Goal: Task Accomplishment & Management: Manage account settings

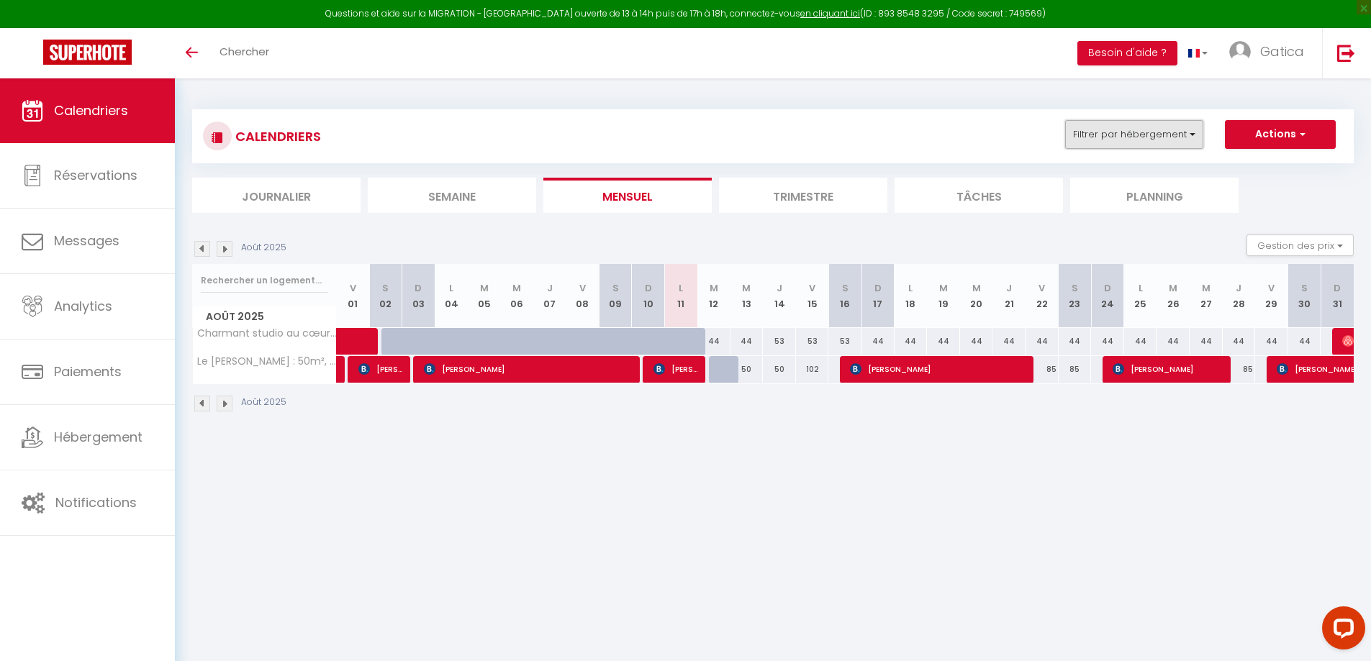
click at [1154, 145] on button "Filtrer par hébergement" at bounding box center [1134, 134] width 138 height 29
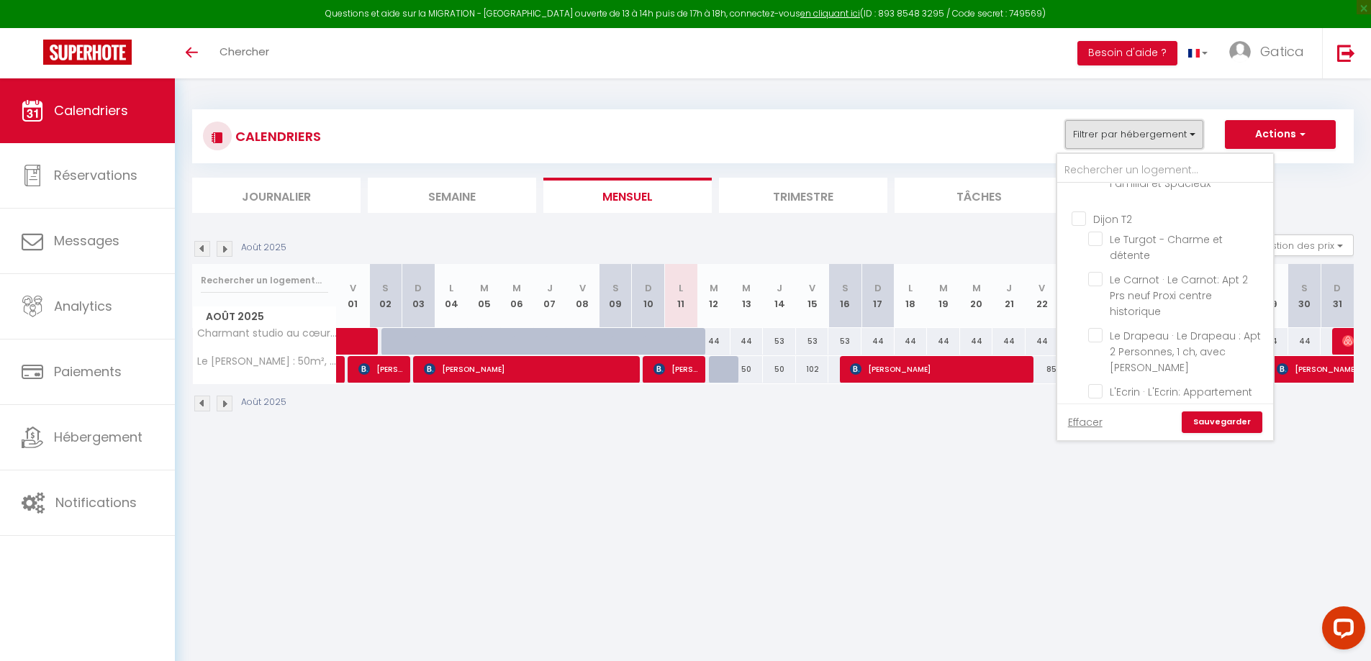
scroll to position [720, 0]
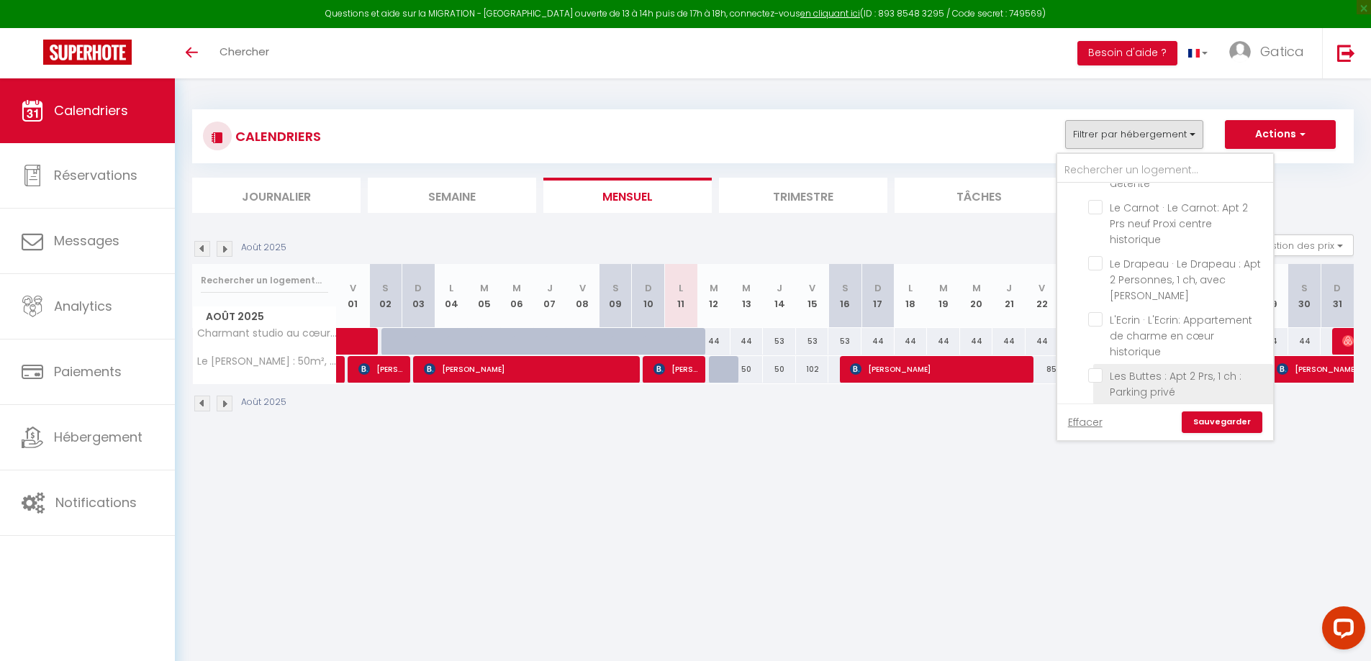
click at [1097, 368] on input "Les Buttes : Apt 2 Prs, 1 ch : Parking privé" at bounding box center [1178, 375] width 180 height 14
checkbox input "true"
checkbox input "false"
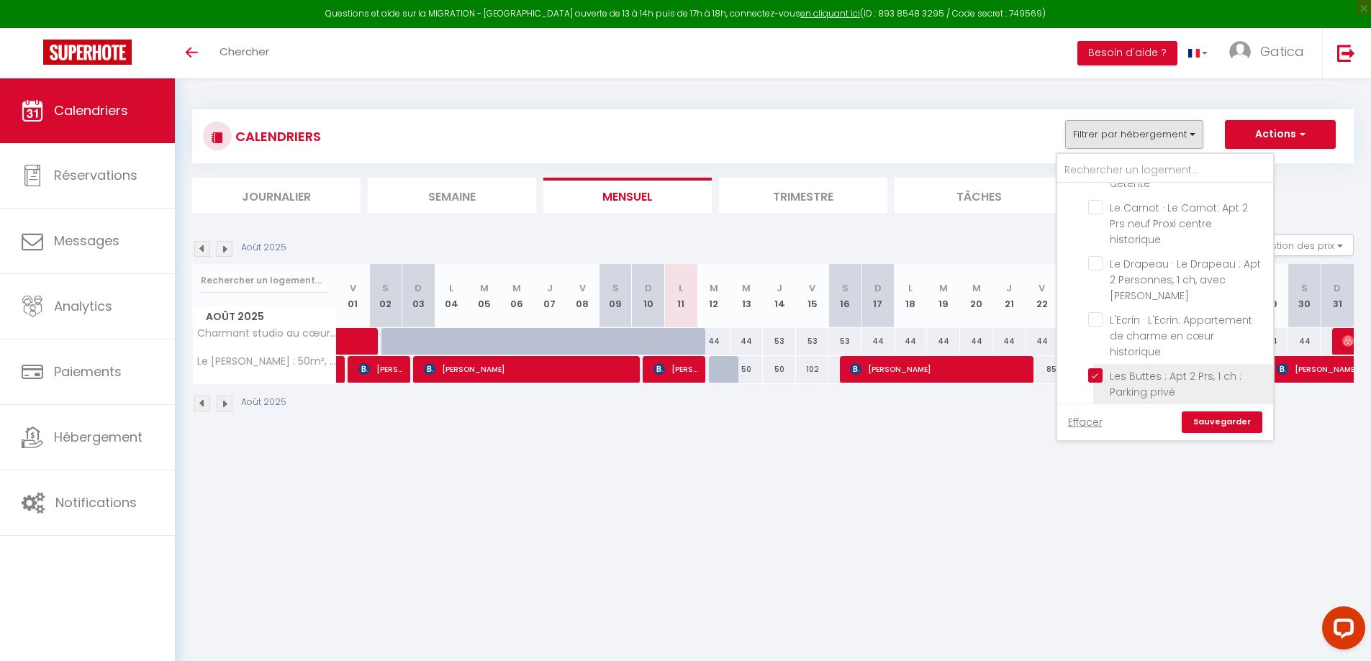
checkbox input "false"
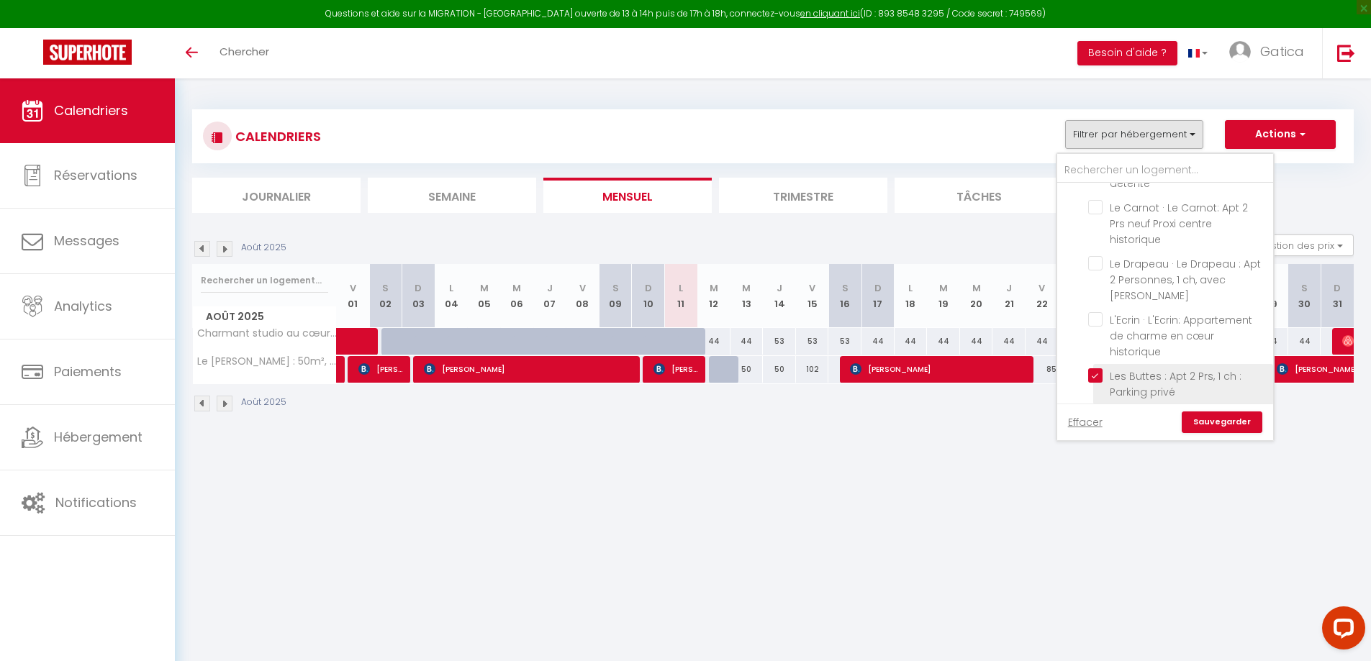
checkbox input "false"
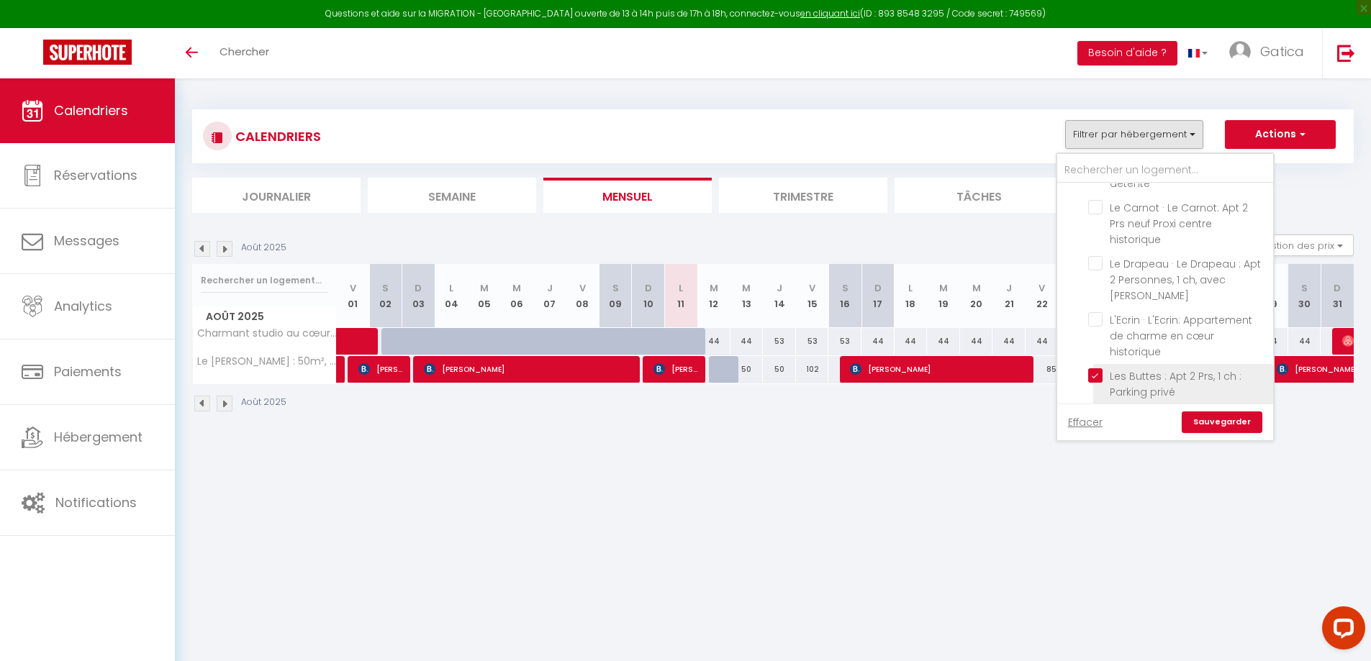
checkbox input "false"
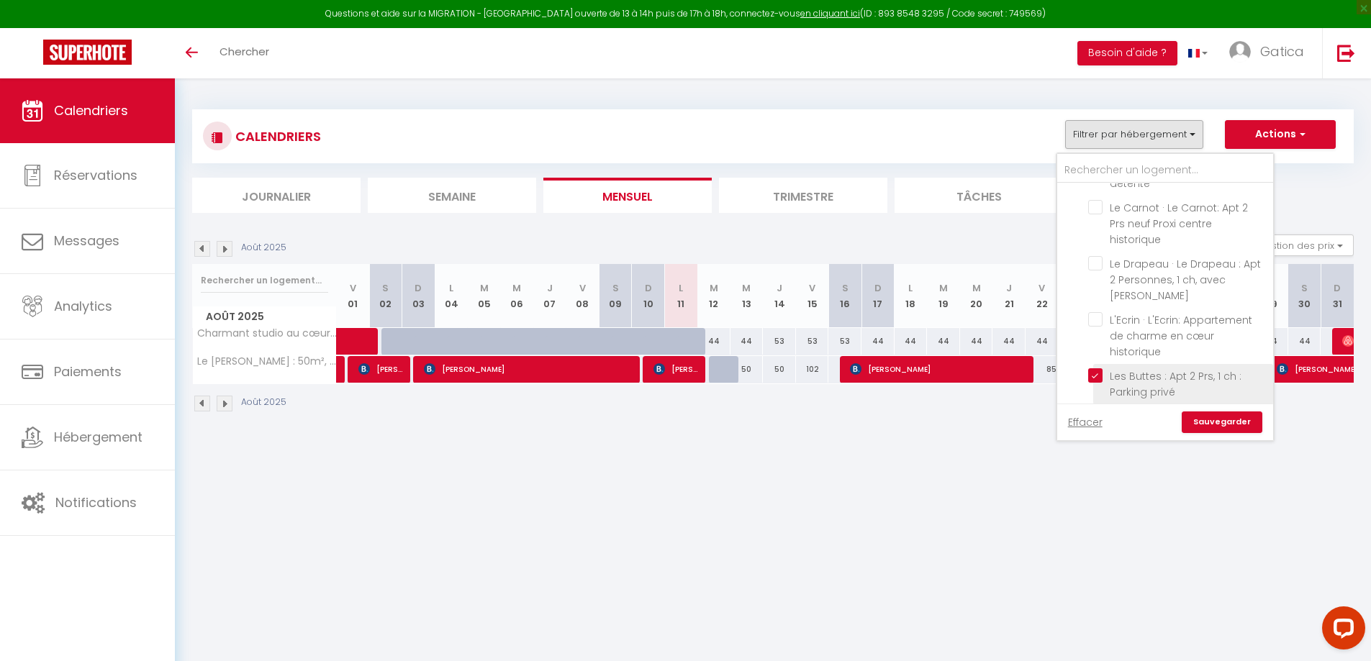
checkbox input "false"
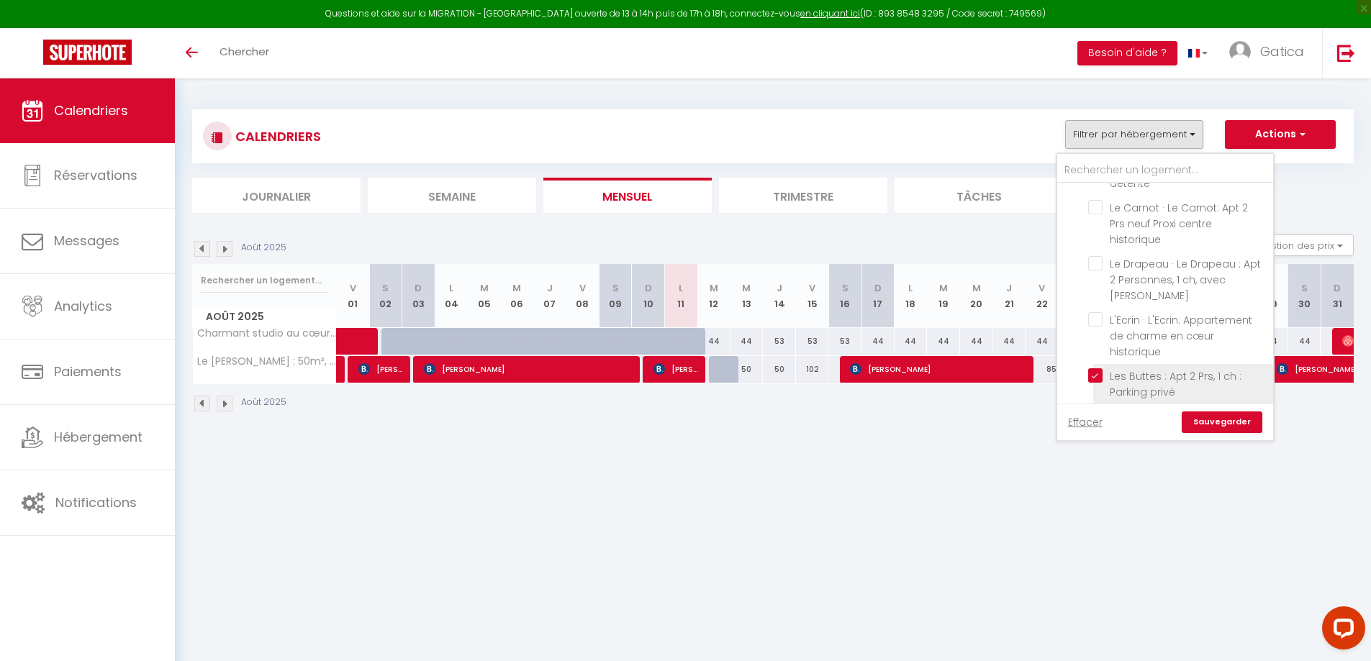
checkbox input "false"
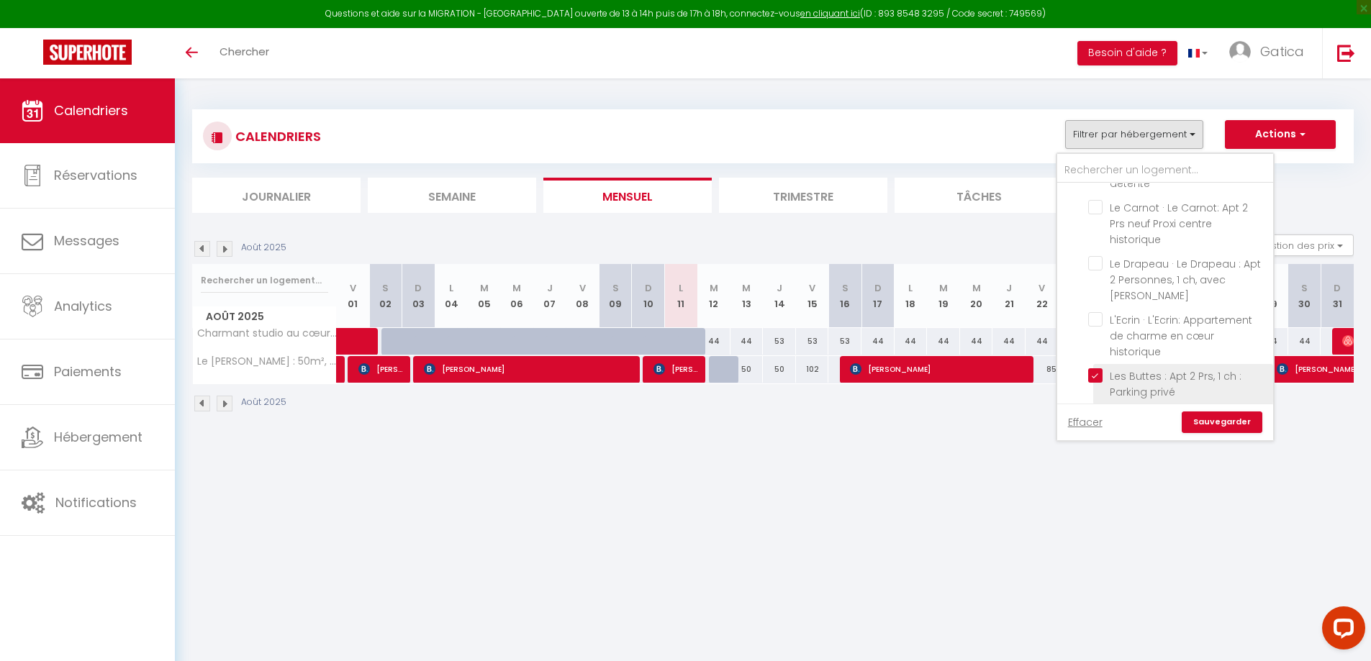
checkbox input "false"
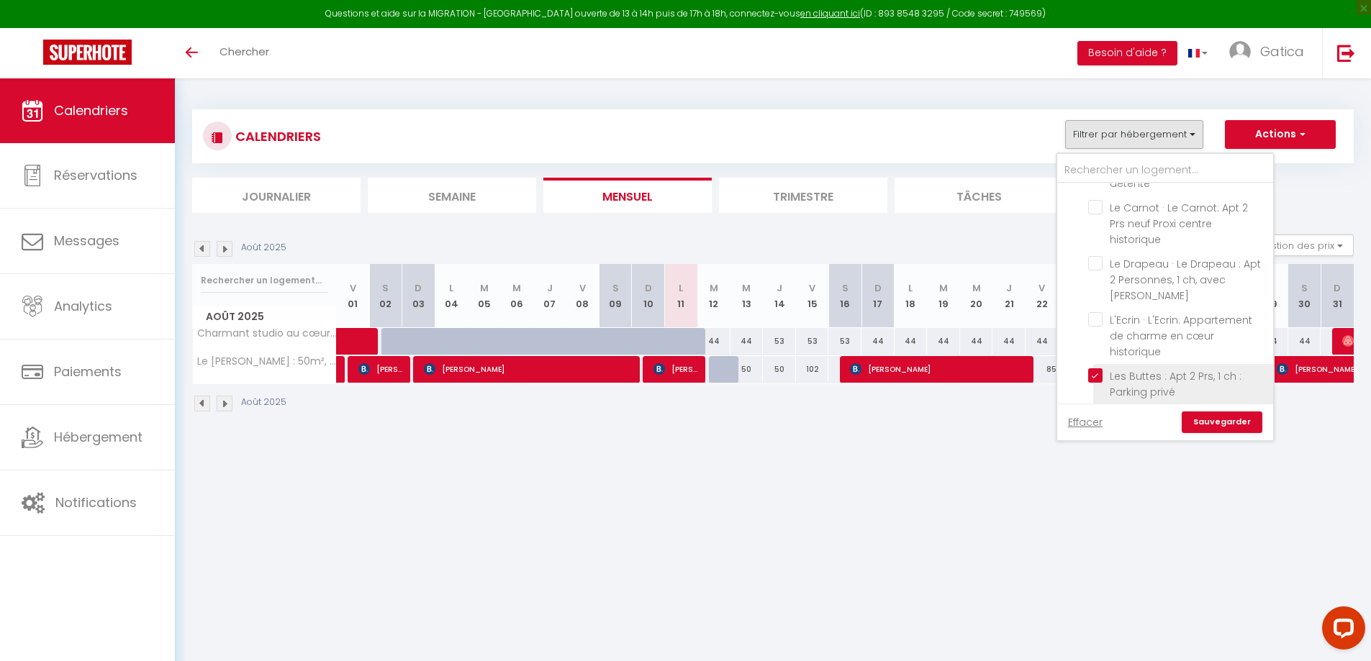
checkbox input "false"
click at [1242, 428] on link "Sauvegarder" at bounding box center [1222, 423] width 81 height 22
select select
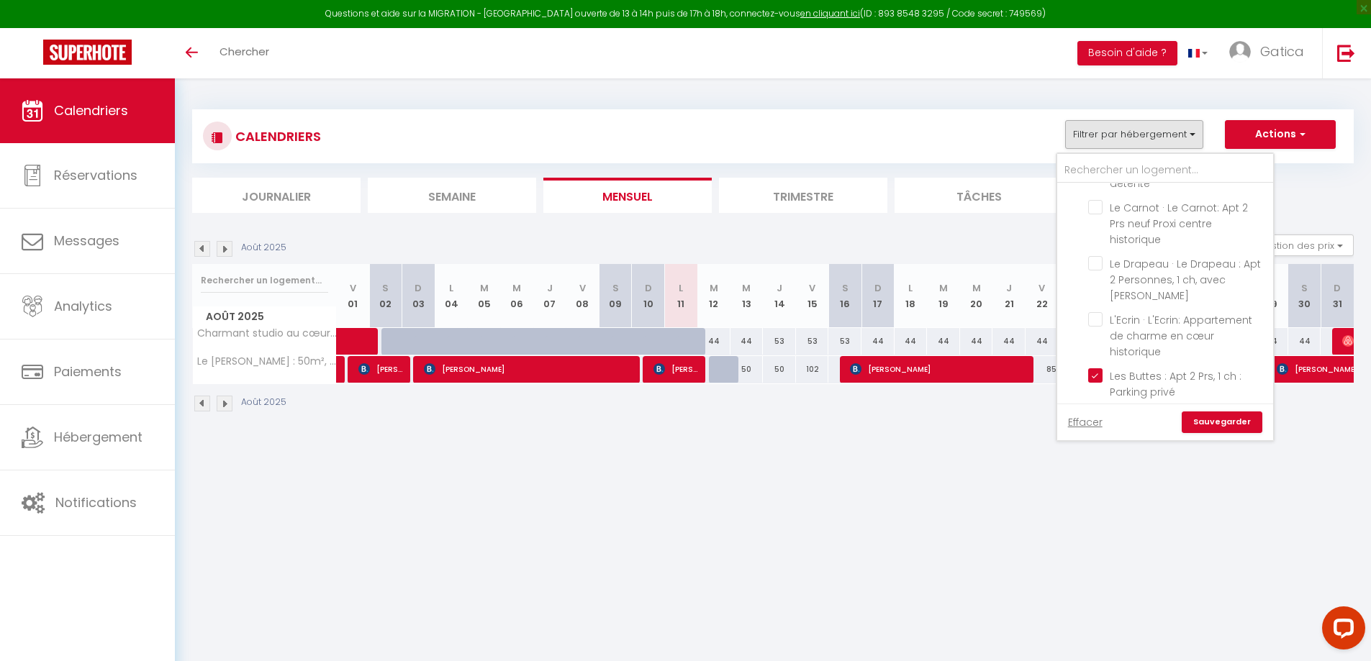
select select
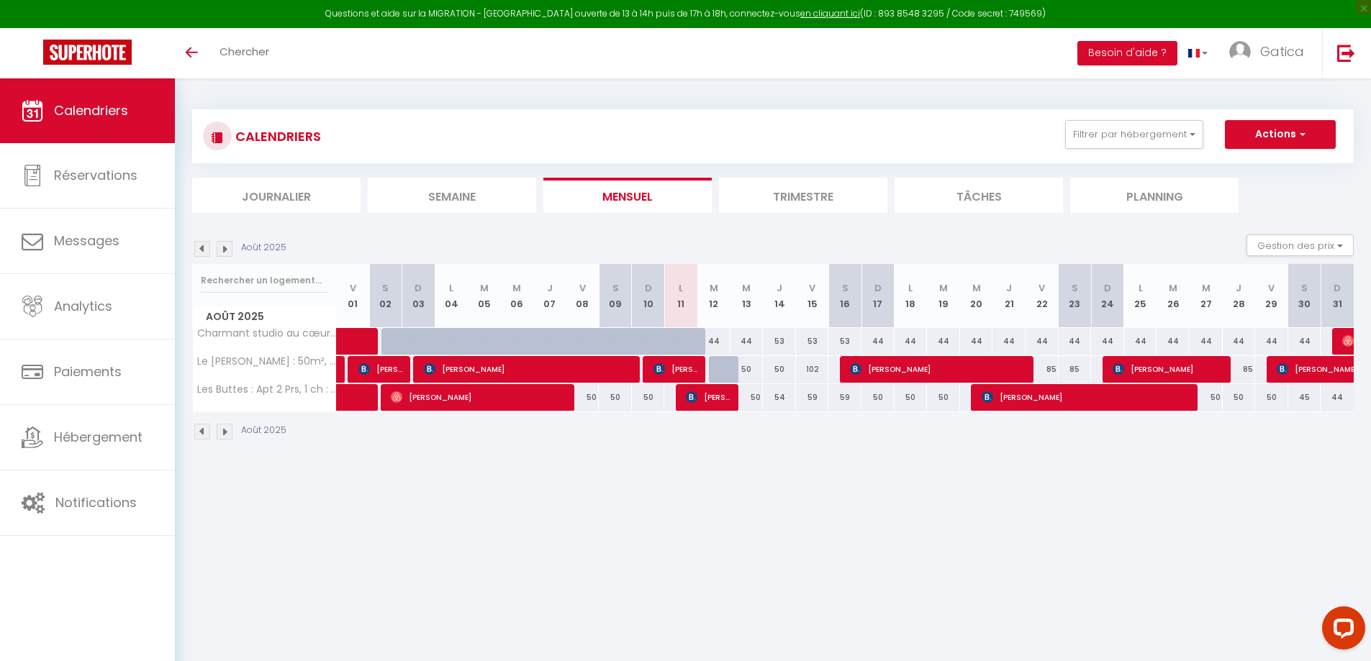
click at [707, 410] on tr "Les Buttes : Apt 2 Prs, 1 ch : Parking privé 50 [PERSON_NAME] 50 50 50" at bounding box center [773, 398] width 1161 height 28
click at [686, 400] on img at bounding box center [692, 397] width 12 height 12
select select "OK"
select select "KO"
select select "0"
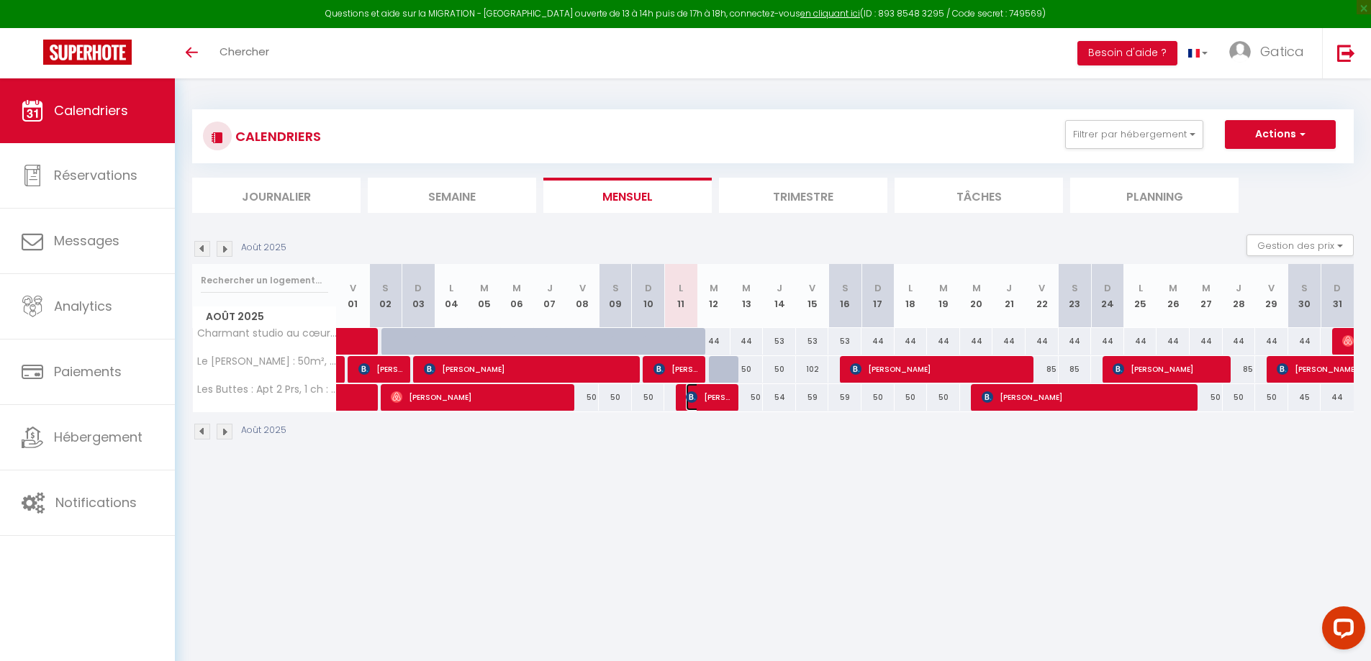
select select "0"
select select "1"
select select
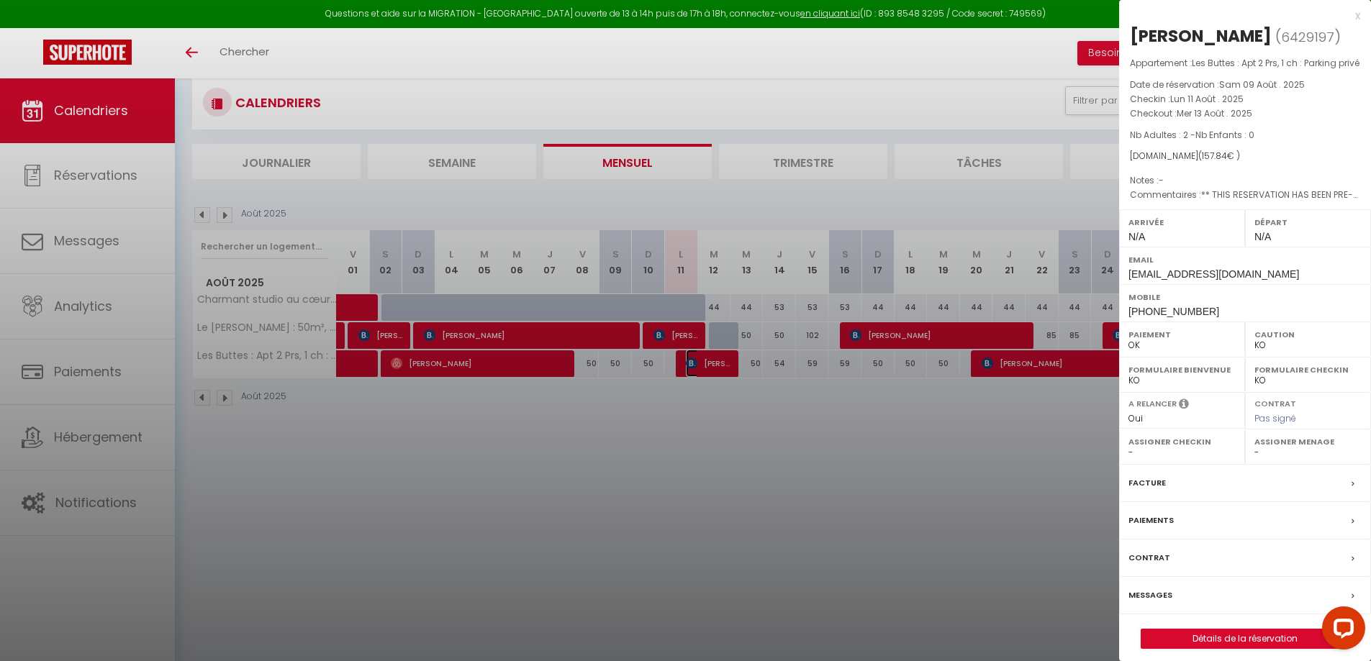
scroll to position [78, 0]
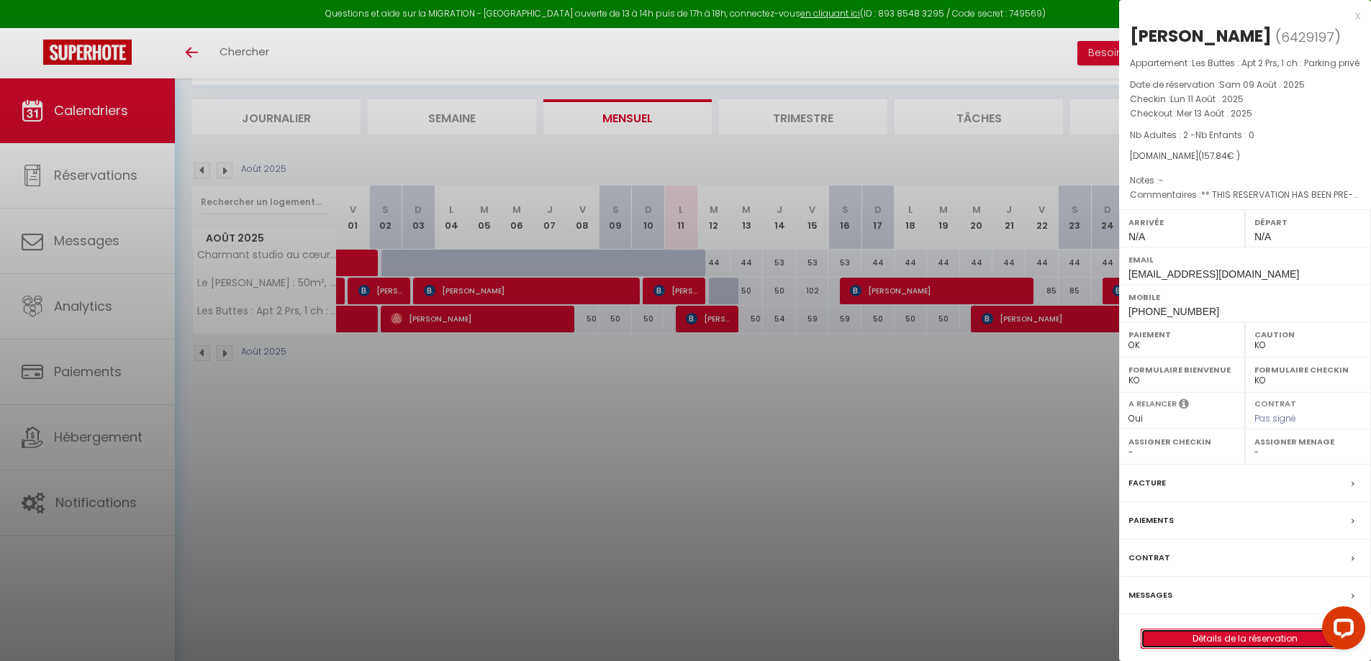
click at [1211, 648] on link "Détails de la réservation" at bounding box center [1244, 639] width 207 height 19
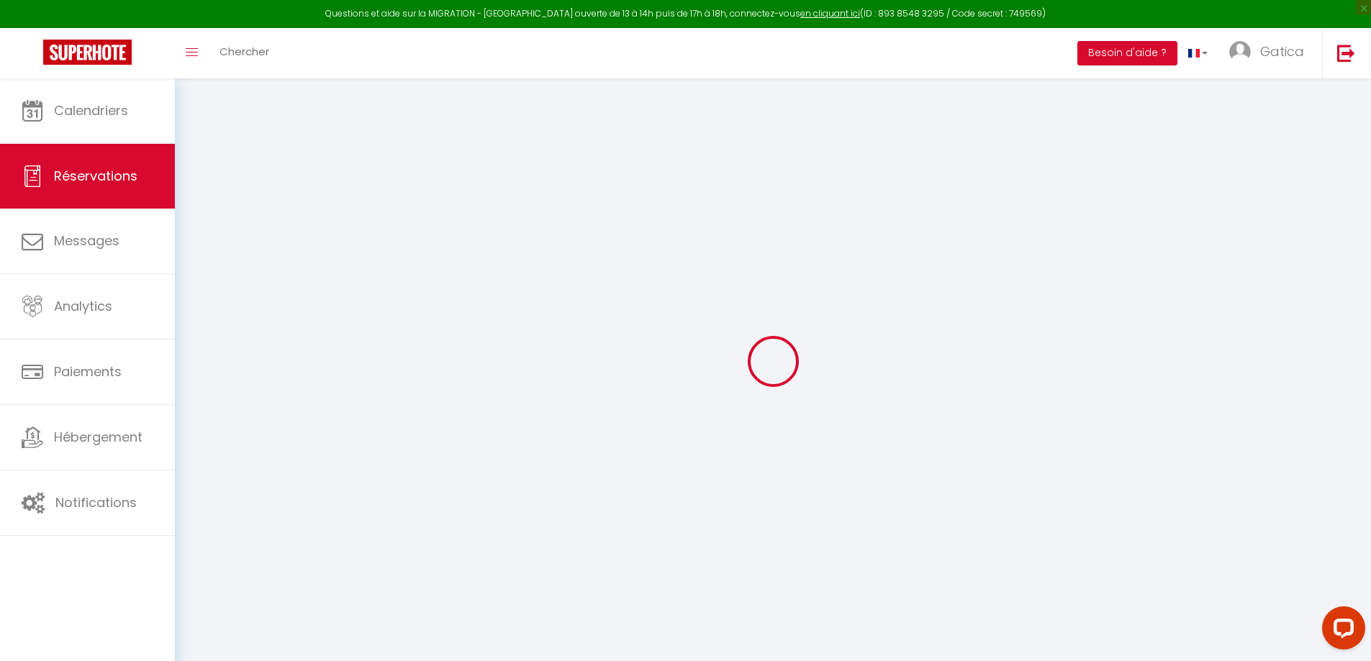
select select
checkbox input "false"
select select
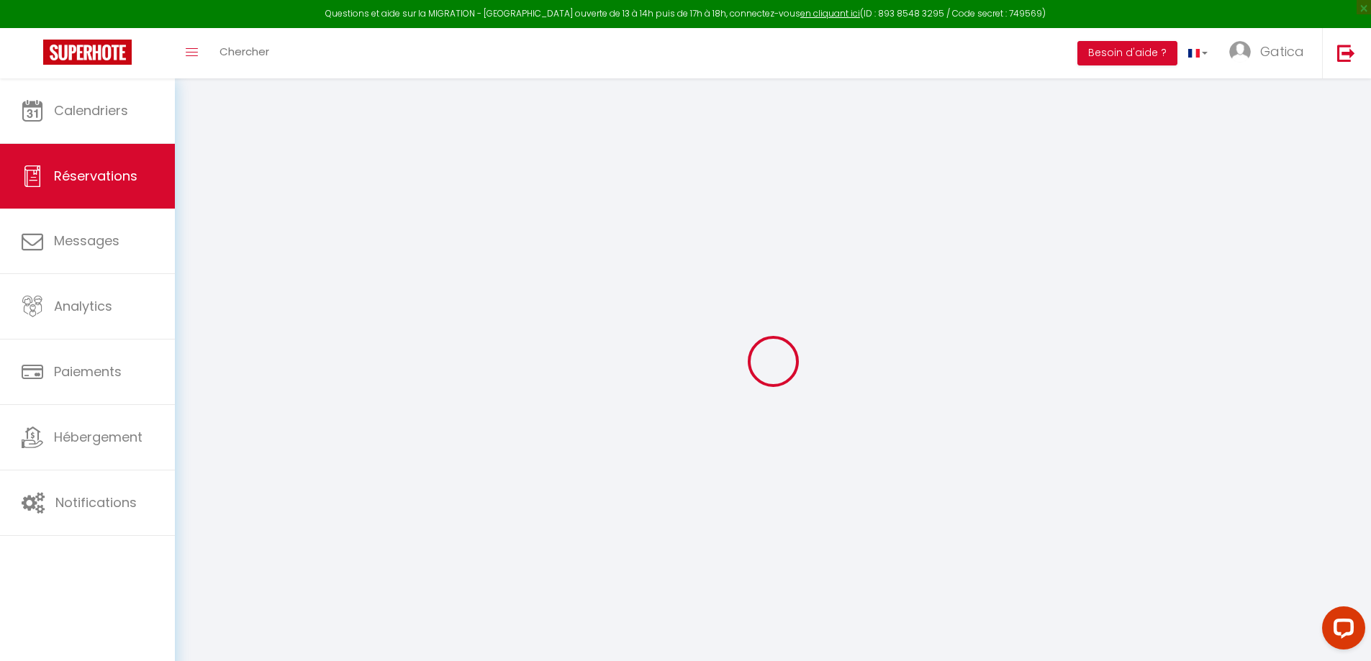
checkbox input "false"
type textarea "** THIS RESERVATION HAS BEEN PRE-PAID ** Approximate time of arrival: between 1…"
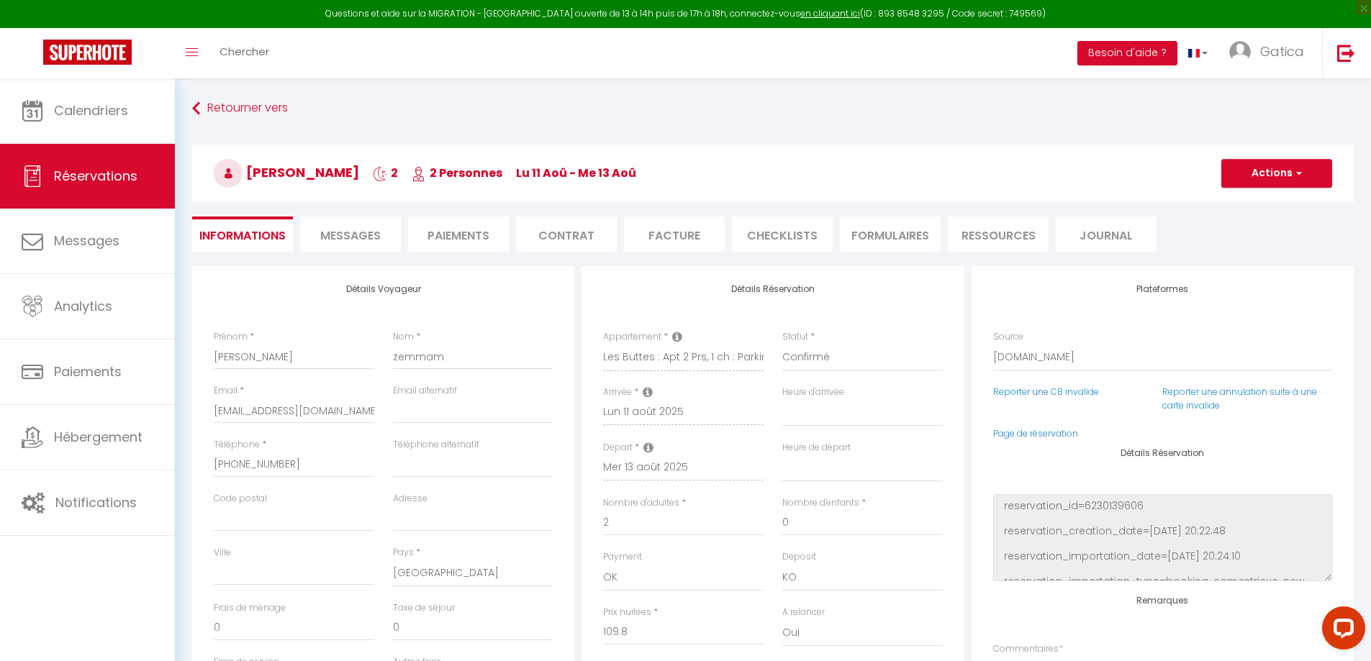
type input "42"
type input "6.04"
select select
checkbox input "false"
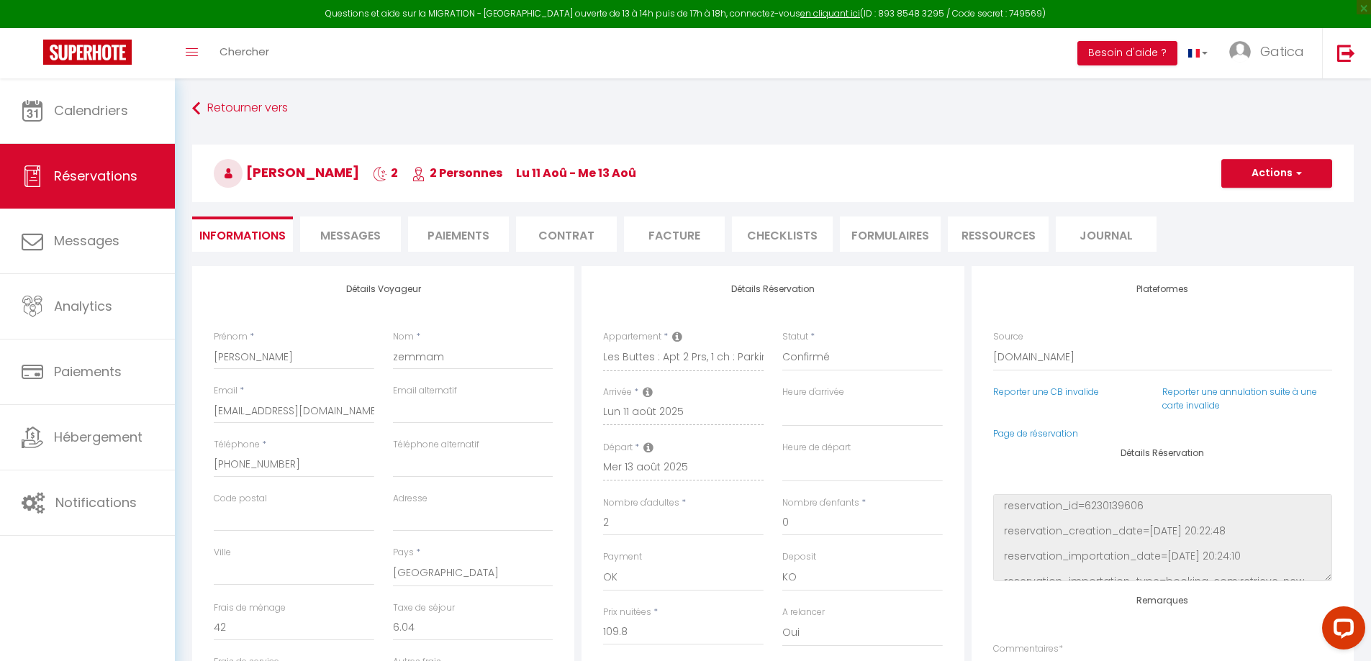
select select
click at [358, 230] on span "Messages" at bounding box center [350, 235] width 60 height 17
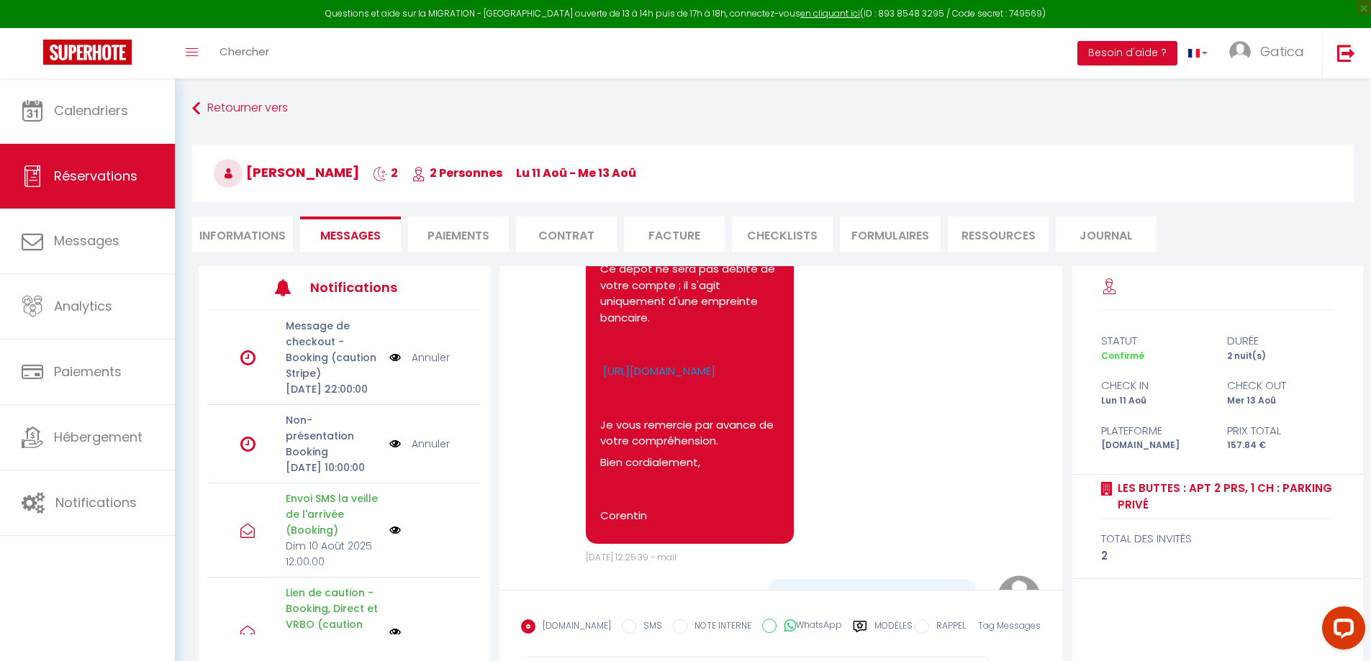
scroll to position [1511, 0]
drag, startPoint x: 671, startPoint y: 424, endPoint x: 606, endPoint y: 409, distance: 66.5
click at [606, 381] on p "[URL][DOMAIN_NAME]" at bounding box center [689, 372] width 179 height 17
click at [596, 403] on div "Bonjour [PERSON_NAME], Je vous contacte au sujet de la caution pour votre réser…" at bounding box center [690, 337] width 208 height 415
drag, startPoint x: 599, startPoint y: 407, endPoint x: 662, endPoint y: 424, distance: 65.6
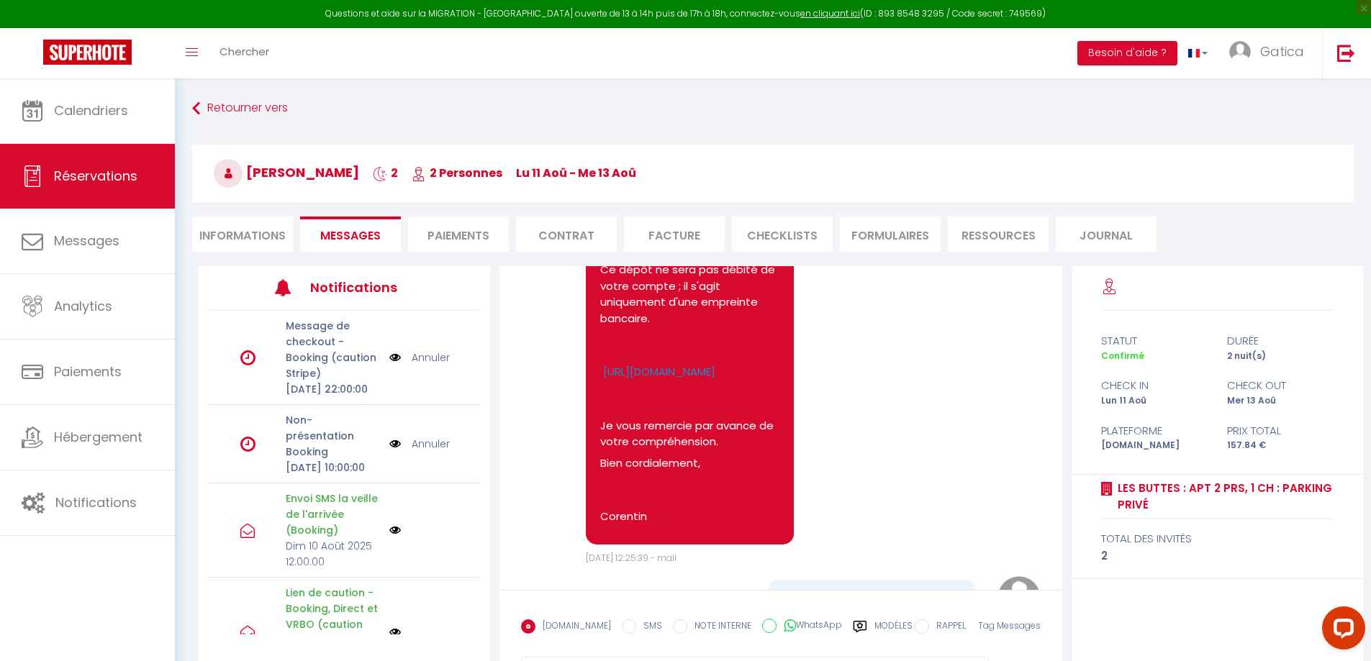
click at [658, 423] on div "Bonjour [PERSON_NAME], Je vous contacte au sujet de la caution pour votre réser…" at bounding box center [690, 337] width 208 height 415
copy link "[URL][DOMAIN_NAME]"
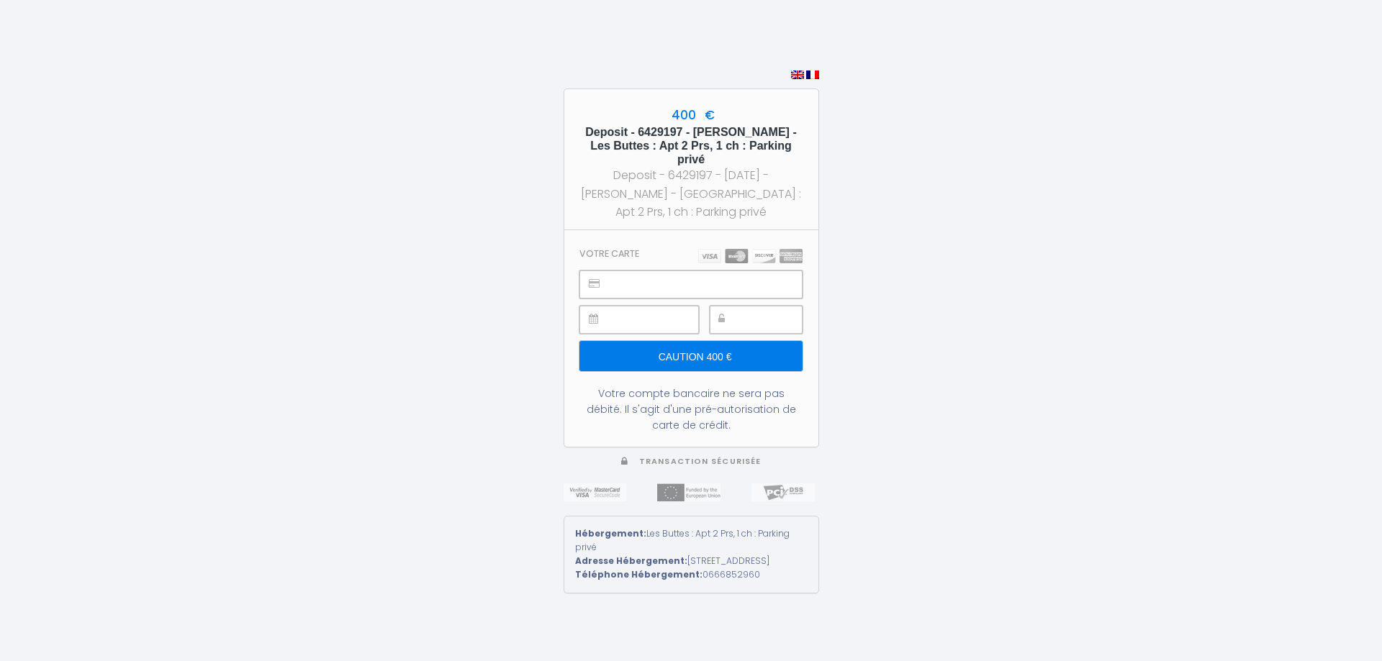
click at [898, 277] on div "400 € Deposit - 6429197 - franck zemmam - Les Buttes : Apt 2 Prs, 1 ch : Parkin…" at bounding box center [691, 330] width 1382 height 661
click at [1019, 294] on div "400 € Deposit - 6429197 - franck zemmam - Les Buttes : Apt 2 Prs, 1 ch : Parkin…" at bounding box center [691, 330] width 1382 height 661
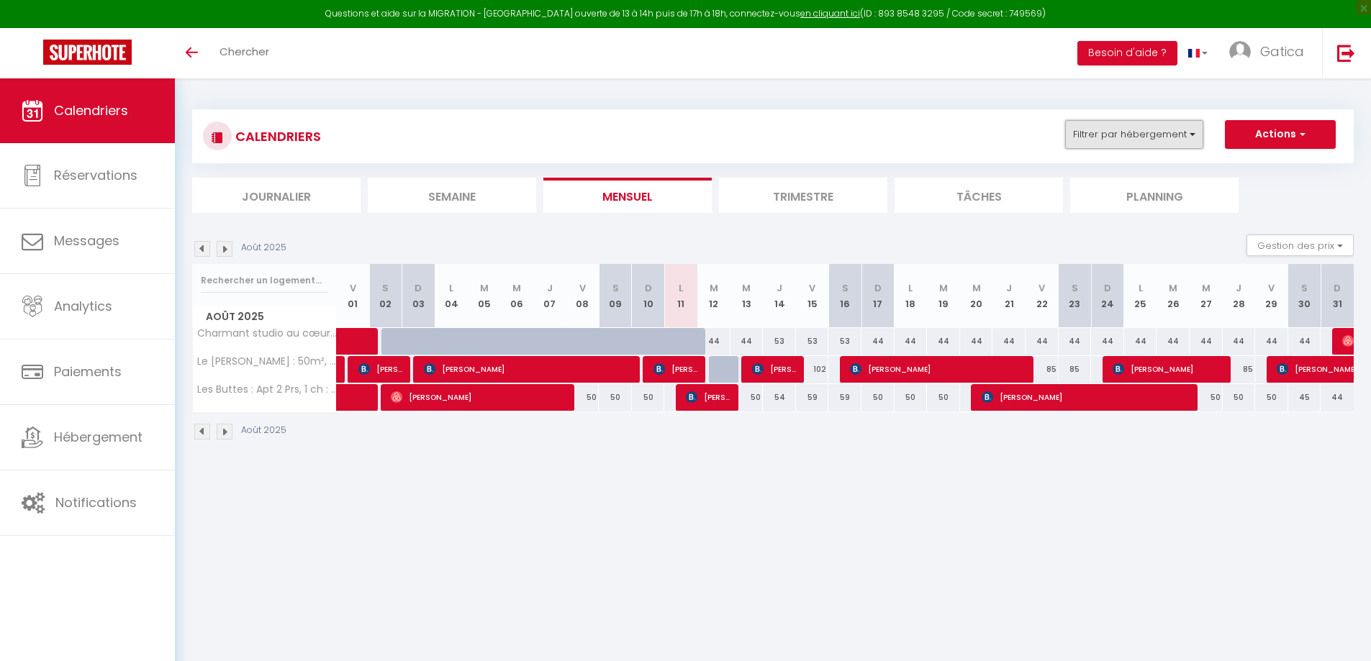
click at [1146, 140] on button "Filtrer par hébergement" at bounding box center [1134, 134] width 138 height 29
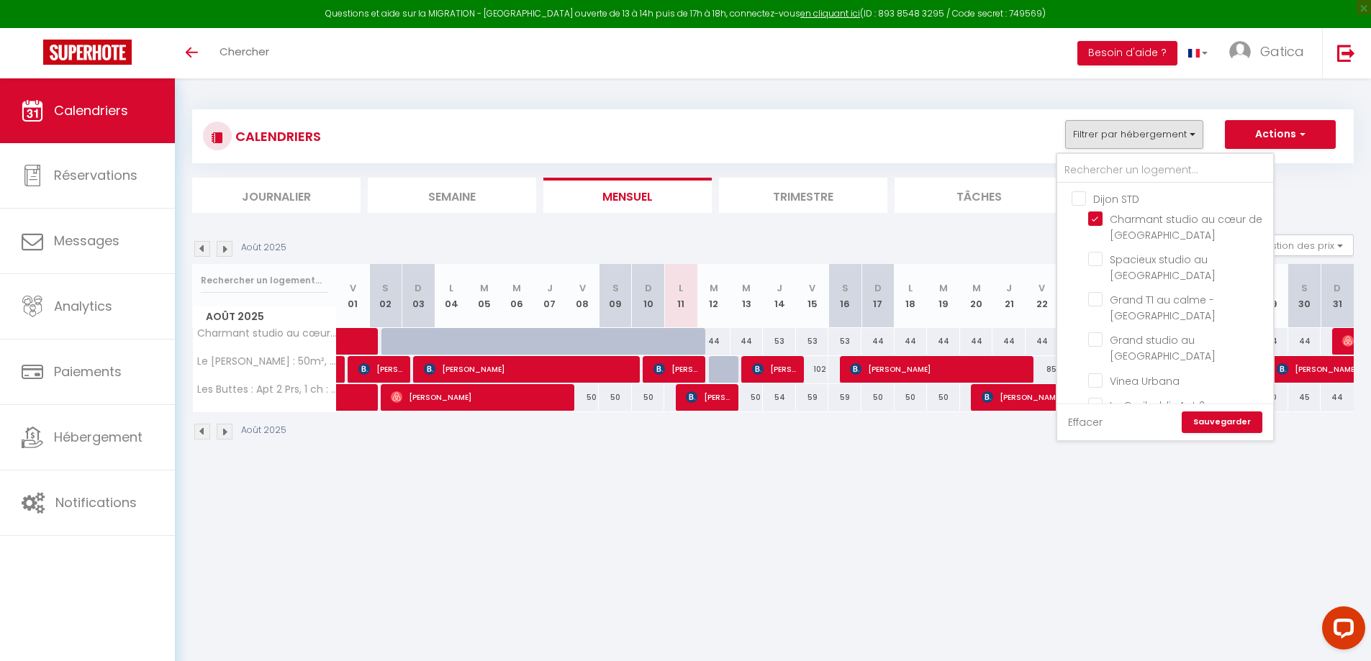
click at [1094, 420] on link "Effacer" at bounding box center [1085, 422] width 35 height 16
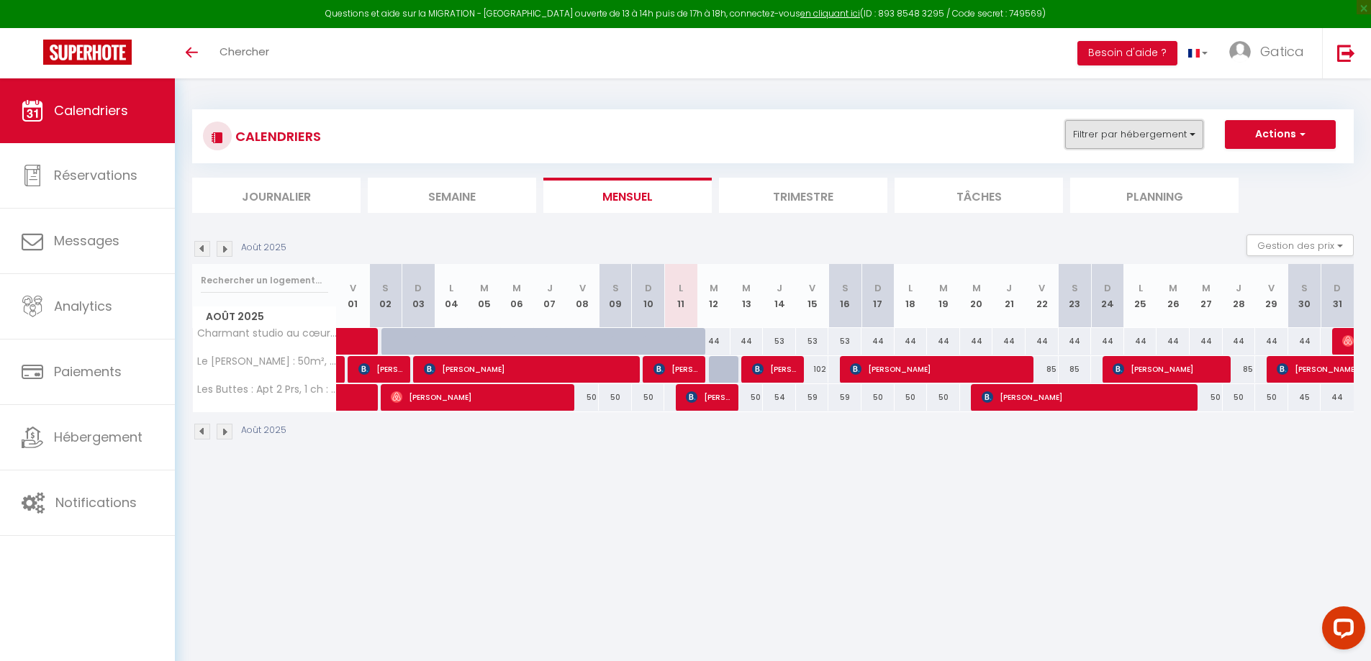
click at [1133, 135] on button "Filtrer par hébergement" at bounding box center [1134, 134] width 138 height 29
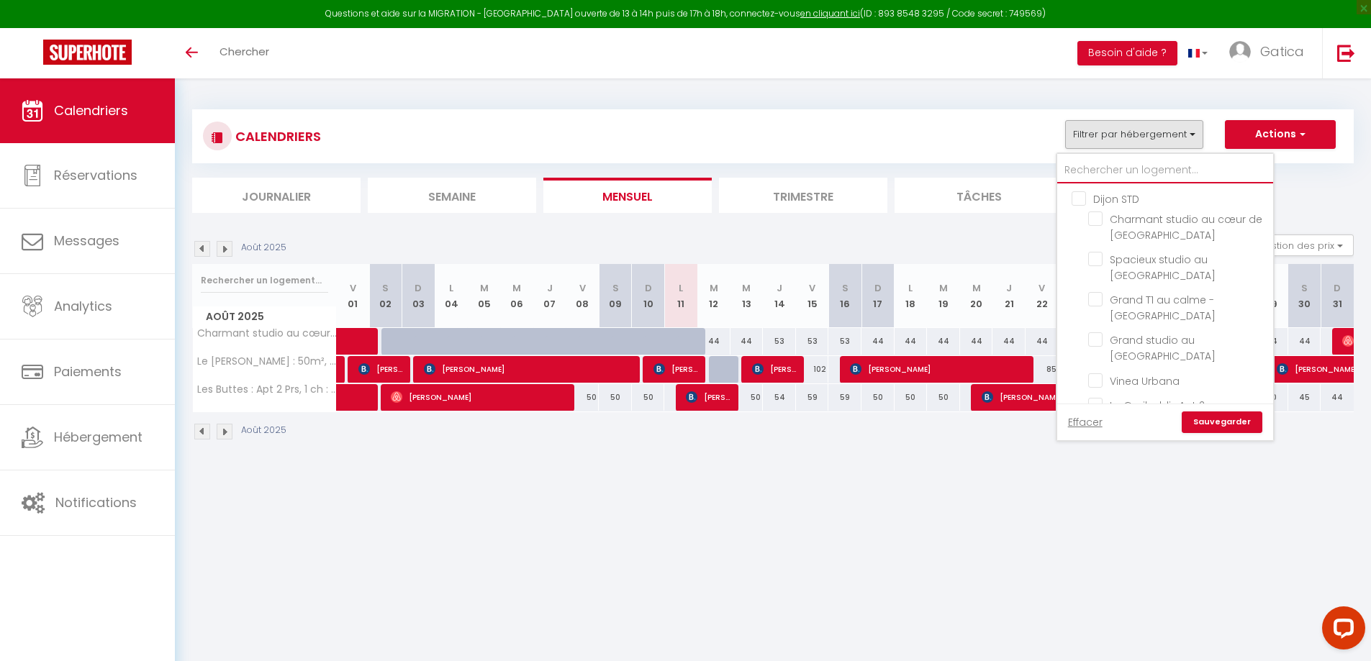
click at [1107, 173] on input "text" at bounding box center [1165, 171] width 216 height 26
type input "g"
checkbox input "false"
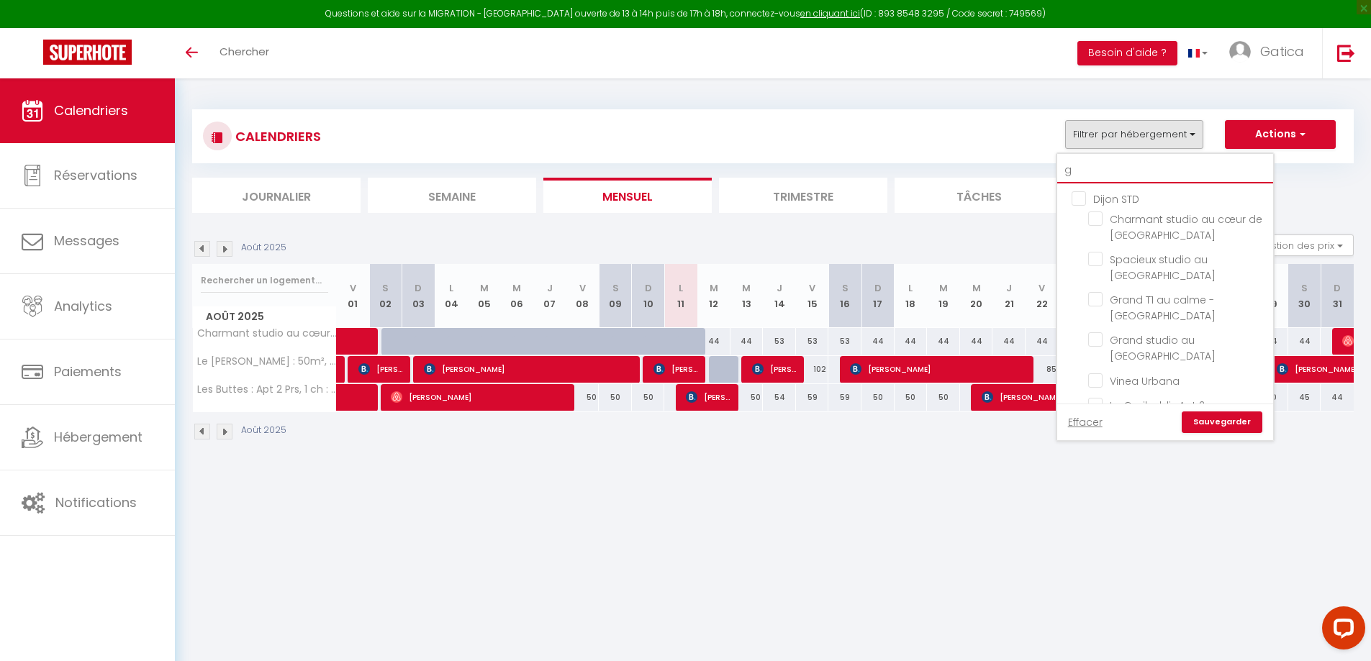
checkbox input "false"
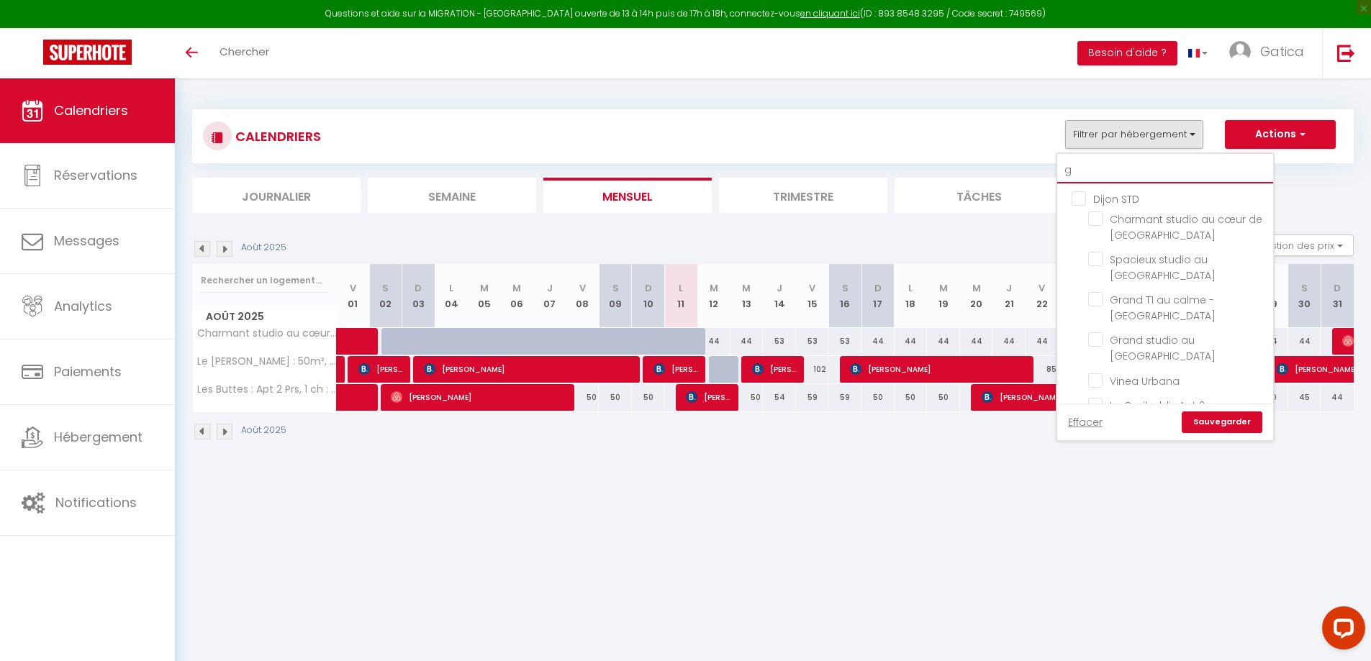
checkbox input "false"
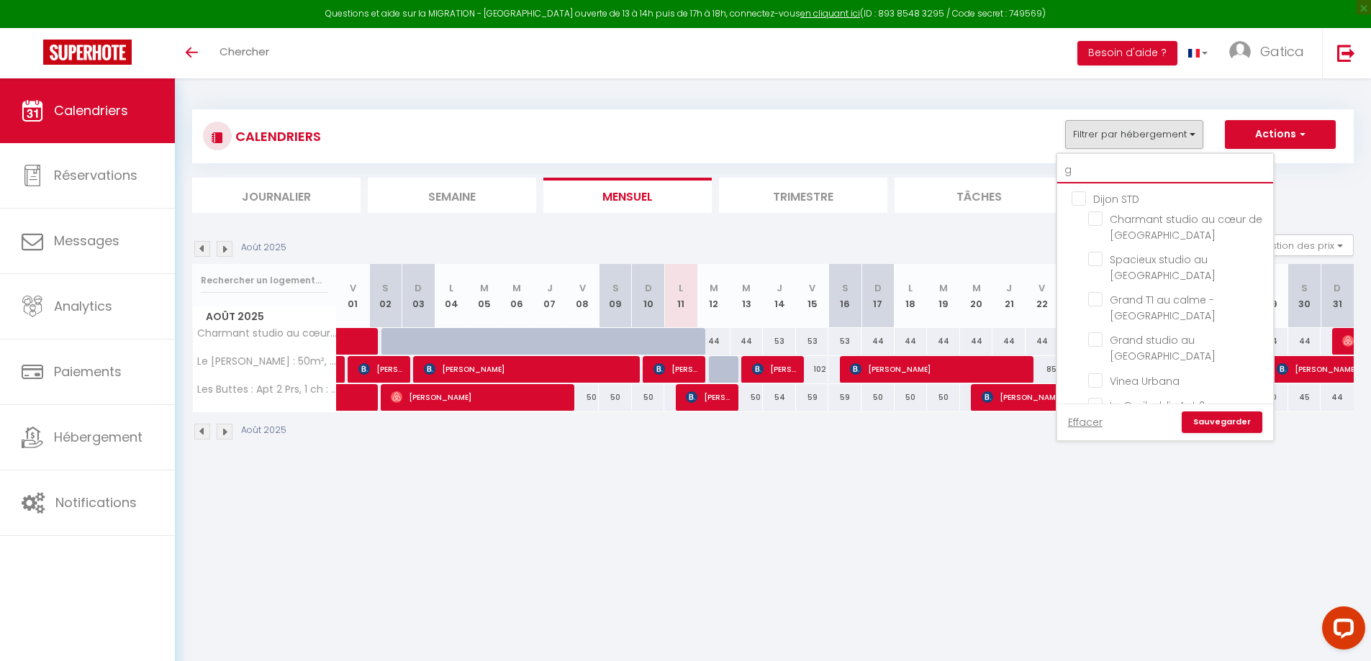
checkbox input "false"
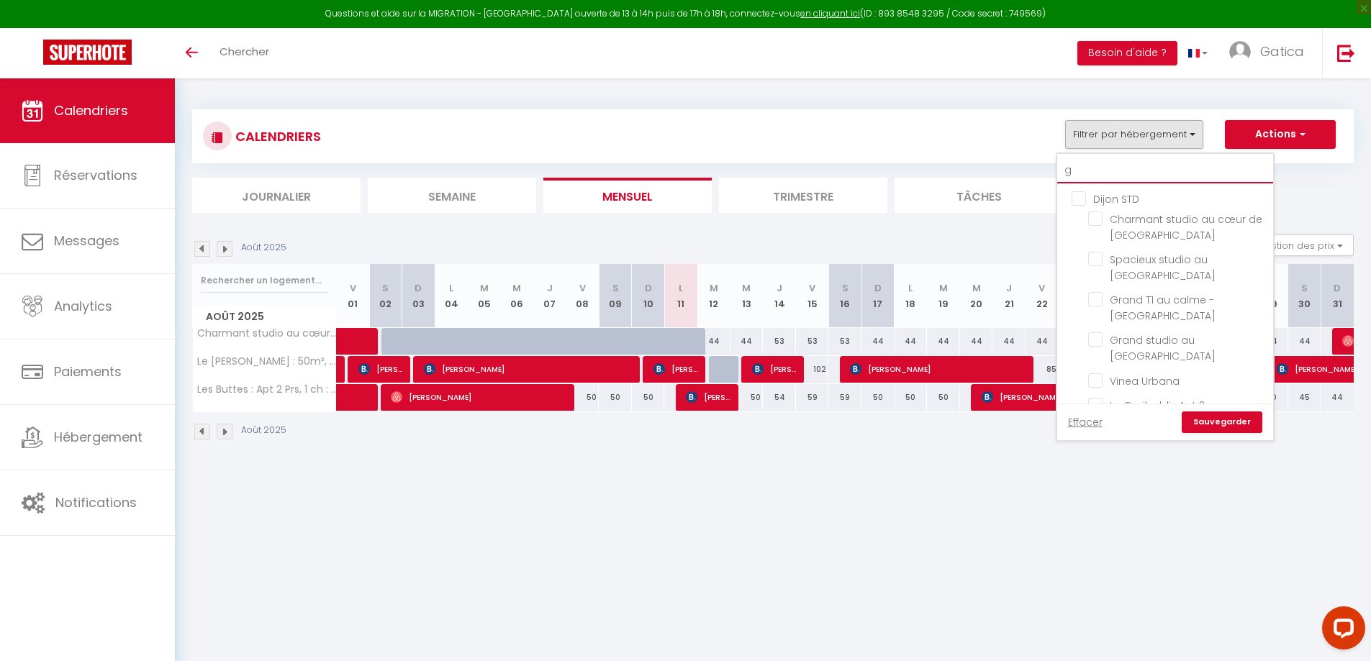
checkbox input "false"
type input "ga"
checkbox input "false"
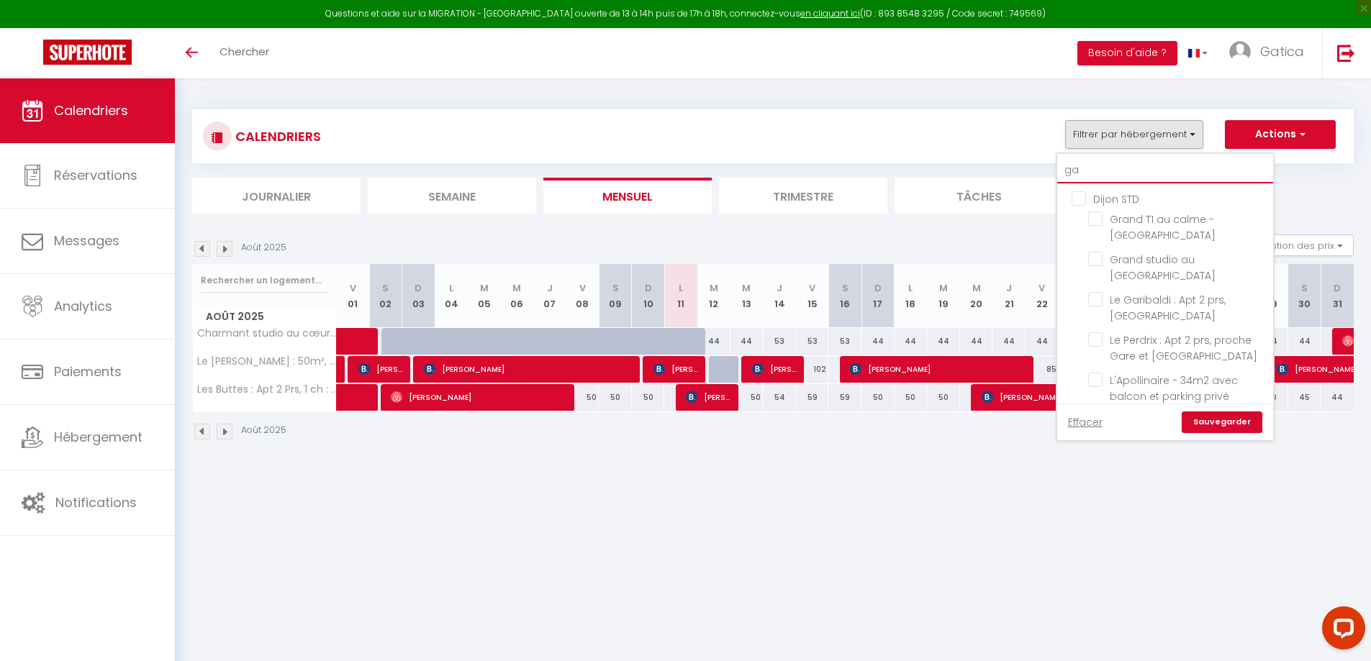
checkbox input "false"
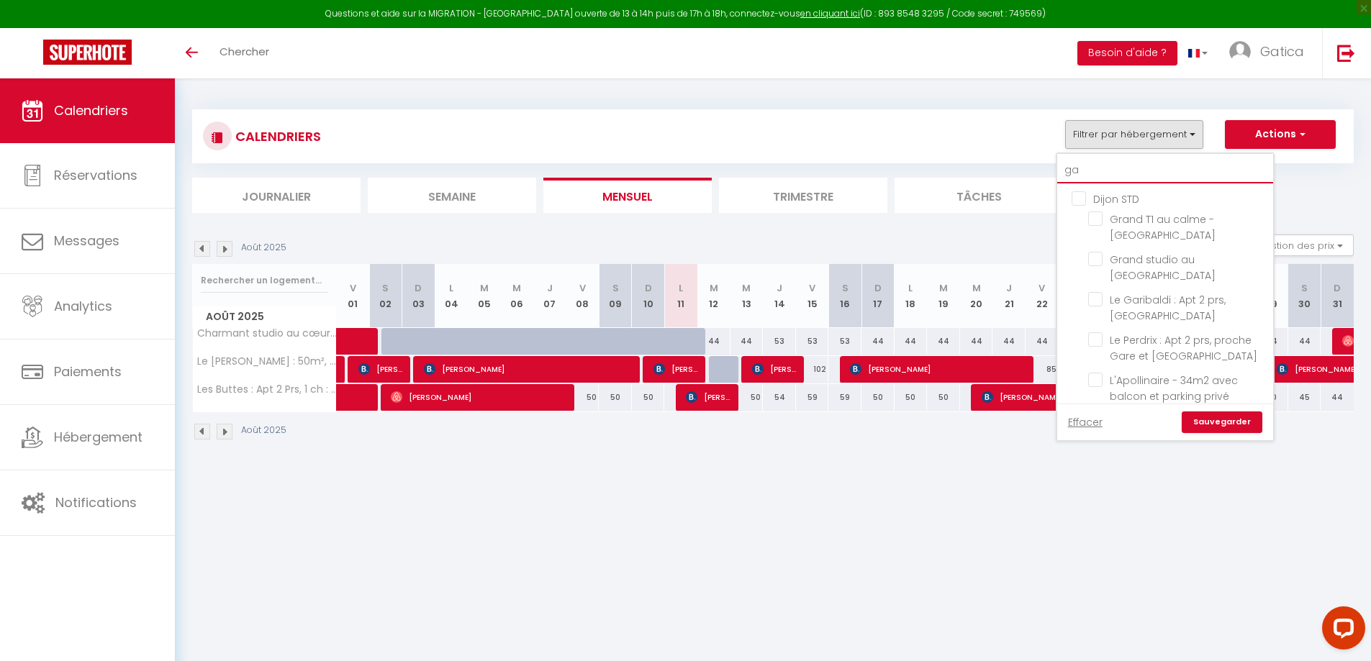
checkbox input "false"
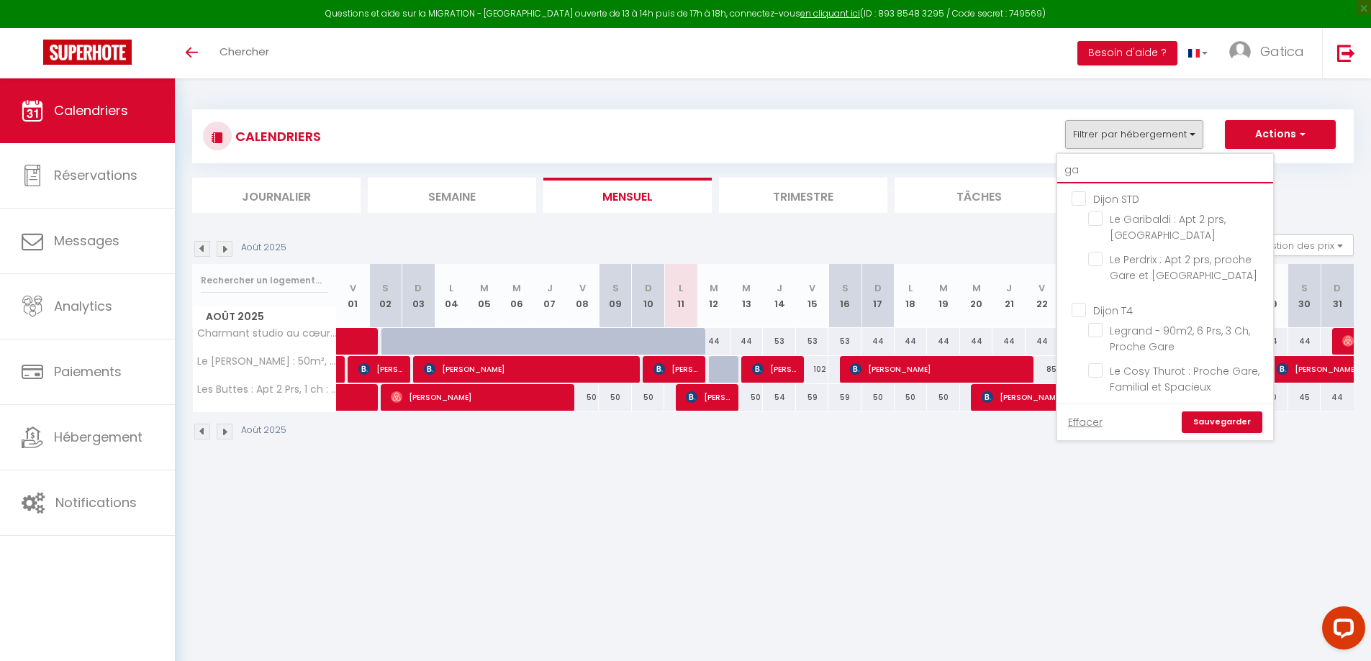
type input "gar"
checkbox input "false"
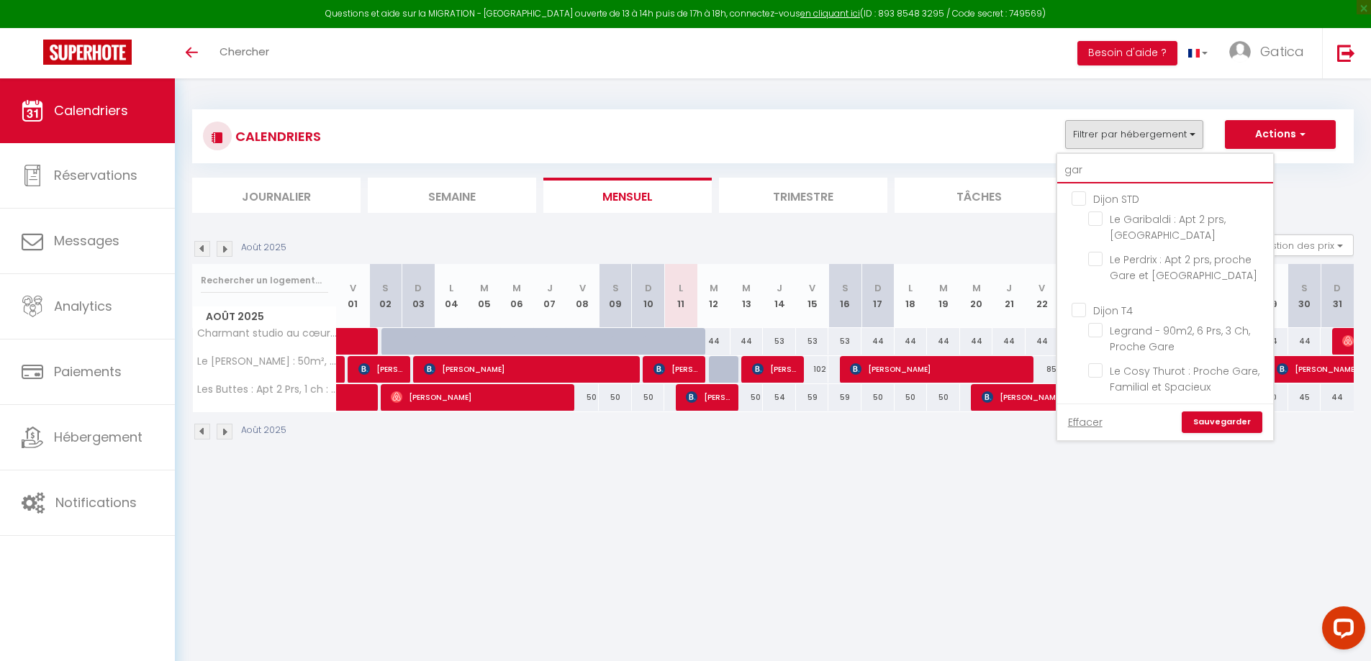
checkbox input "false"
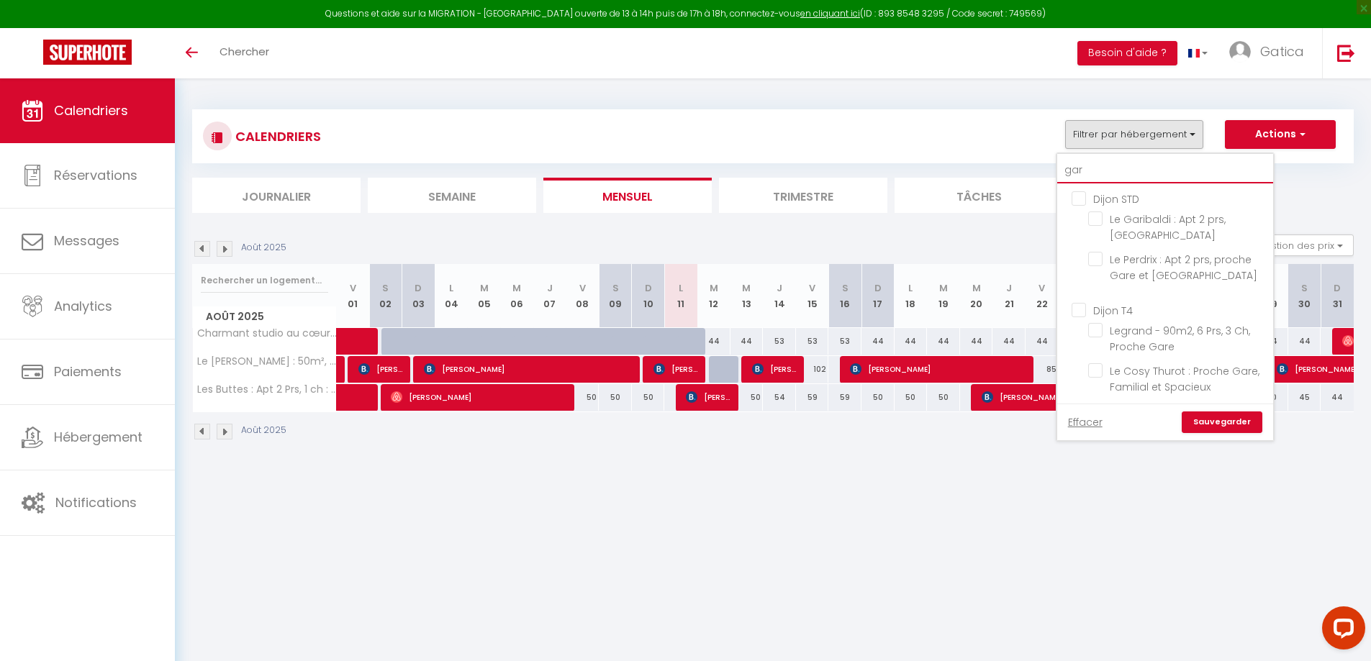
checkbox input "false"
type input "gare"
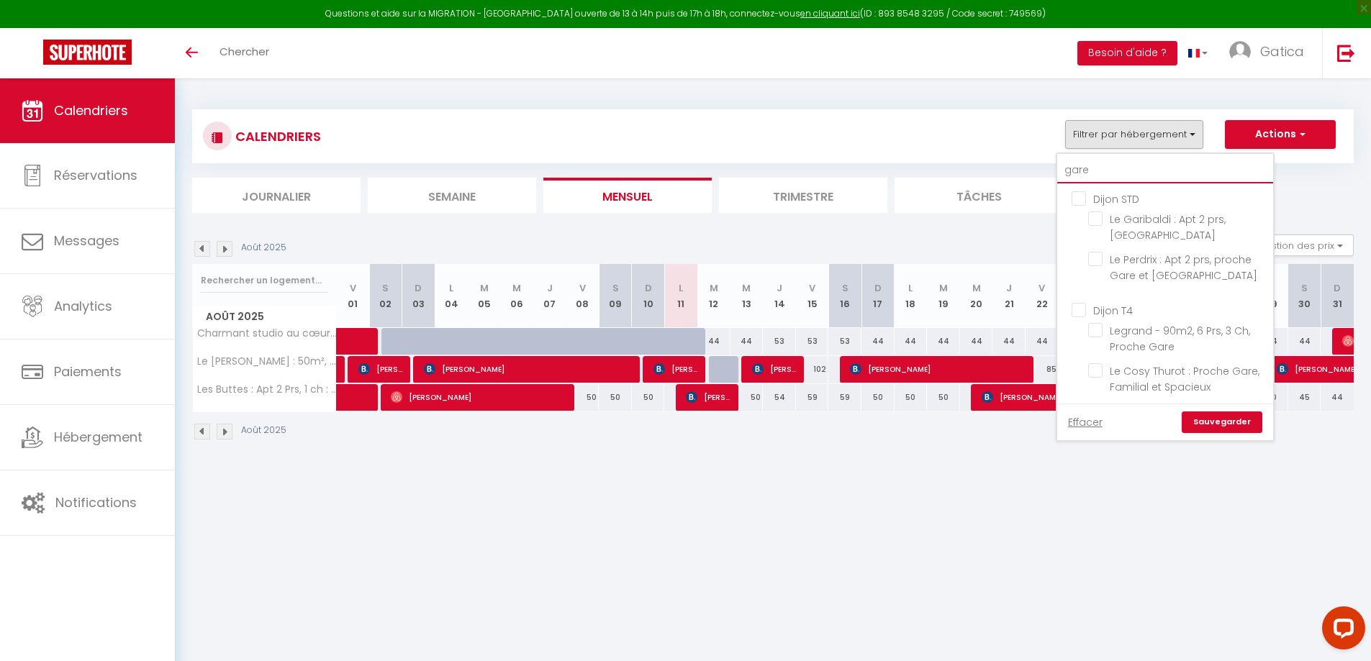
checkbox input "false"
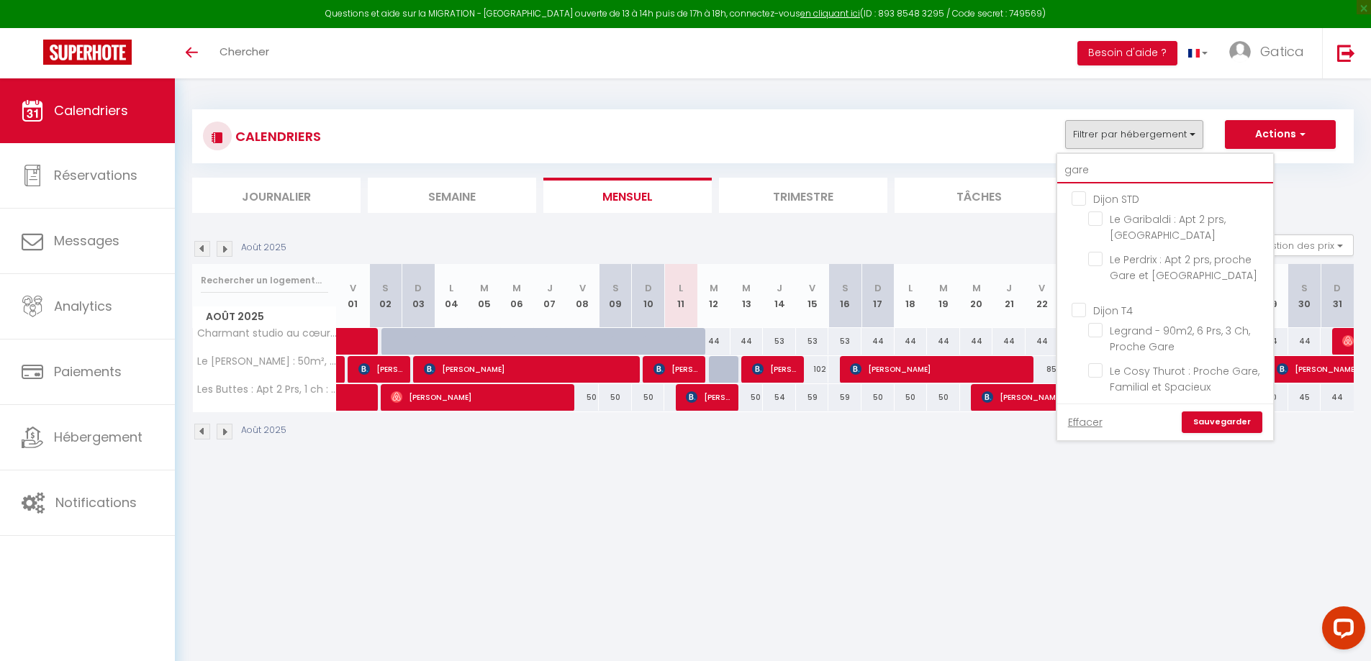
checkbox input "false"
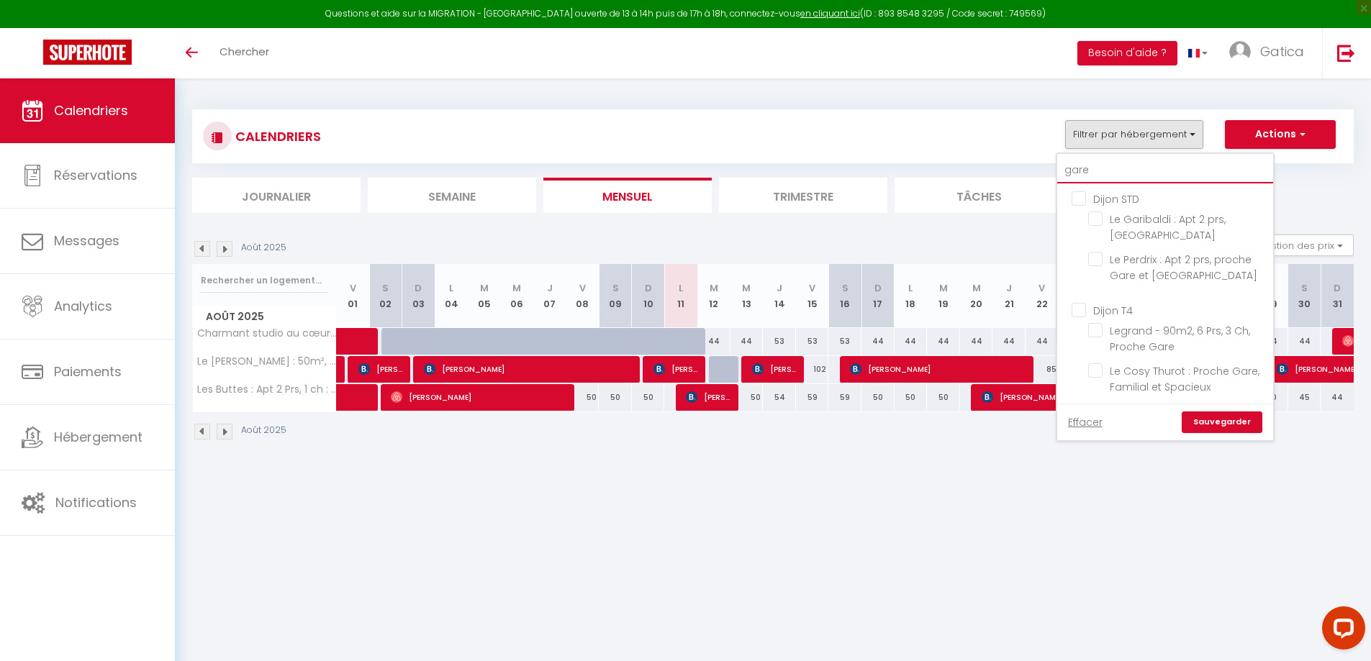
checkbox input "false"
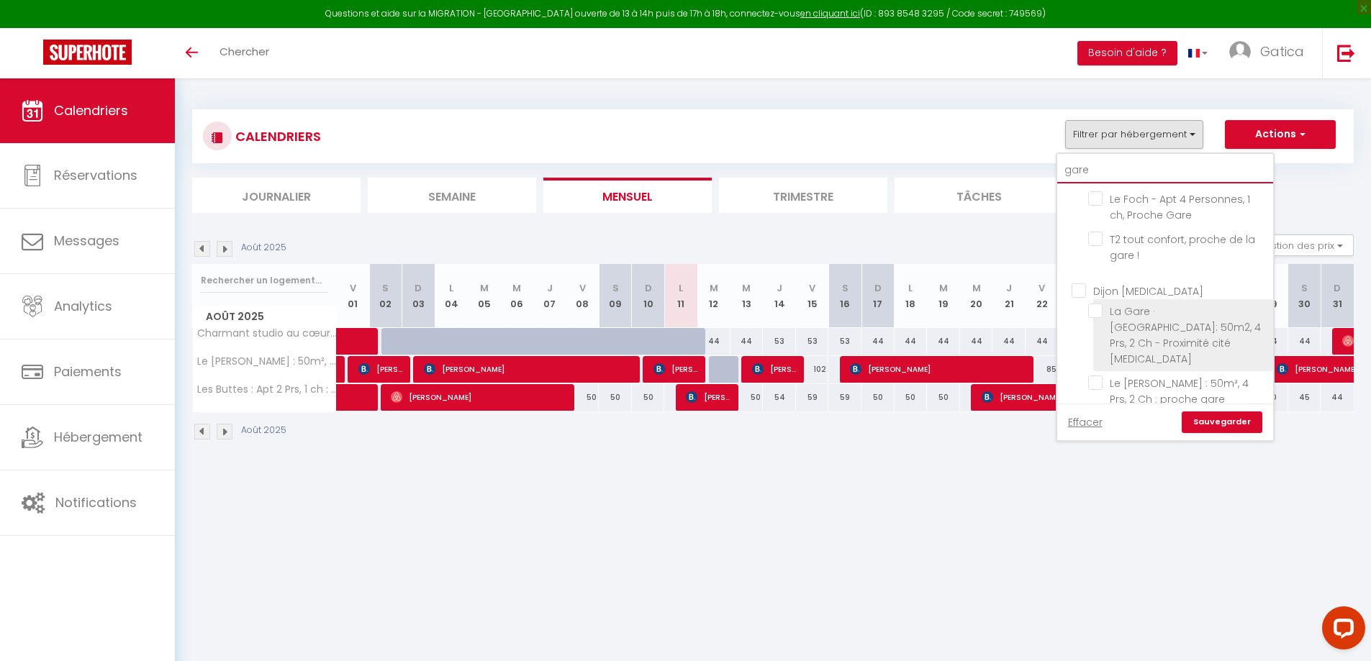
scroll to position [258, 0]
type input "gare"
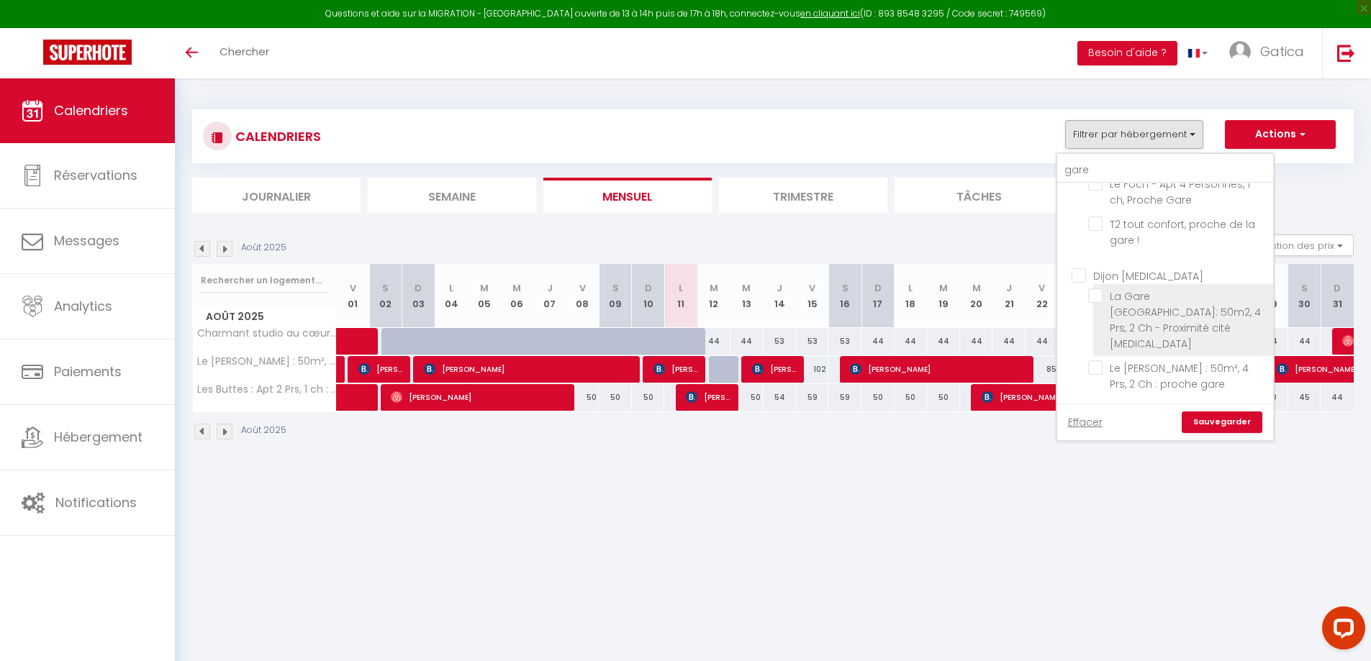
click at [1097, 299] on input "La Gare · [GEOGRAPHIC_DATA]: 50m2, 4 Prs, 2 Ch - Proximité cité [MEDICAL_DATA]" at bounding box center [1178, 296] width 180 height 14
checkbox input "true"
checkbox input "false"
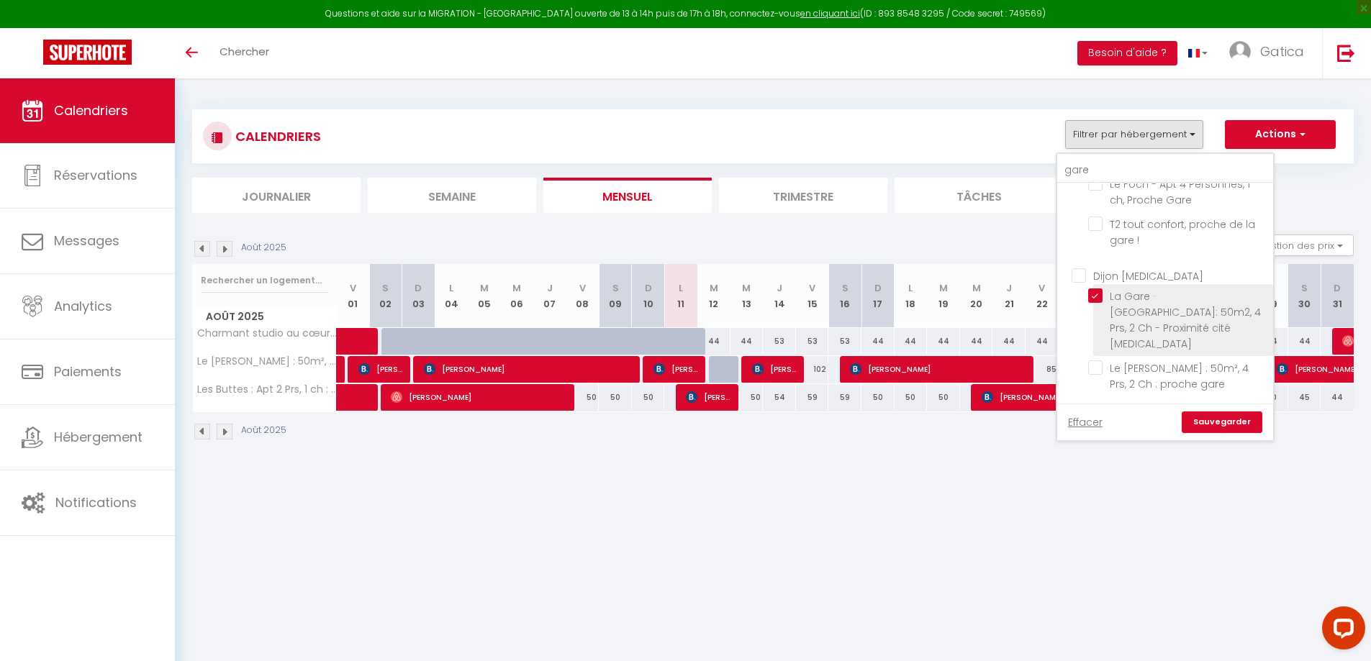
checkbox input "false"
click at [1231, 427] on link "Sauvegarder" at bounding box center [1222, 423] width 81 height 22
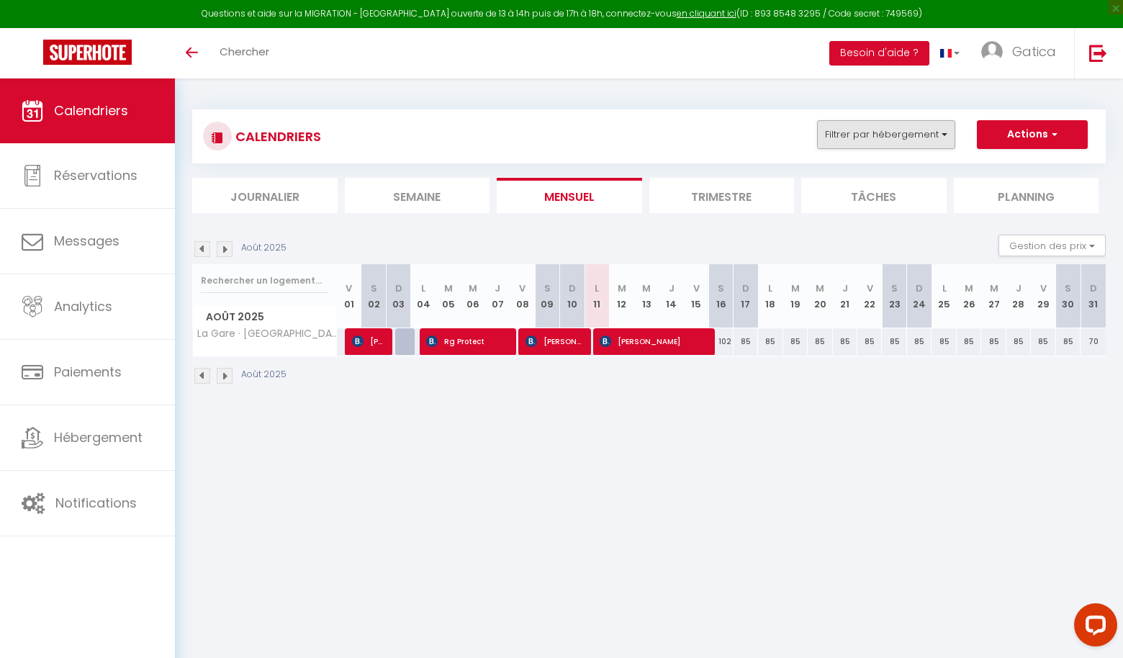
click at [907, 122] on div "CALENDRIERS Filtrer par hébergement Dijon STD Charmant studio au cœur de Dijon …" at bounding box center [648, 136] width 913 height 54
drag, startPoint x: 908, startPoint y: 130, endPoint x: 908, endPoint y: 140, distance: 10.1
click at [908, 131] on button "Filtrer par hébergement" at bounding box center [886, 134] width 138 height 29
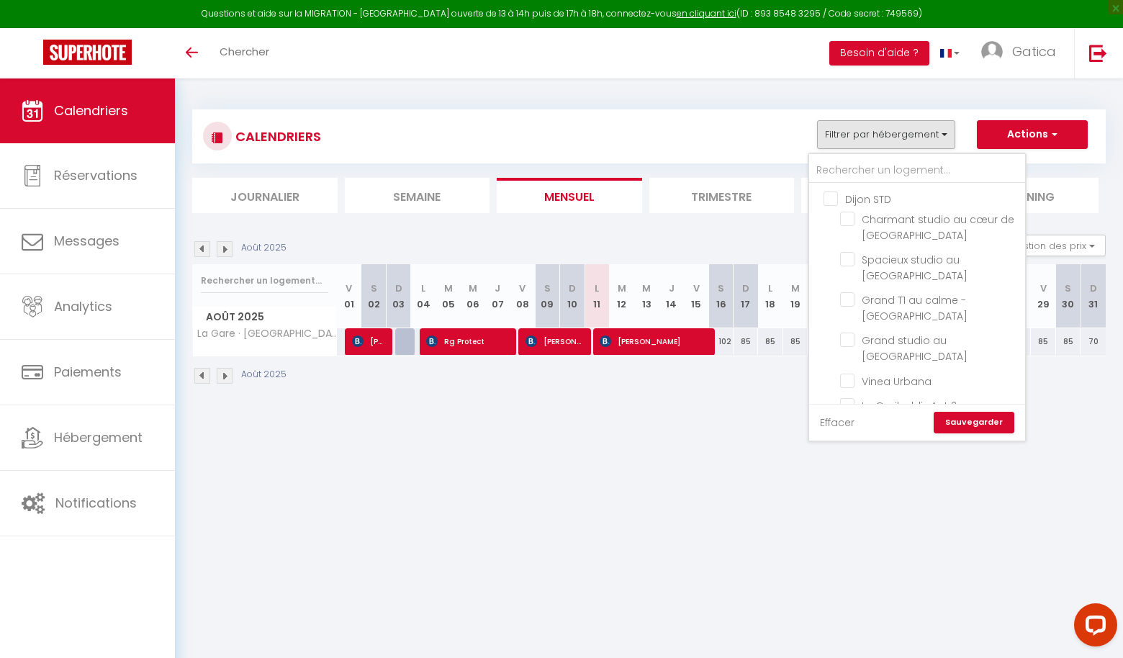
click at [842, 423] on link "Effacer" at bounding box center [837, 422] width 35 height 16
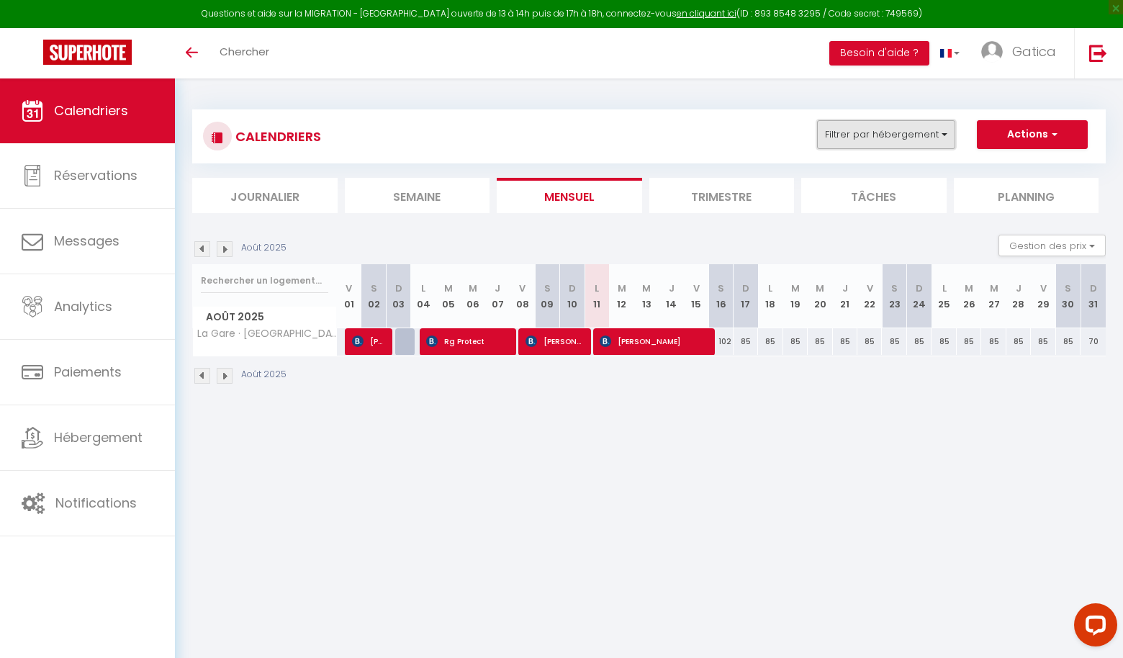
click at [873, 130] on button "Filtrer par hébergement" at bounding box center [886, 134] width 138 height 29
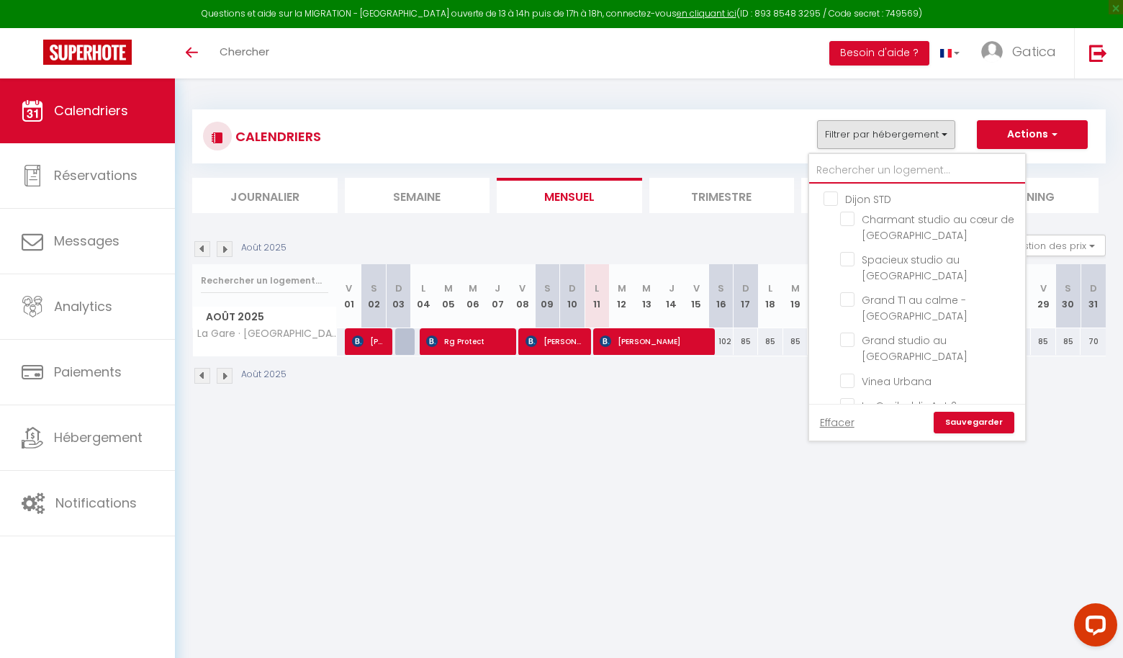
click at [857, 176] on input "text" at bounding box center [917, 171] width 216 height 26
type input "b"
checkbox input "false"
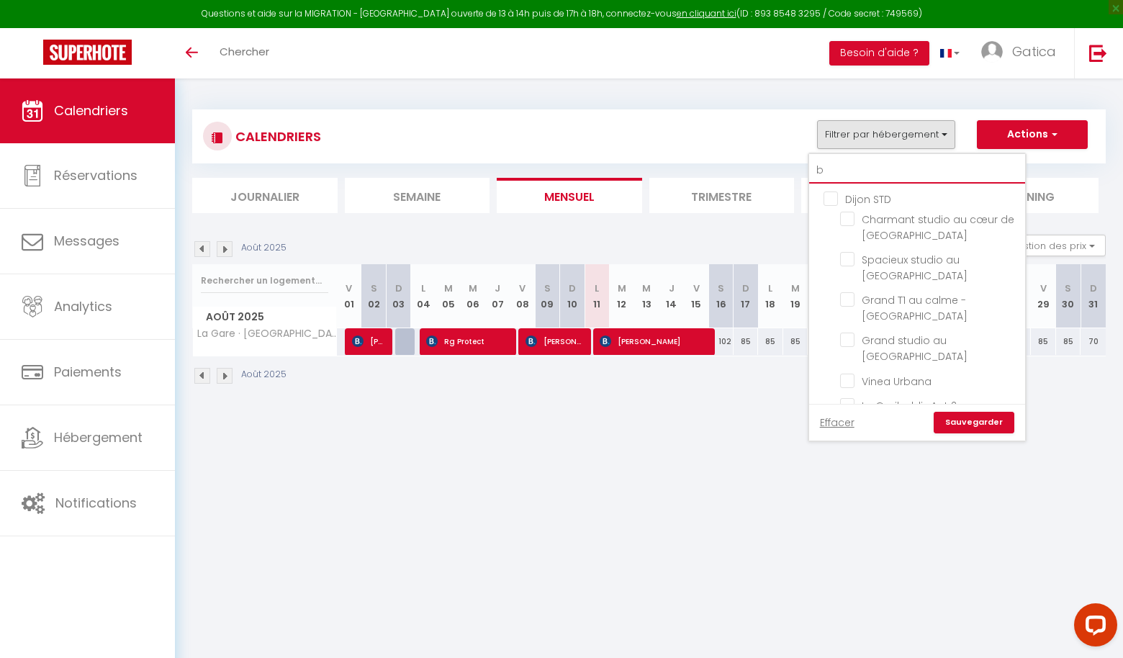
checkbox input "false"
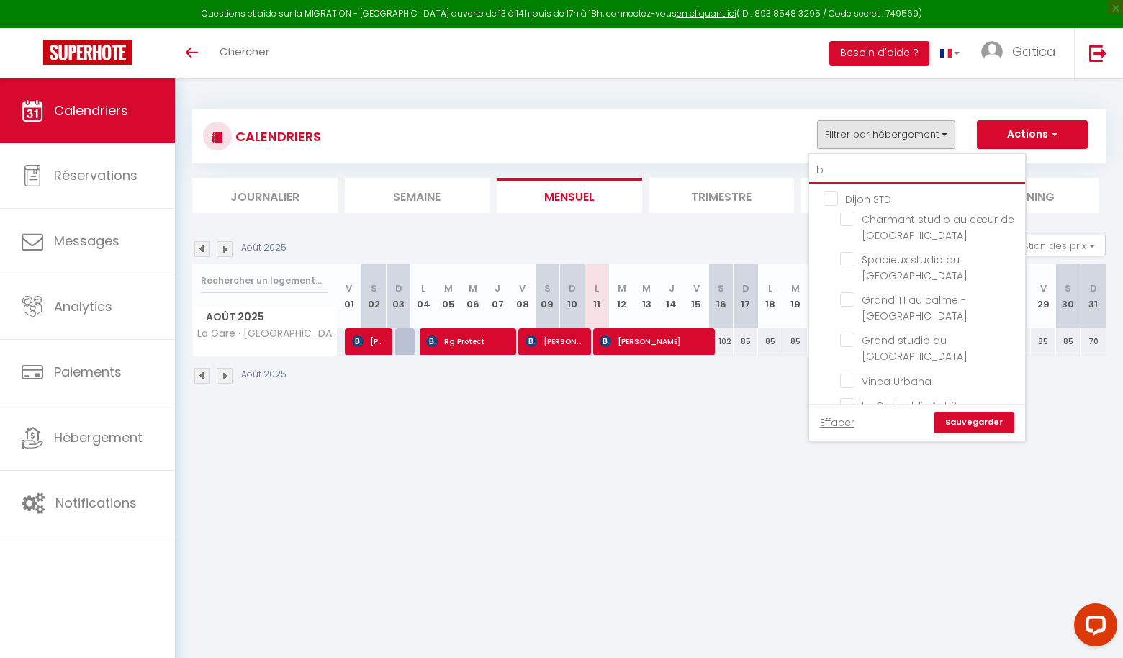
checkbox input "false"
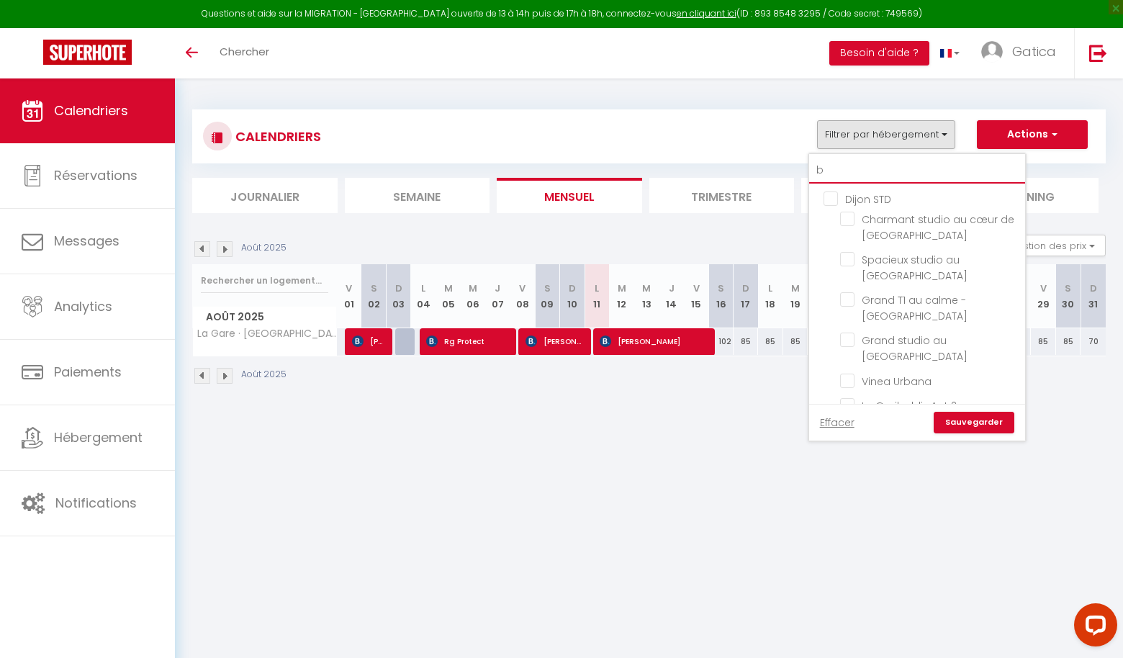
checkbox input "false"
type input "bu"
checkbox input "false"
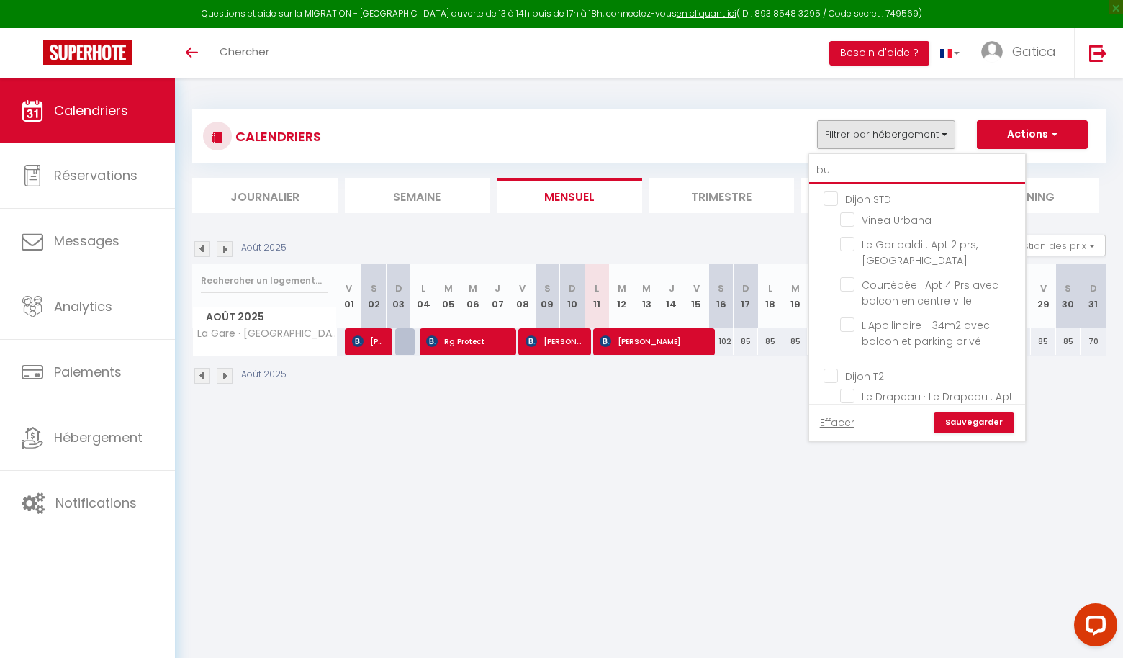
checkbox input "false"
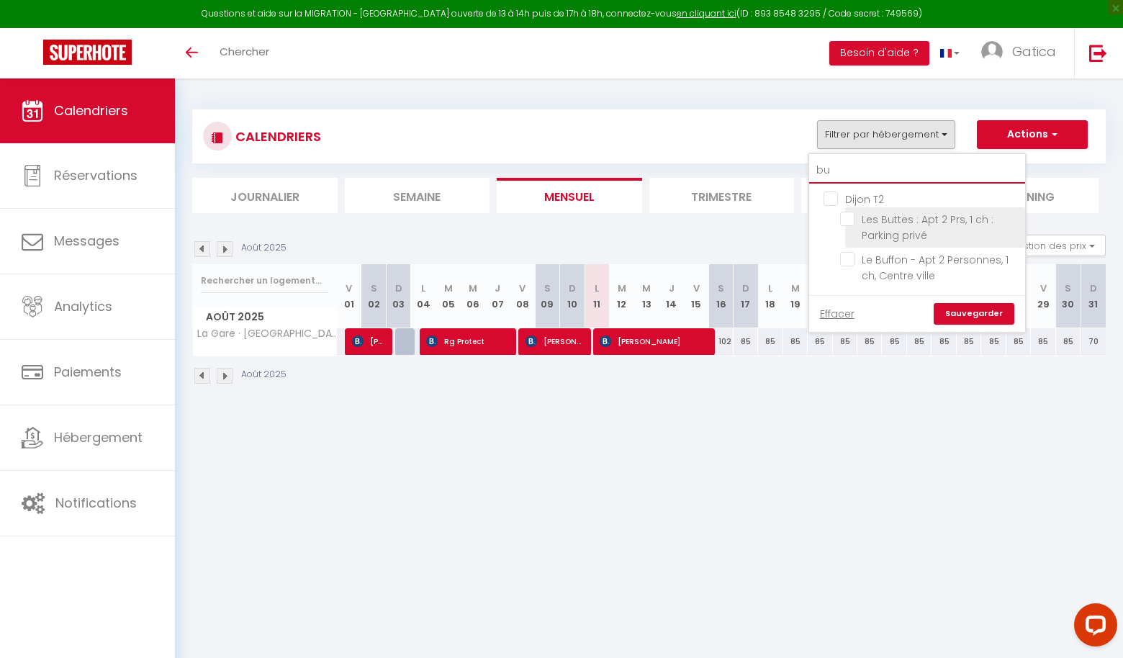
type input "bu"
click at [847, 223] on input "Les Buttes : Apt 2 Prs, 1 ch : Parking privé" at bounding box center [930, 219] width 180 height 14
checkbox input "true"
checkbox input "false"
click at [977, 309] on link "Sauvegarder" at bounding box center [973, 314] width 81 height 22
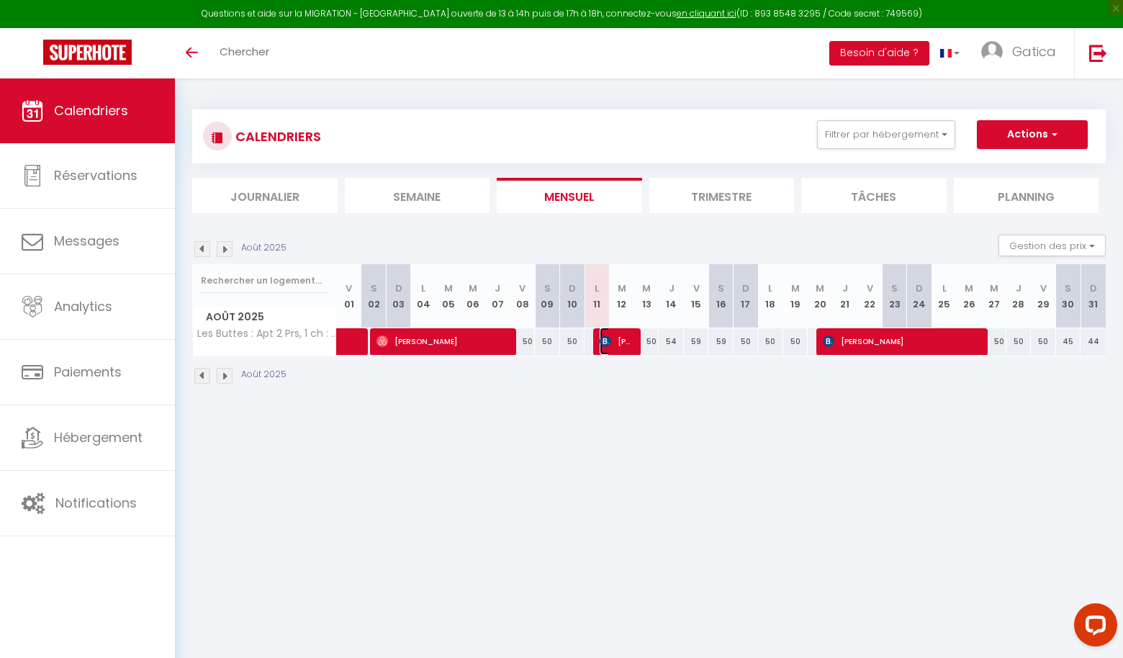
click at [613, 341] on span "[PERSON_NAME]" at bounding box center [615, 340] width 32 height 27
select select "OK"
select select "KO"
select select "0"
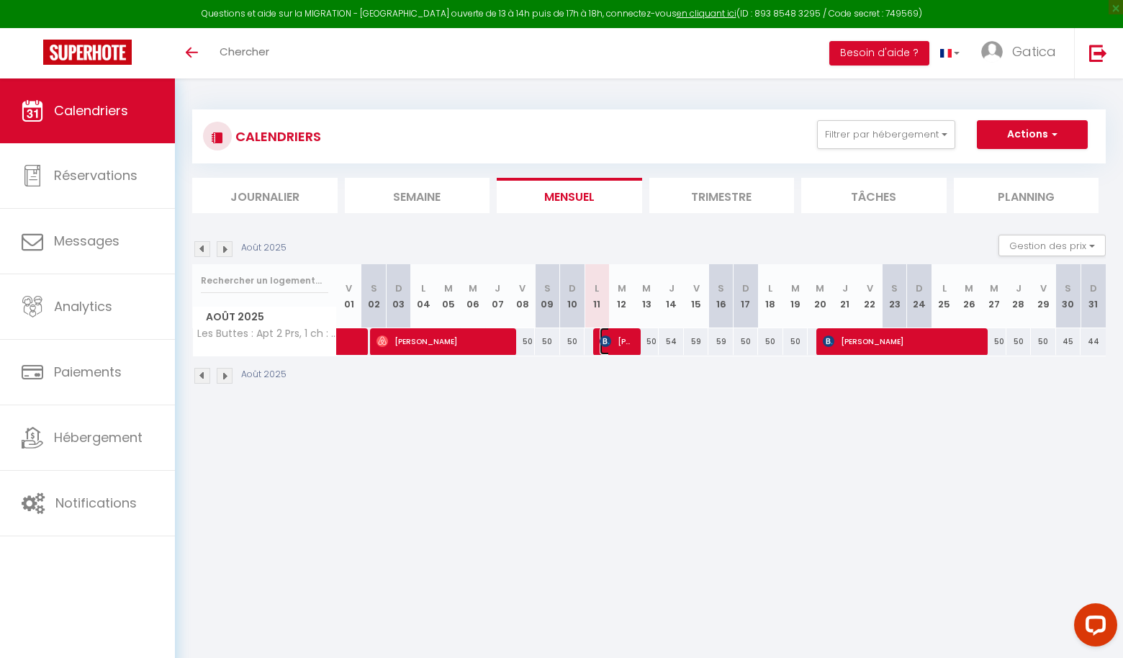
select select "1"
select select
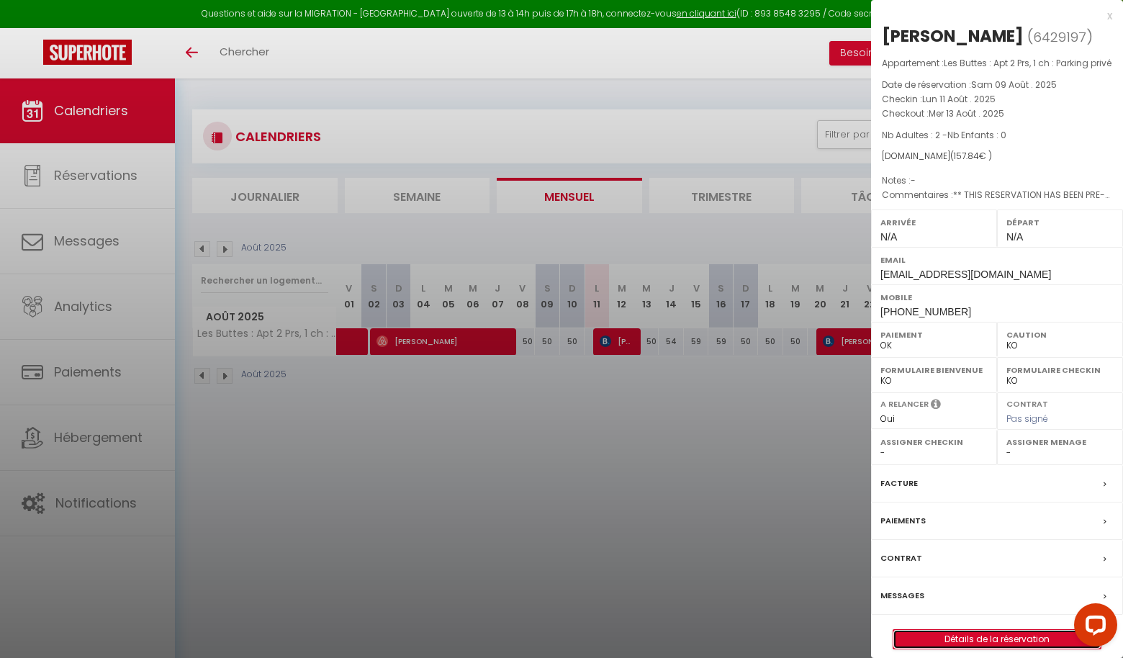
click at [1007, 648] on link "Détails de la réservation" at bounding box center [996, 639] width 207 height 19
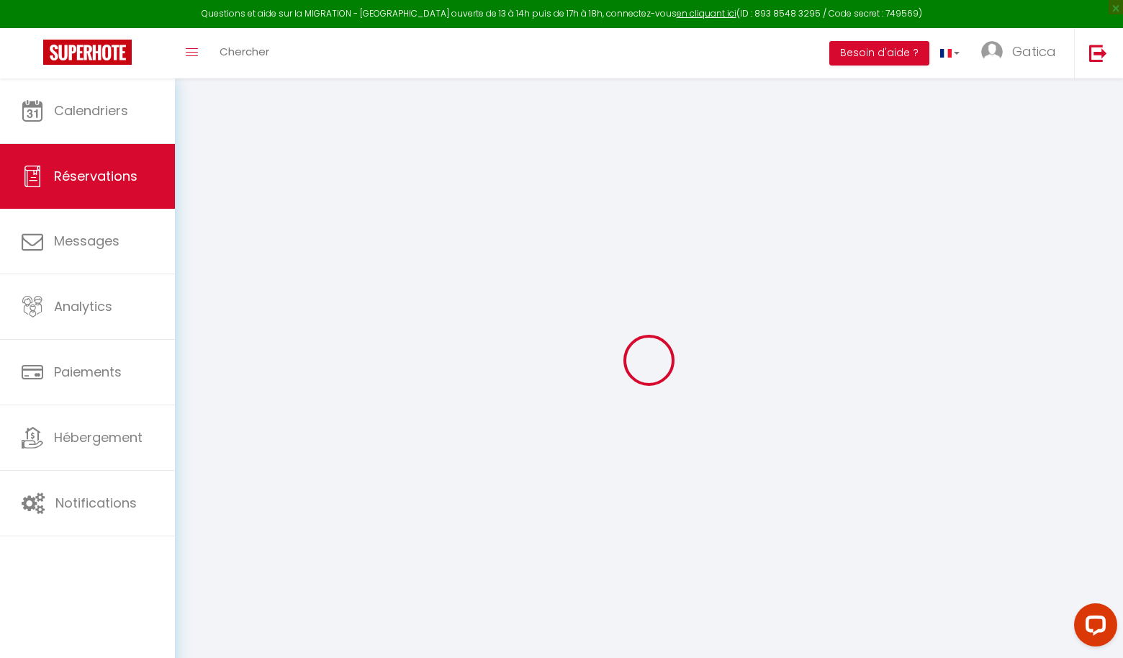
type input "[PERSON_NAME]"
type input "zemmam"
type input "[EMAIL_ADDRESS][DOMAIN_NAME]"
type input "[PHONE_NUMBER]"
select select "FR"
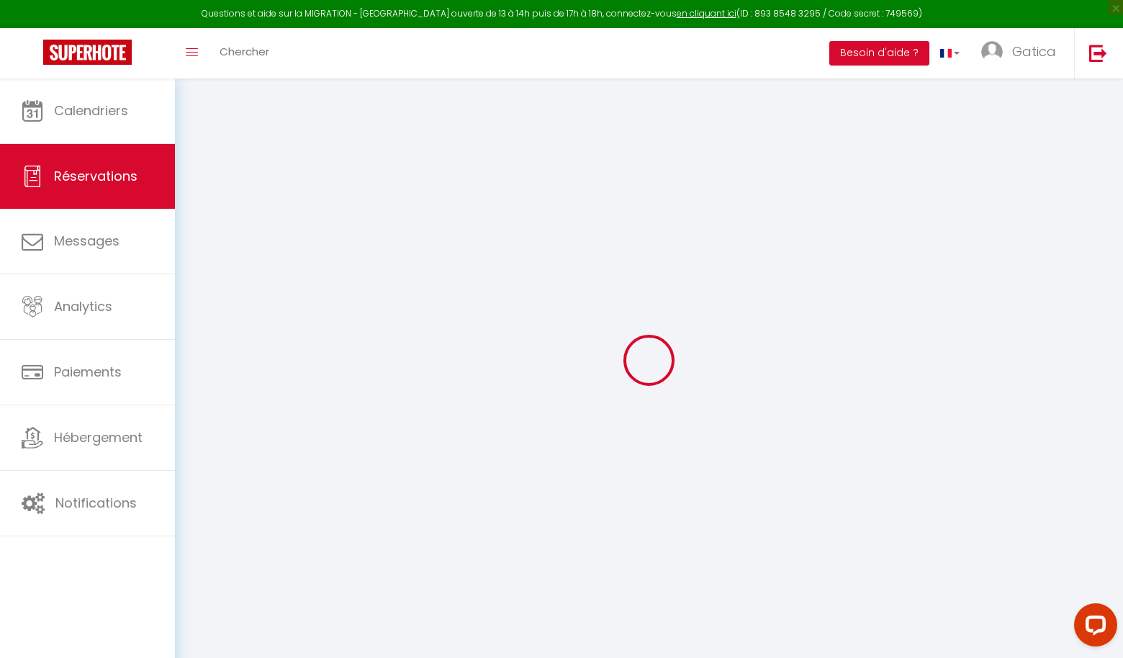
type input "25.81"
type input "2.21"
select select "30354"
select select "1"
select select
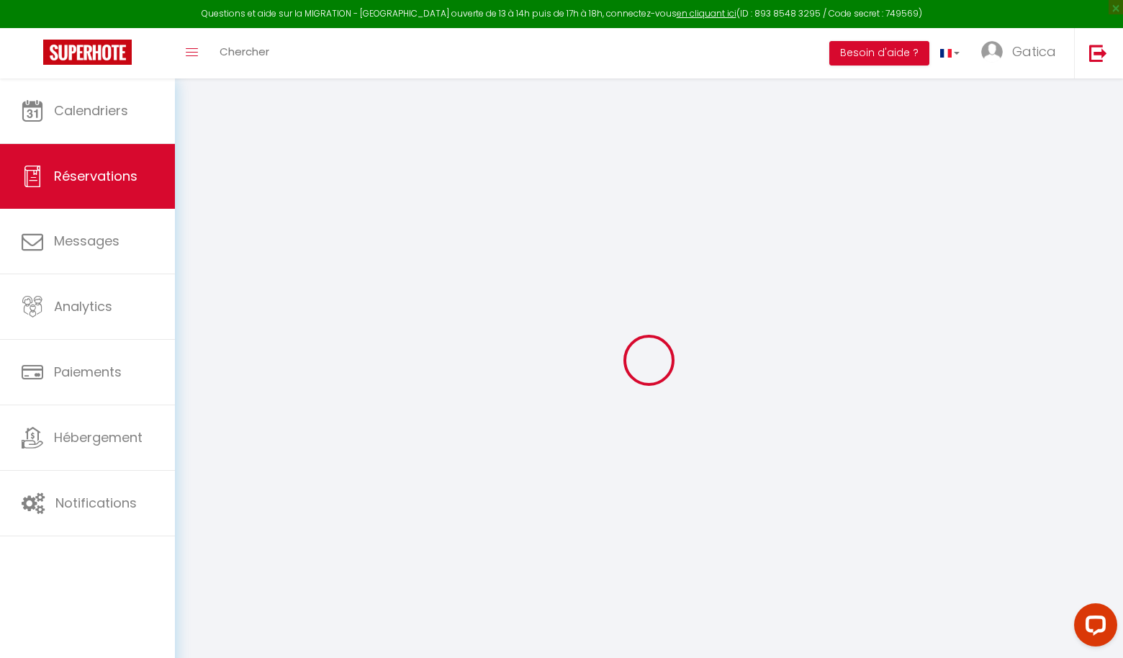
select select
type input "2"
select select "12"
select select
type input "109.8"
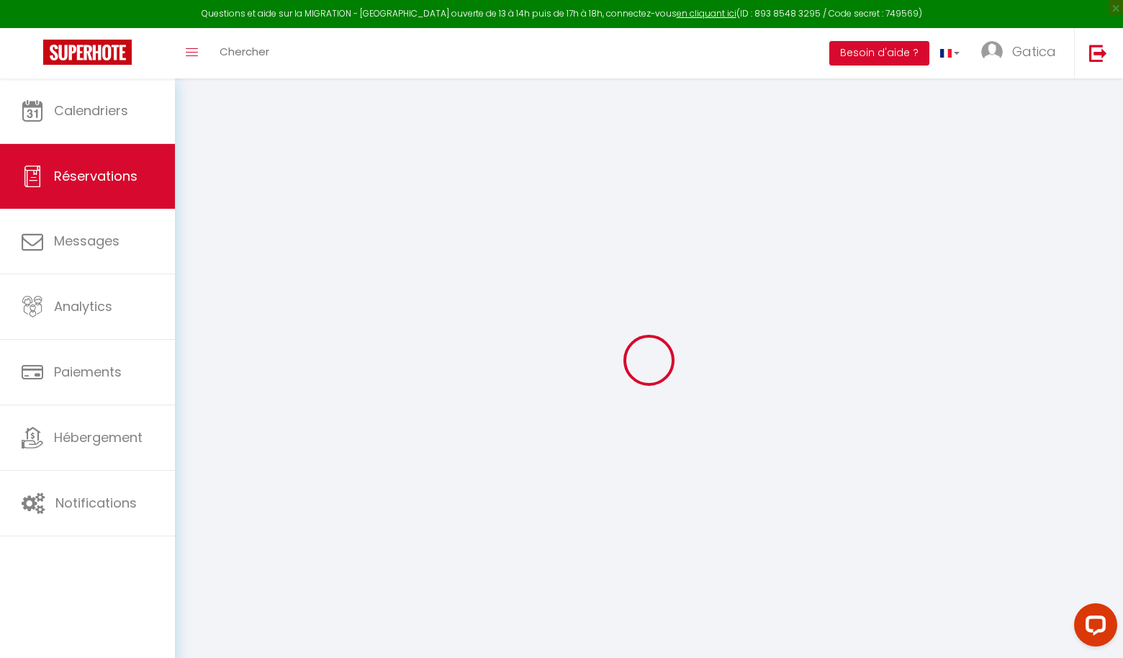
checkbox input "false"
type input "0"
select select "2"
type input "0"
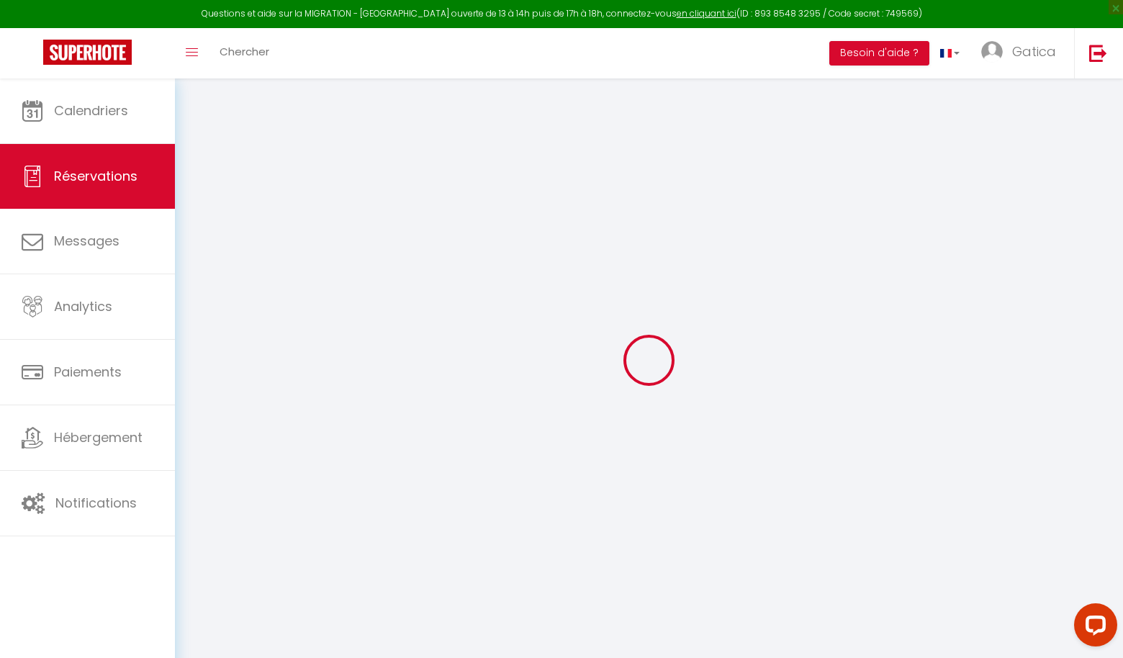
type input "0"
select select
select select "14"
checkbox input "false"
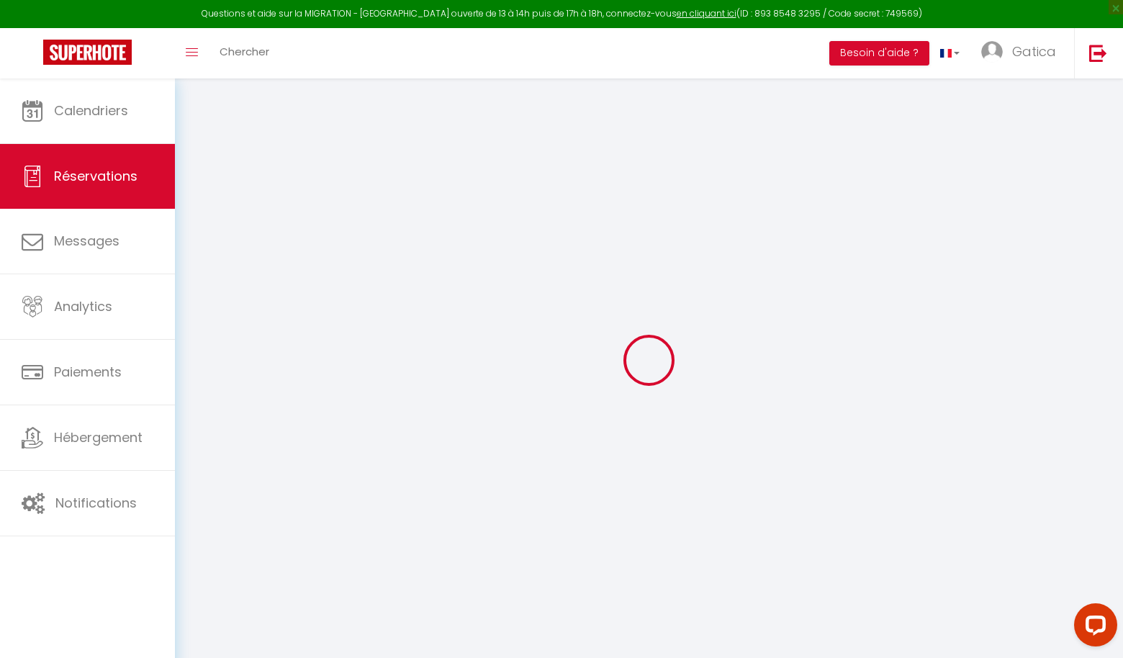
select select
checkbox input "false"
select select
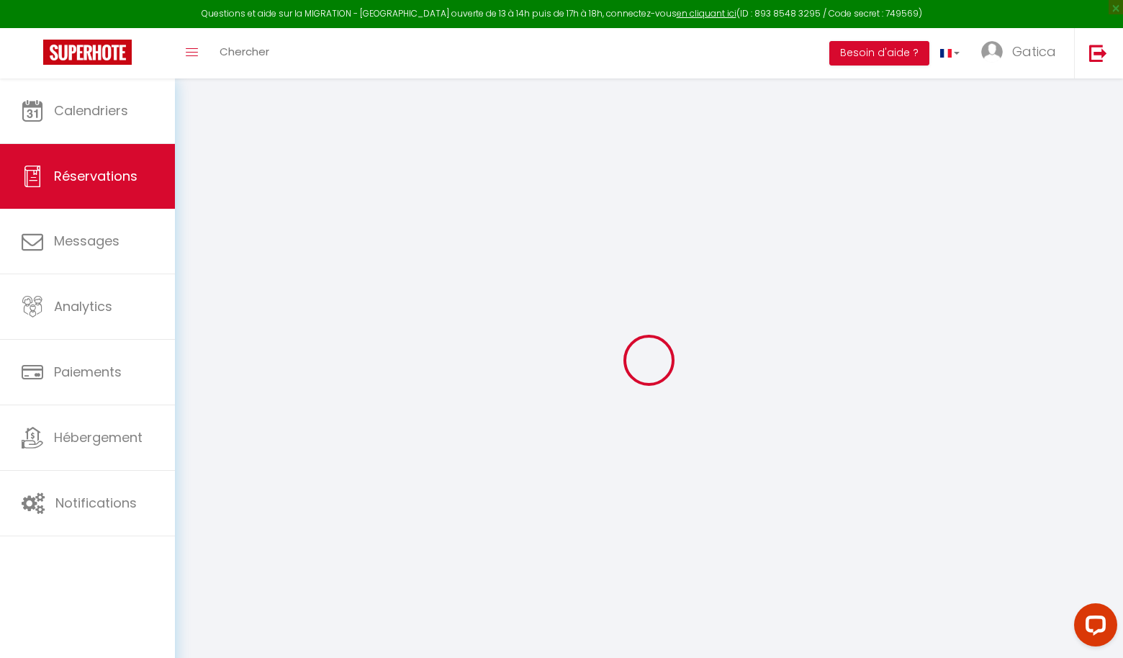
checkbox input "false"
type textarea "** THIS RESERVATION HAS BEEN PRE-PAID ** Approximate time of arrival: between 1…"
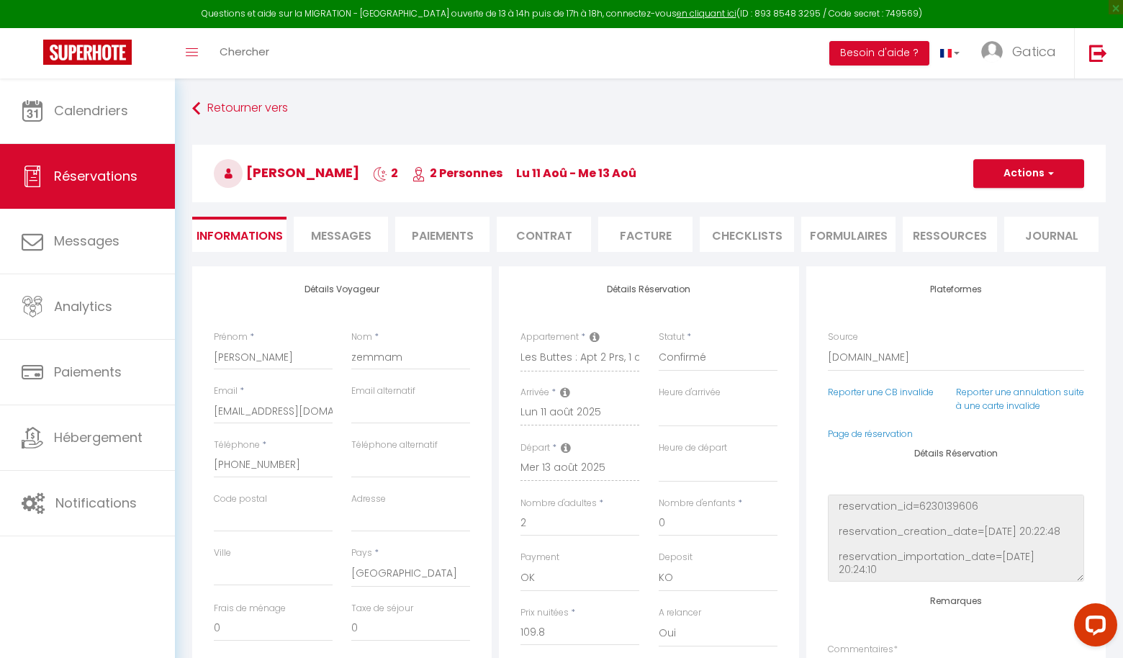
type input "42"
type input "6.04"
select select
checkbox input "false"
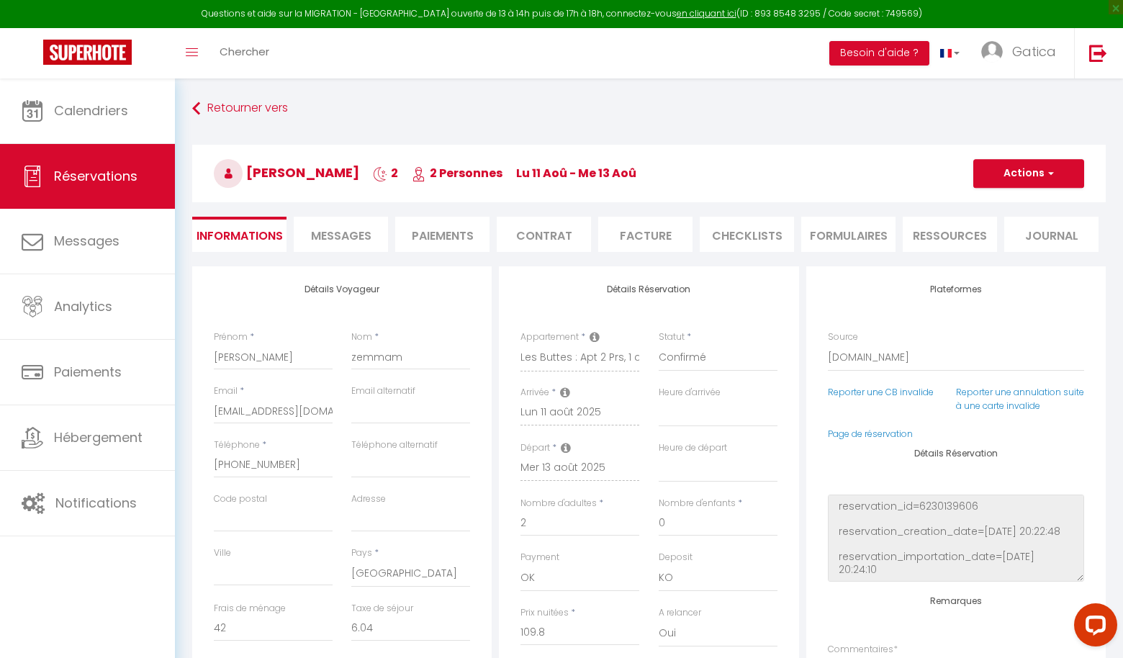
select select
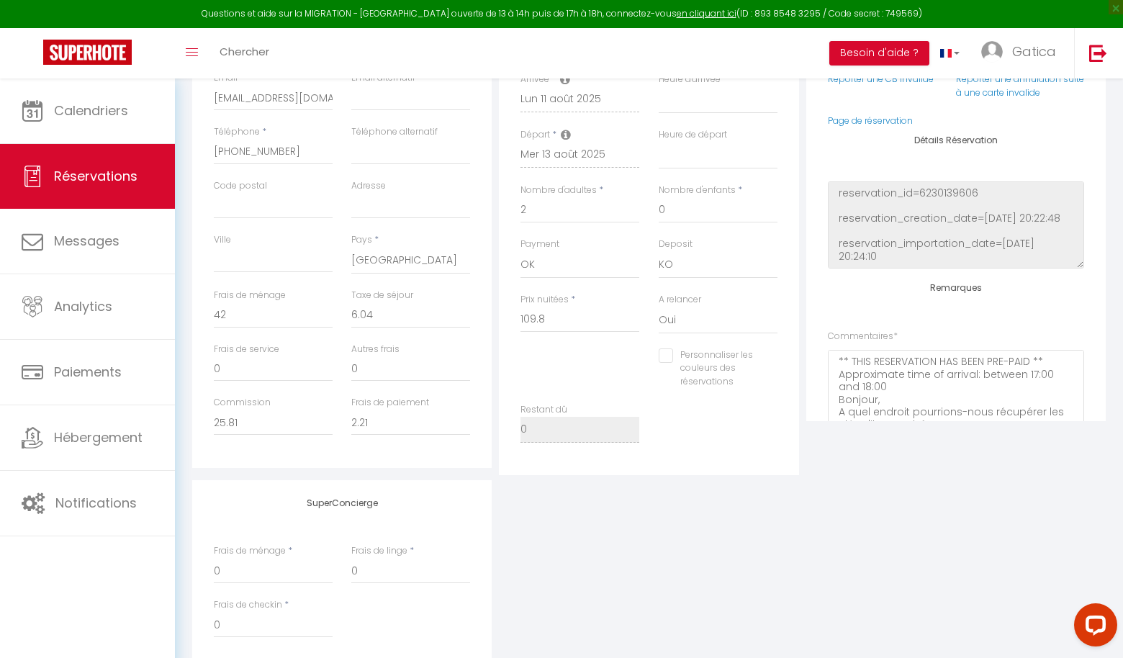
scroll to position [360, 0]
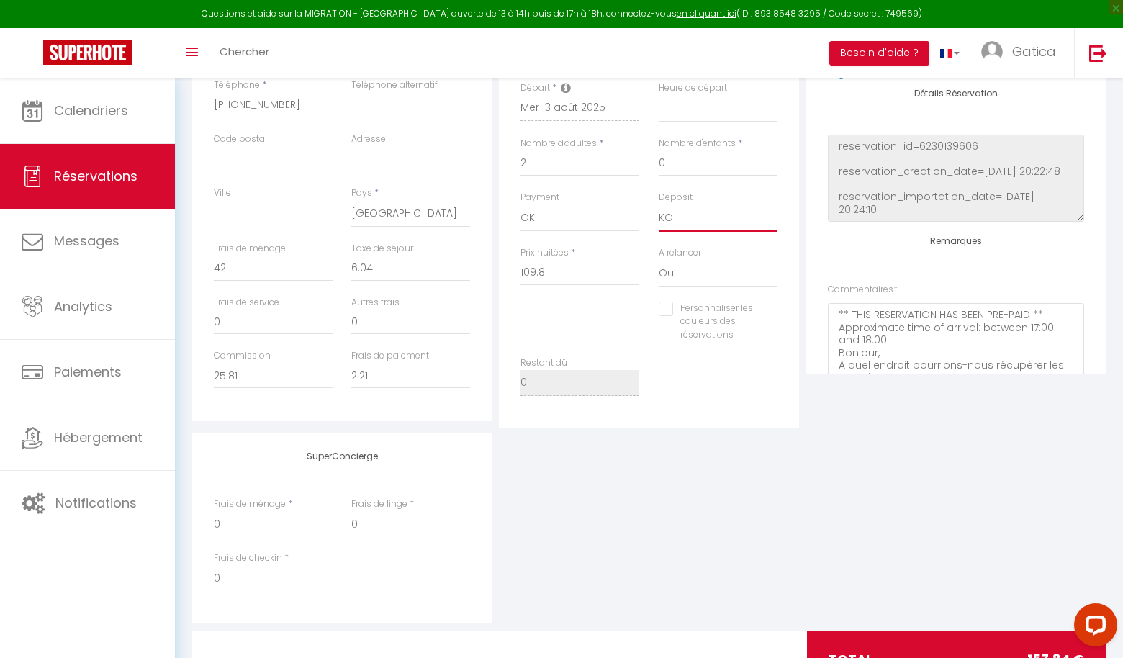
click at [679, 216] on select "OK KO" at bounding box center [717, 217] width 119 height 27
select select "15"
click at [658, 204] on select "OK KO" at bounding box center [717, 217] width 119 height 27
select select
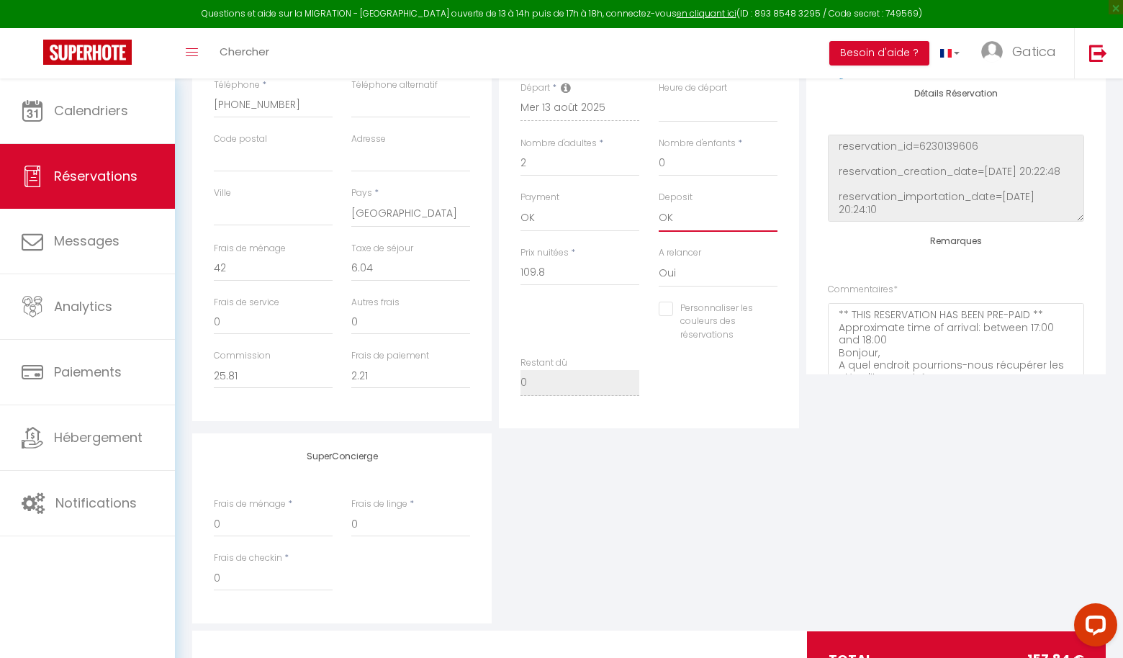
checkbox input "false"
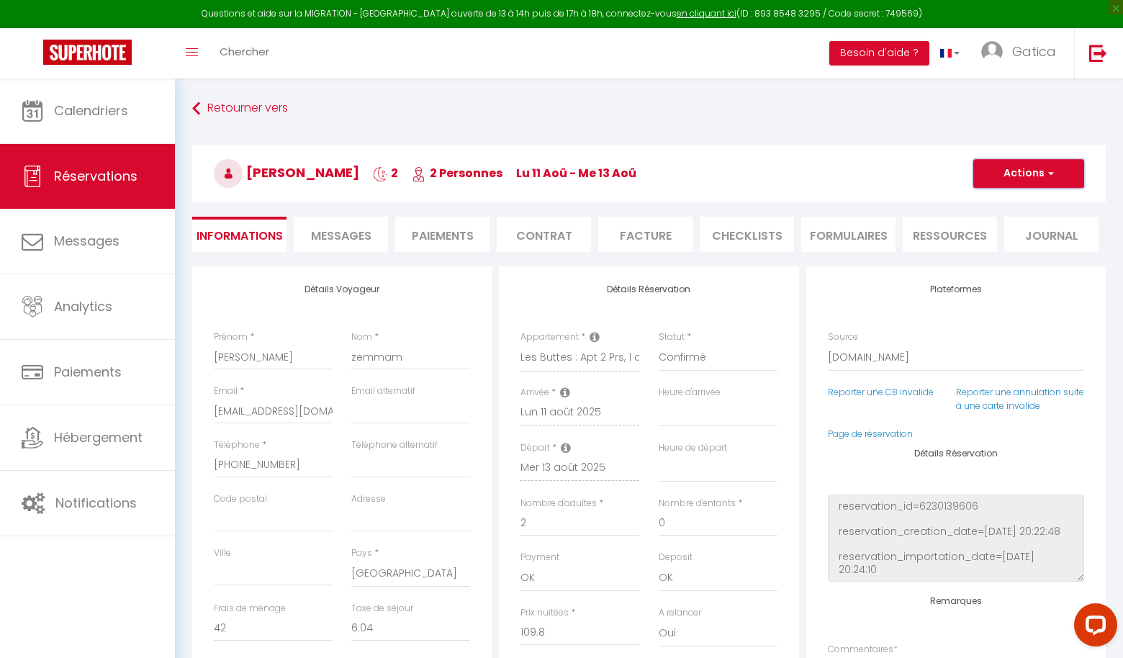
click at [1062, 177] on button "Actions" at bounding box center [1028, 173] width 111 height 29
click at [997, 201] on link "Enregistrer" at bounding box center [1014, 205] width 114 height 19
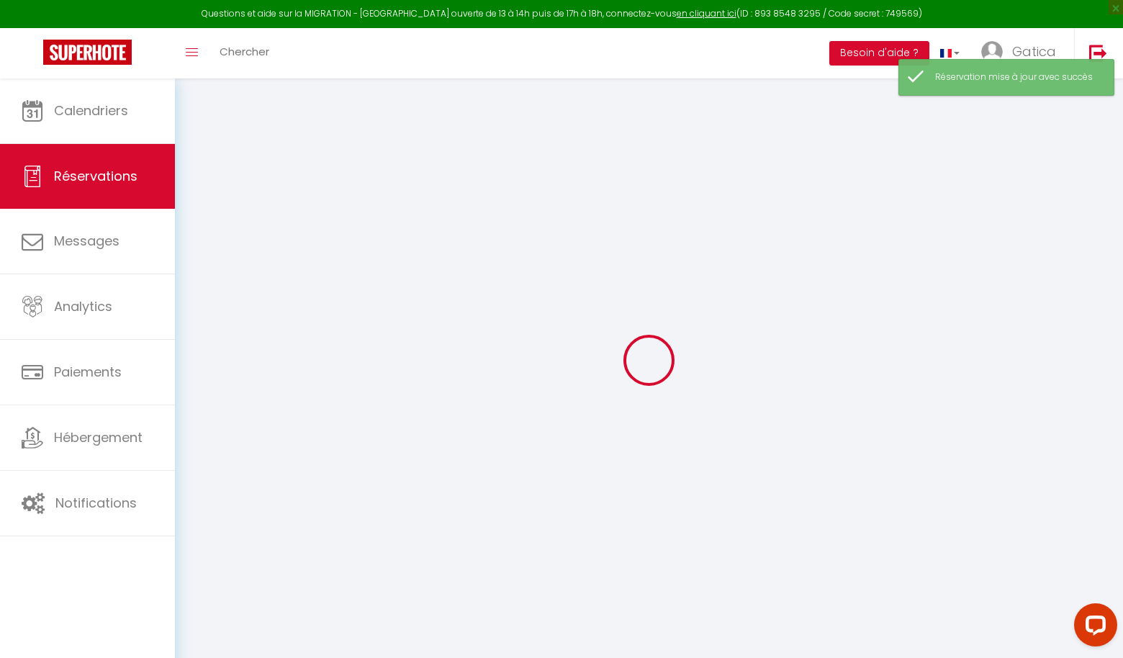
select select "all"
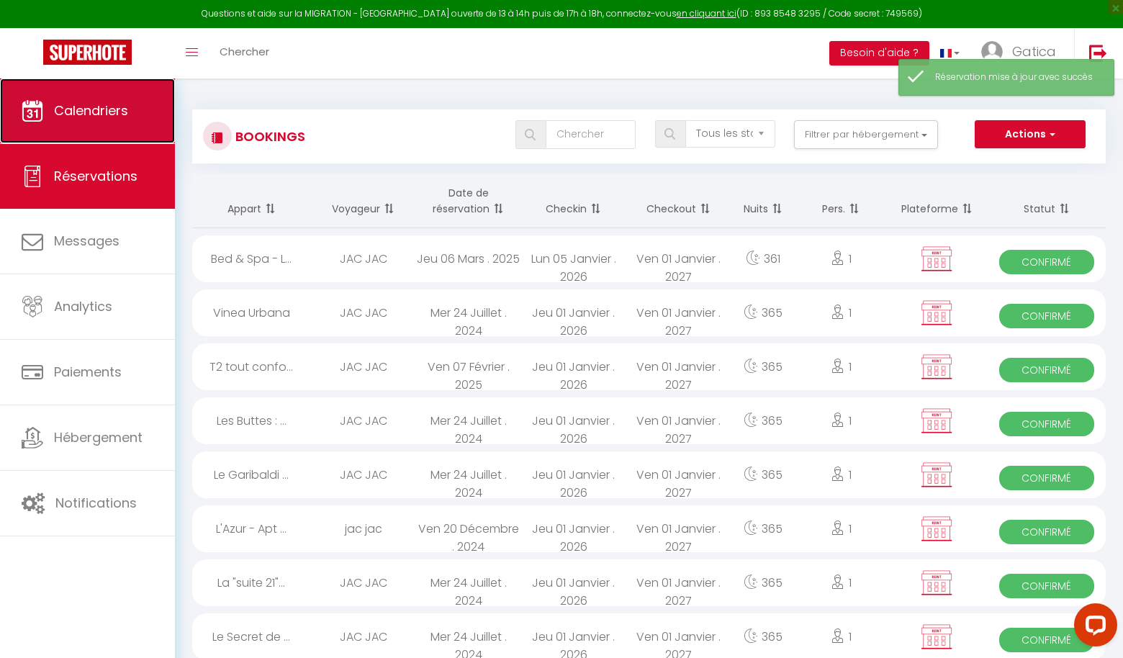
click at [73, 120] on link "Calendriers" at bounding box center [87, 110] width 175 height 65
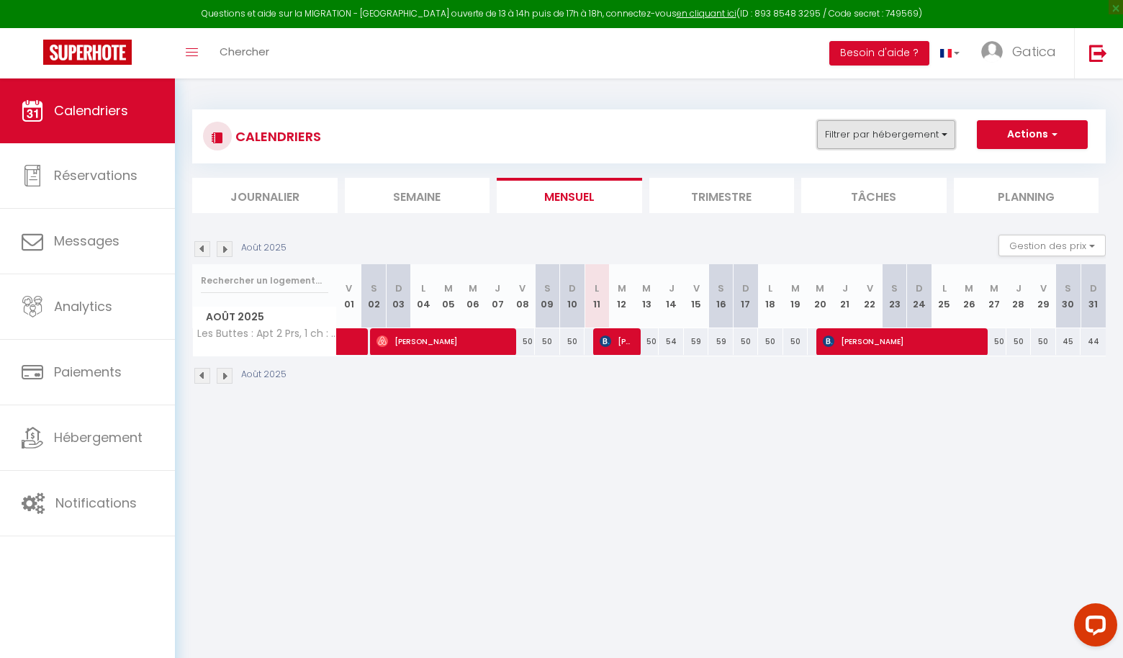
click at [925, 137] on button "Filtrer par hébergement" at bounding box center [886, 134] width 138 height 29
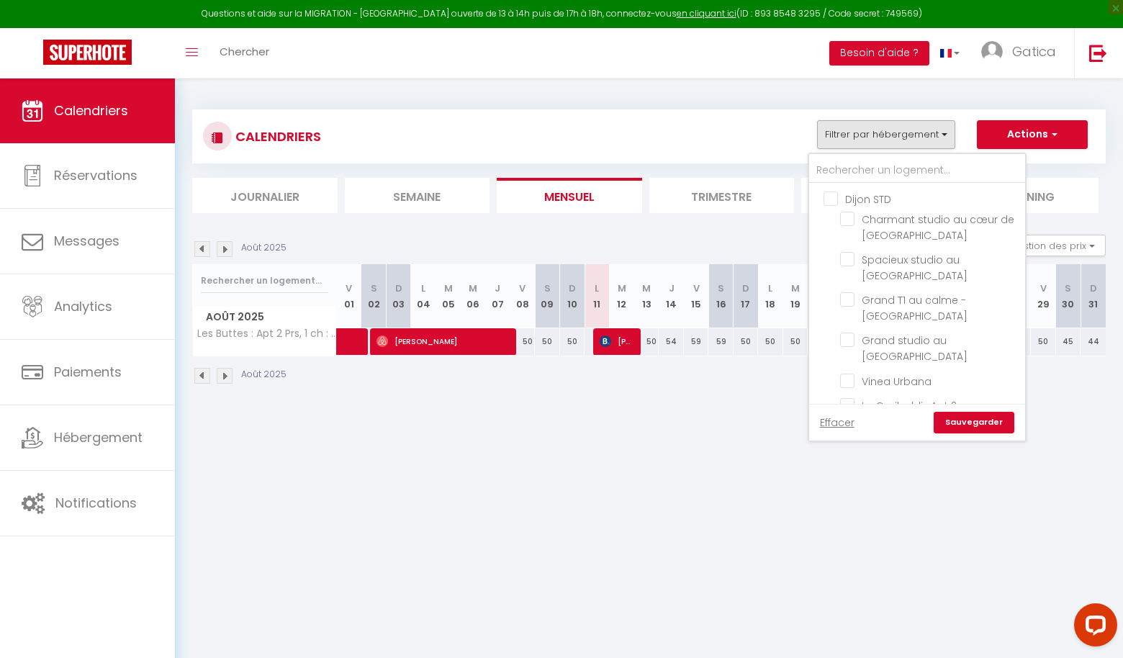
click at [839, 422] on link "Effacer" at bounding box center [837, 422] width 35 height 16
checkbox input "false"
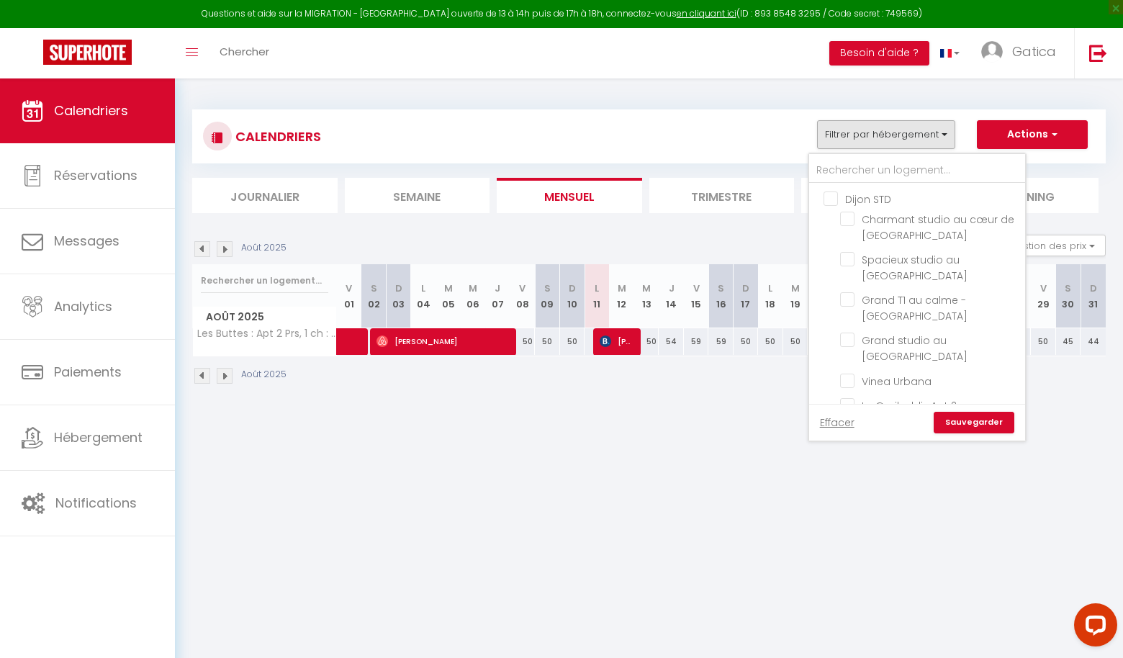
checkbox input "false"
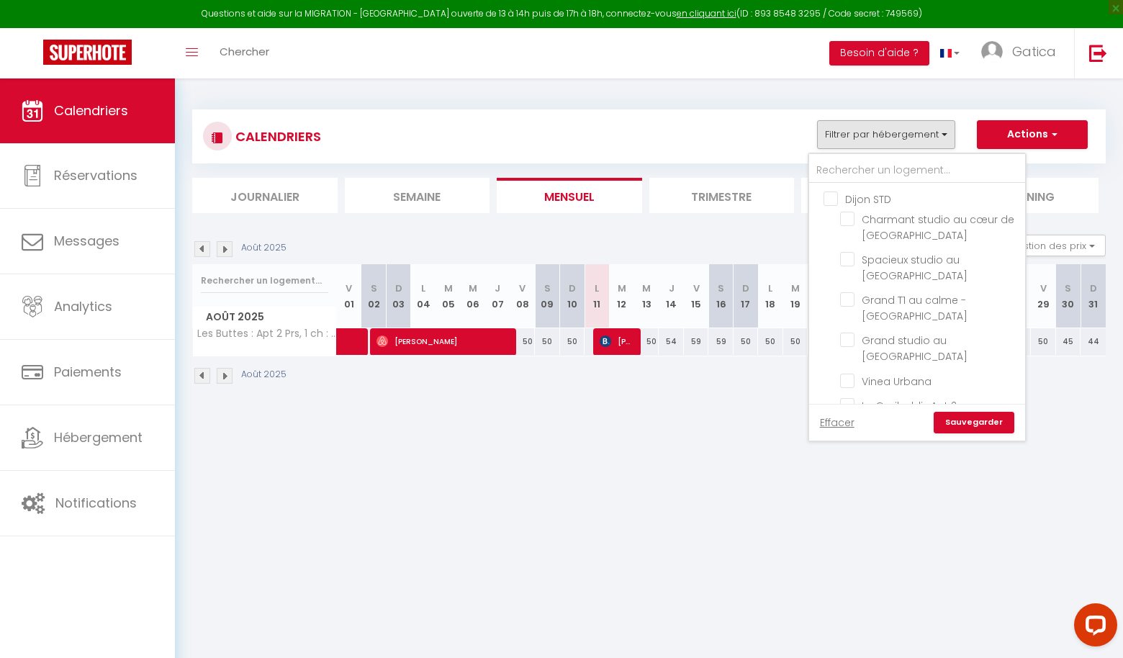
checkbox input "false"
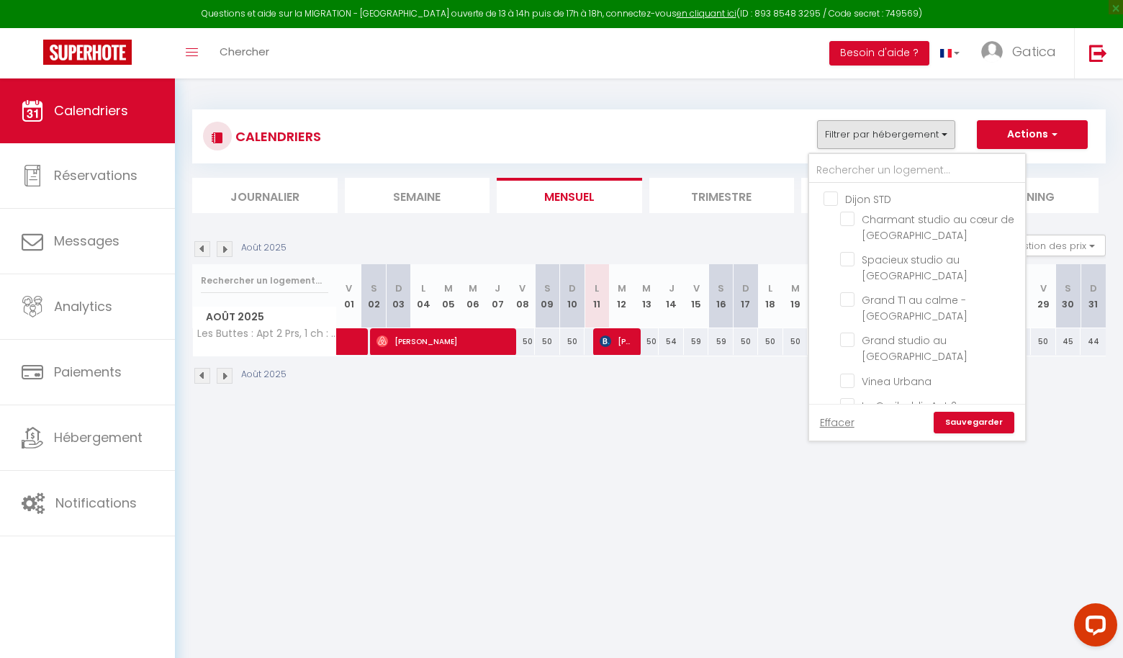
checkbox input "false"
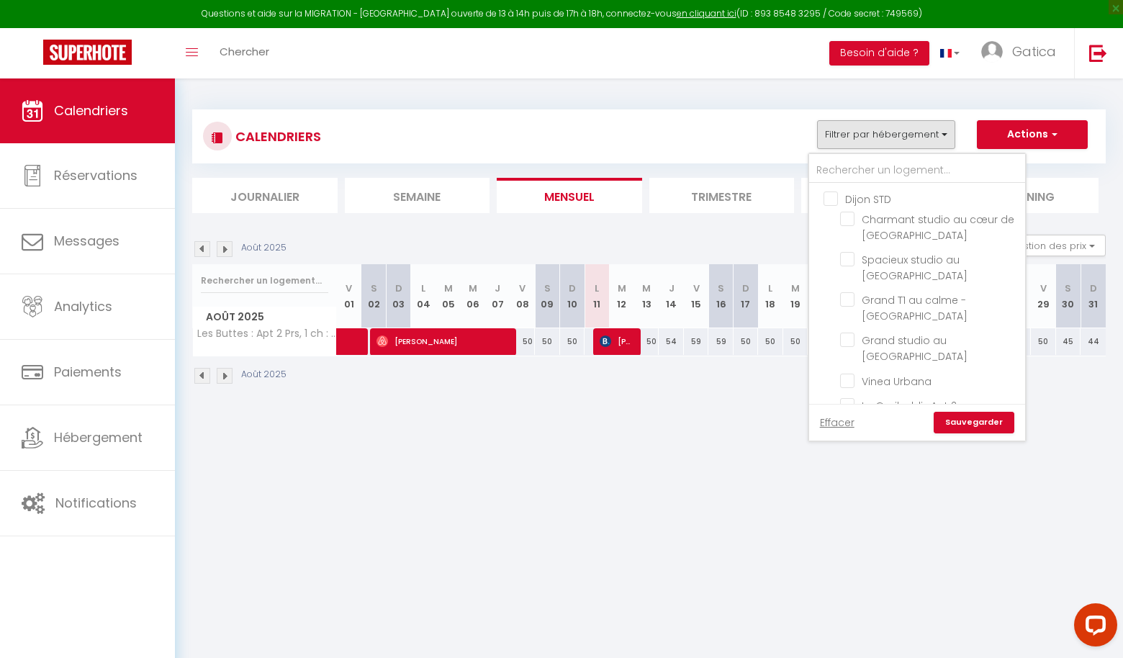
checkbox input "false"
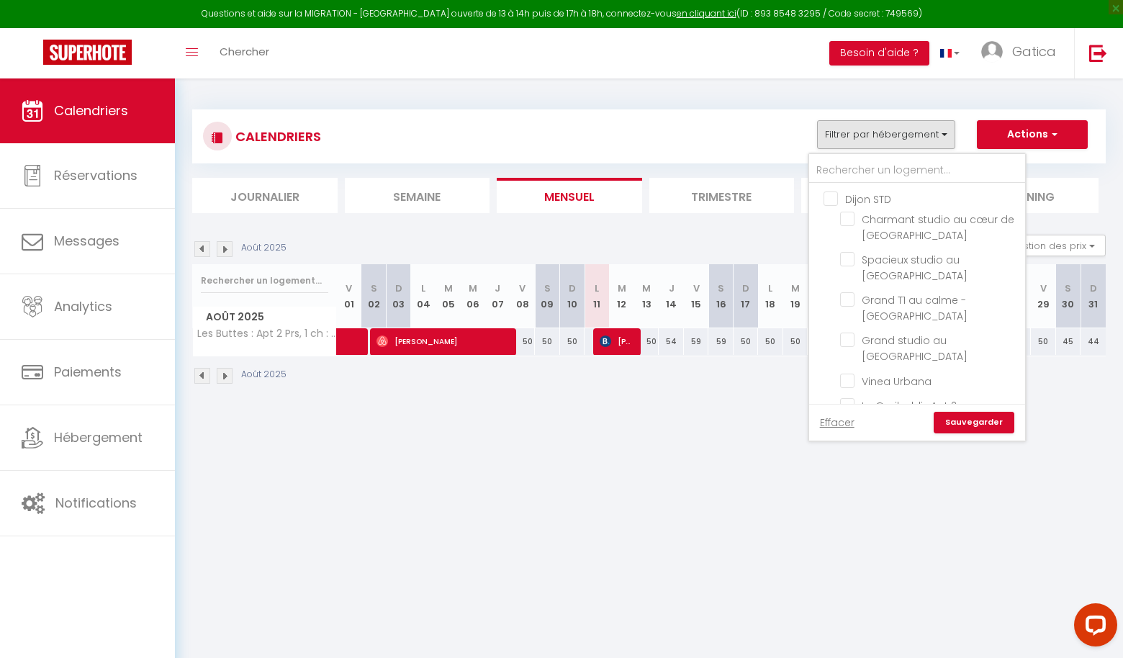
checkbox input "false"
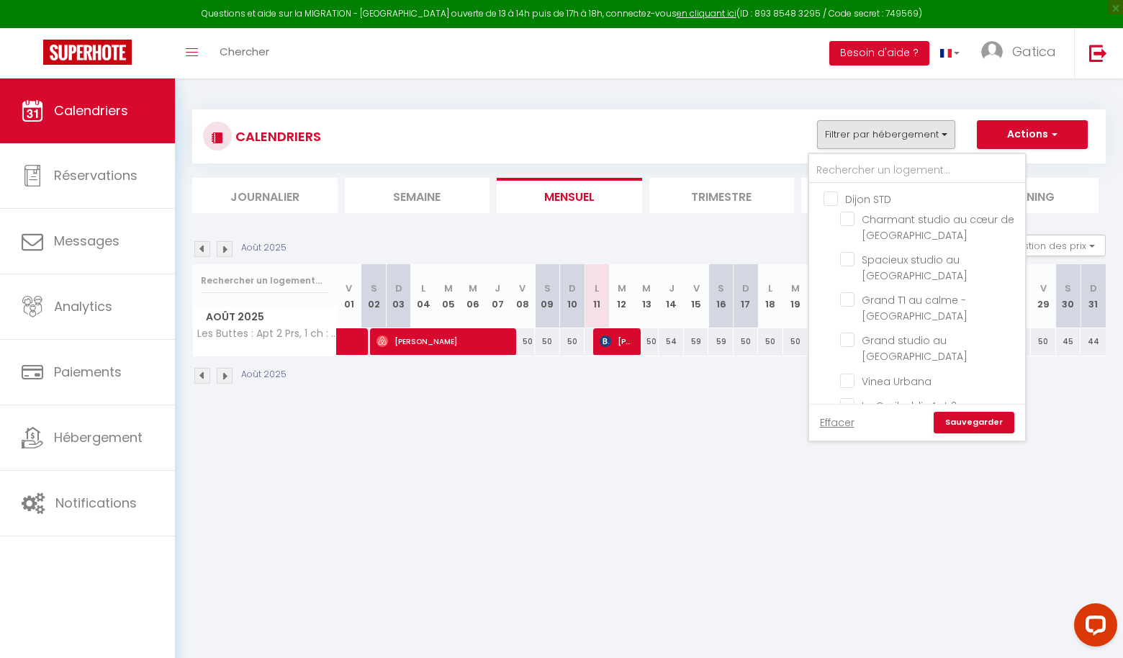
checkbox input "false"
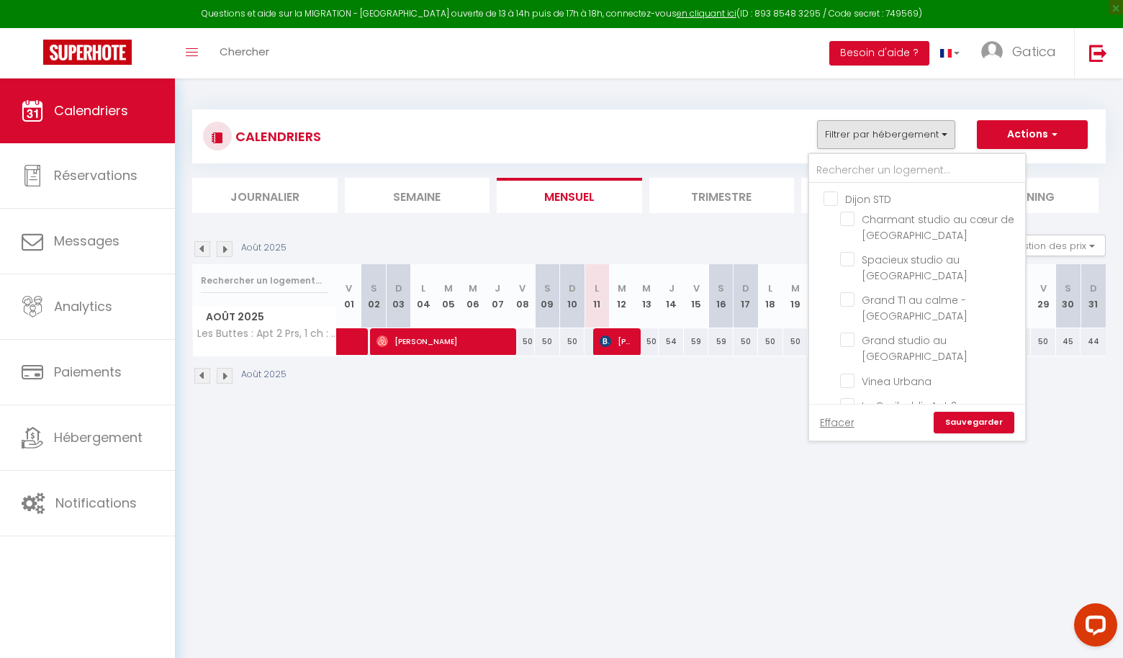
checkbox input "false"
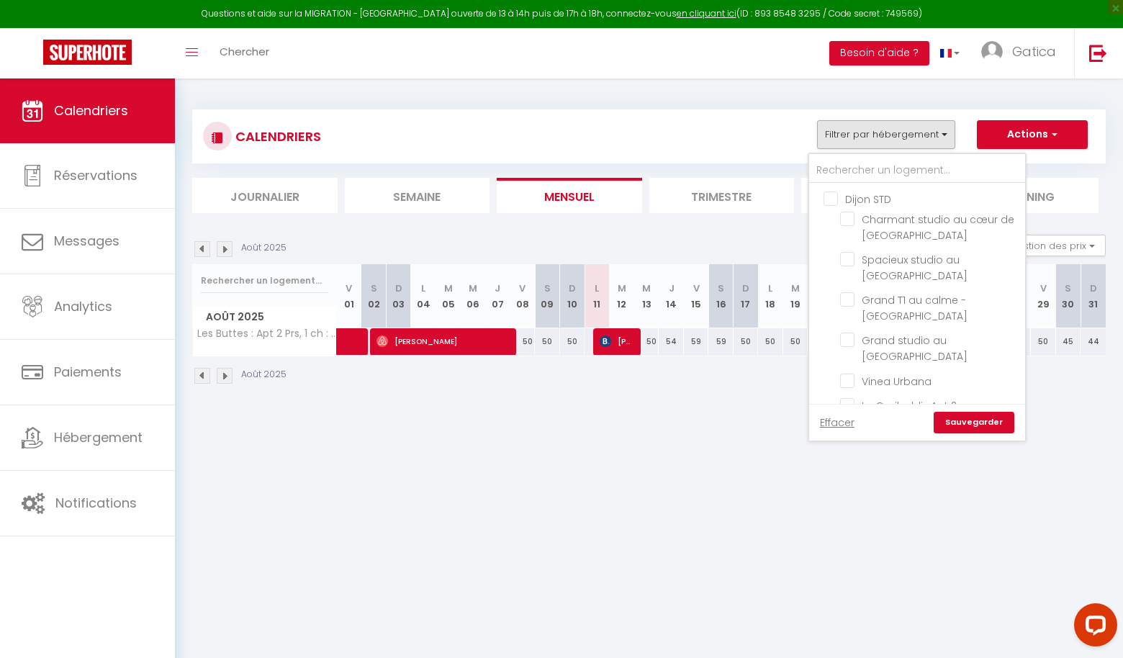
checkbox input "false"
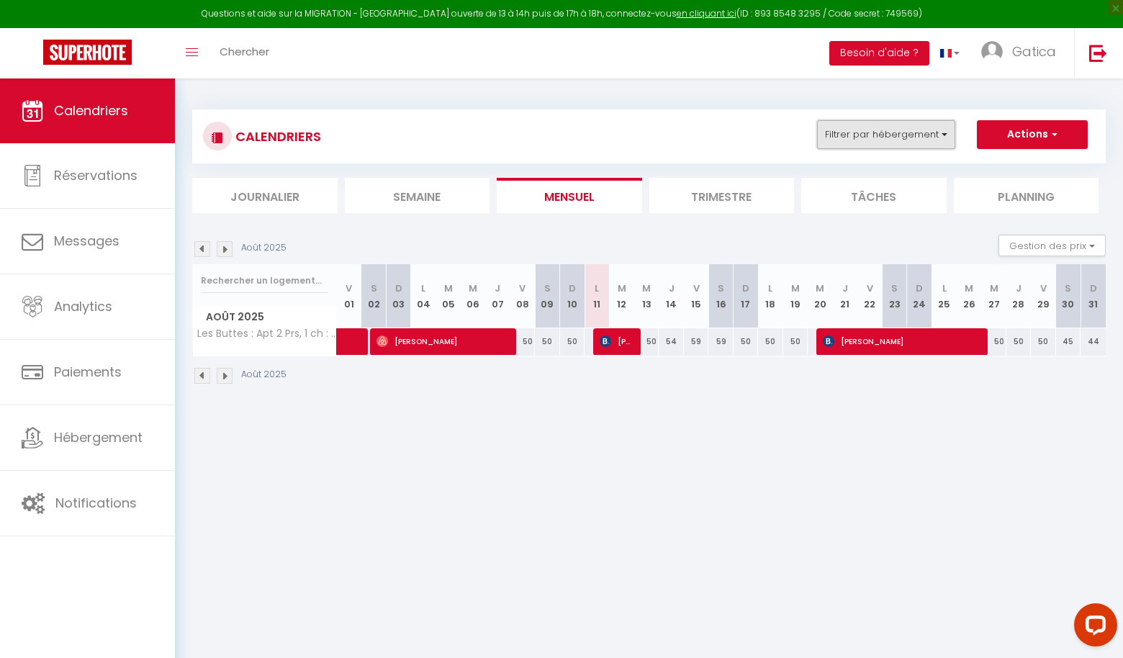
click at [885, 124] on button "Filtrer par hébergement" at bounding box center [886, 134] width 138 height 29
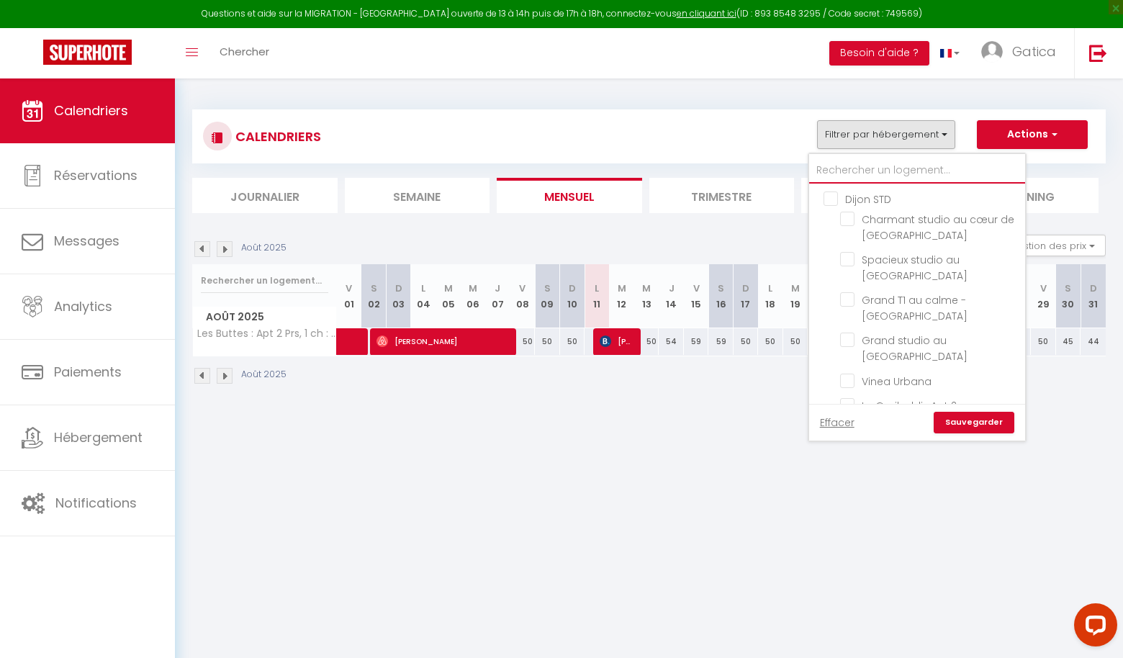
click at [860, 178] on input "text" at bounding box center [917, 171] width 216 height 26
type input "g"
checkbox input "false"
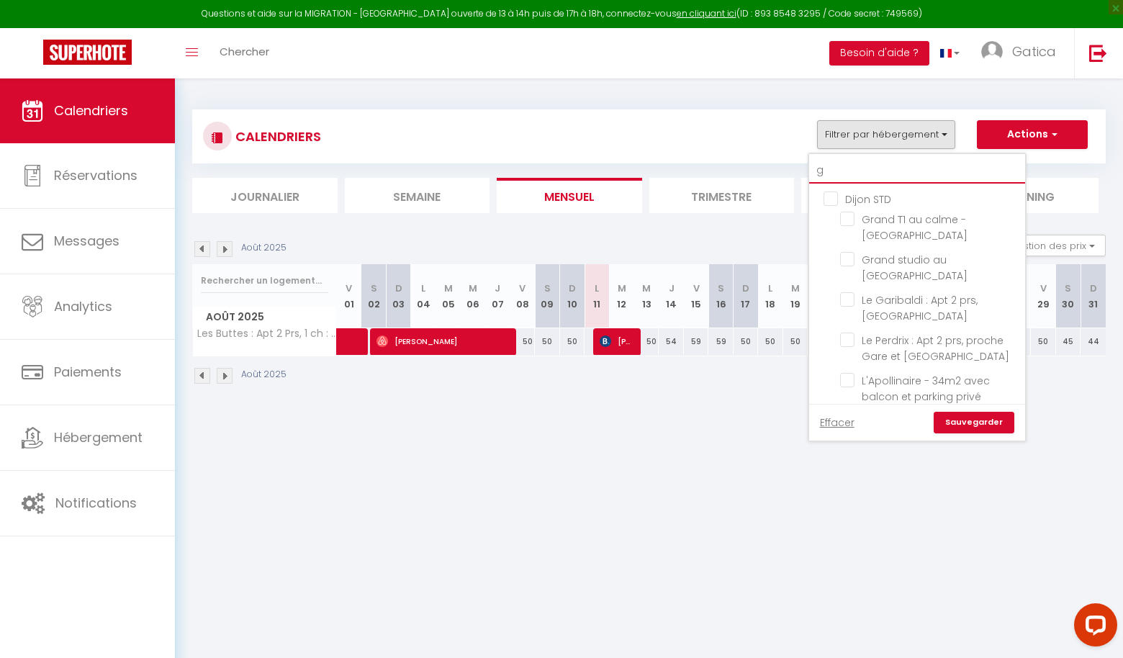
checkbox input "false"
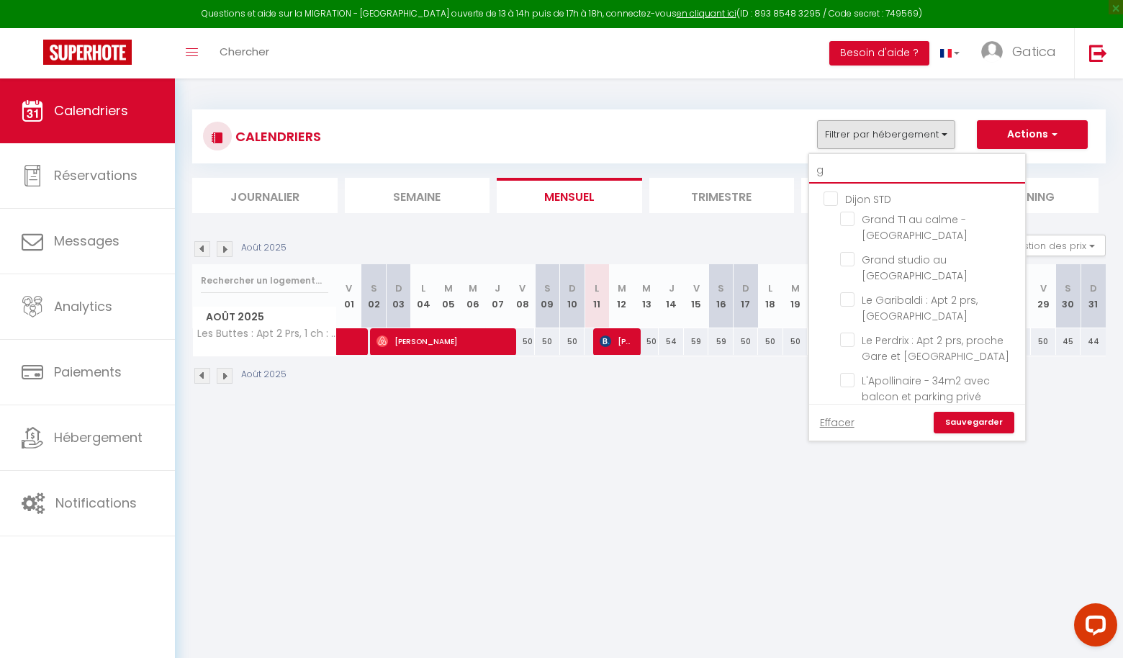
checkbox input "false"
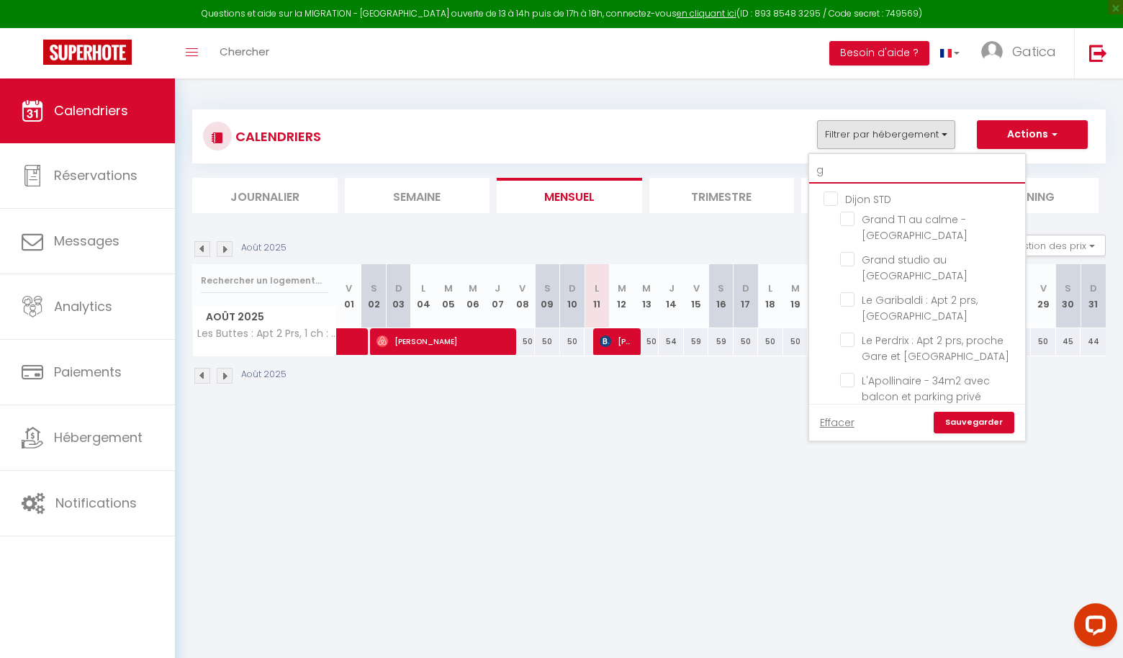
checkbox input "false"
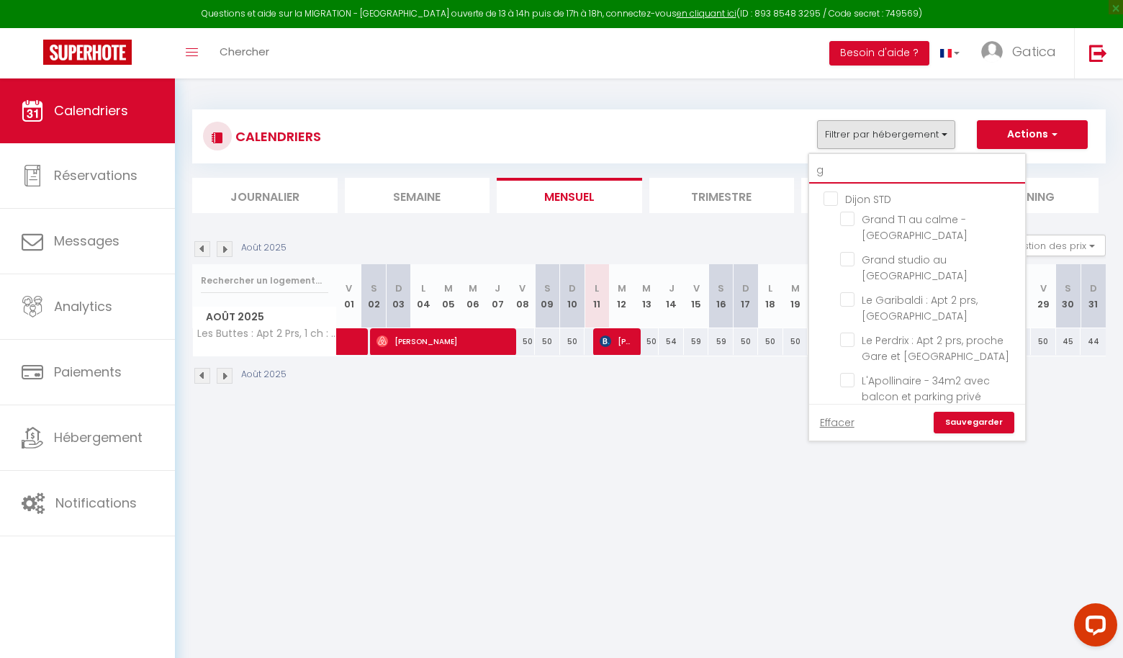
checkbox input "false"
type input "ga"
checkbox input "false"
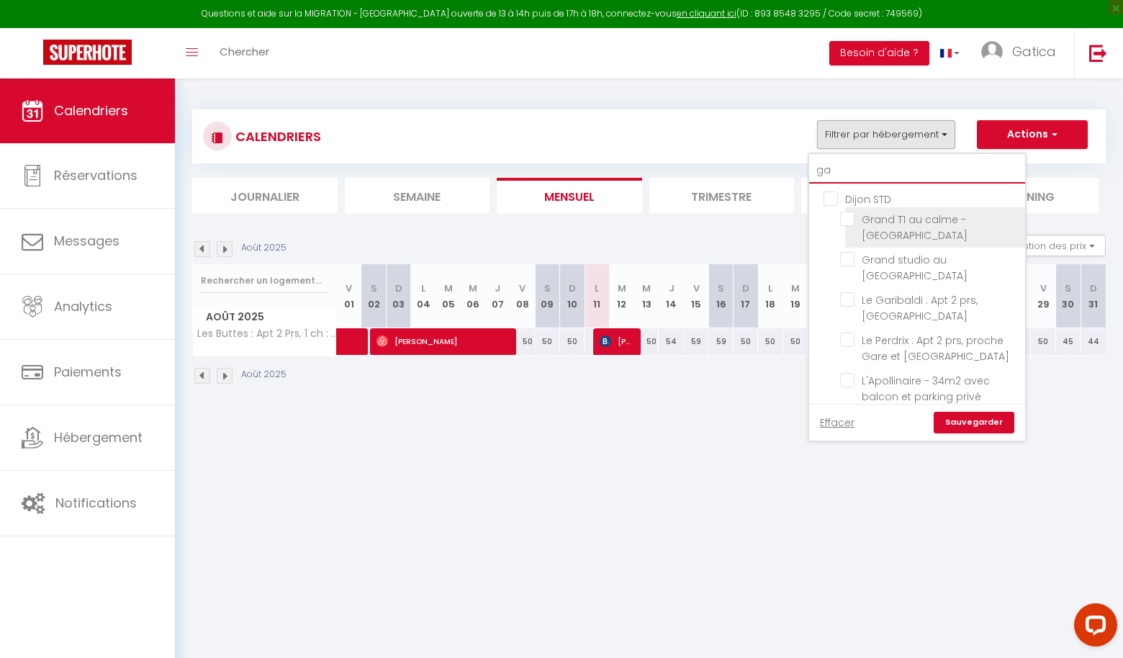
checkbox input "false"
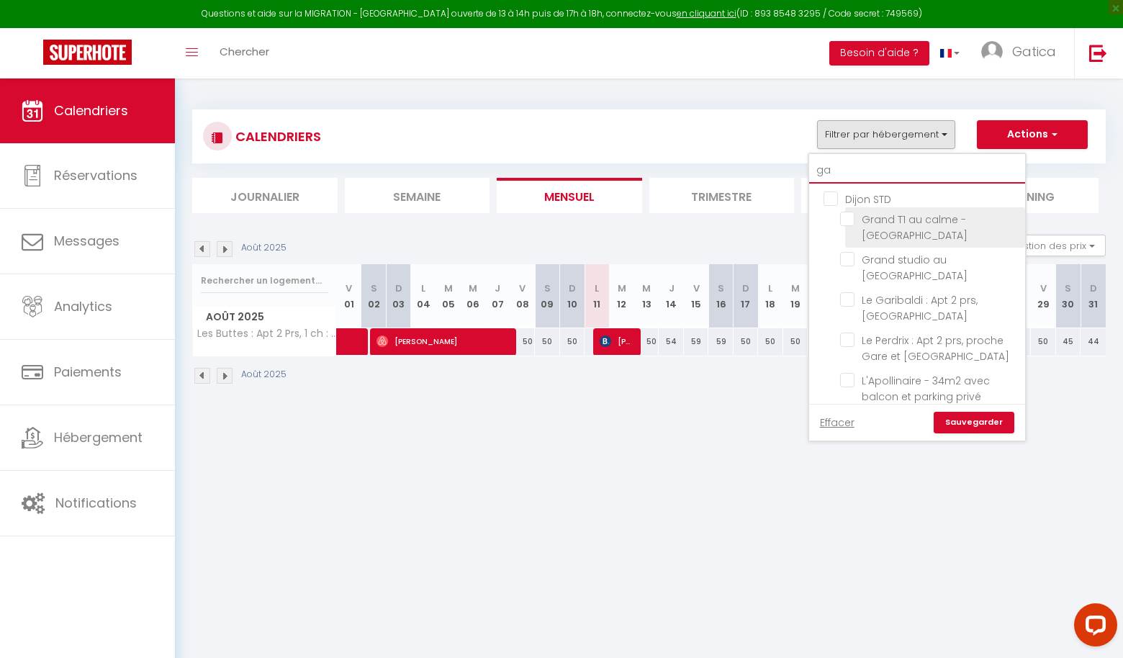
checkbox input "false"
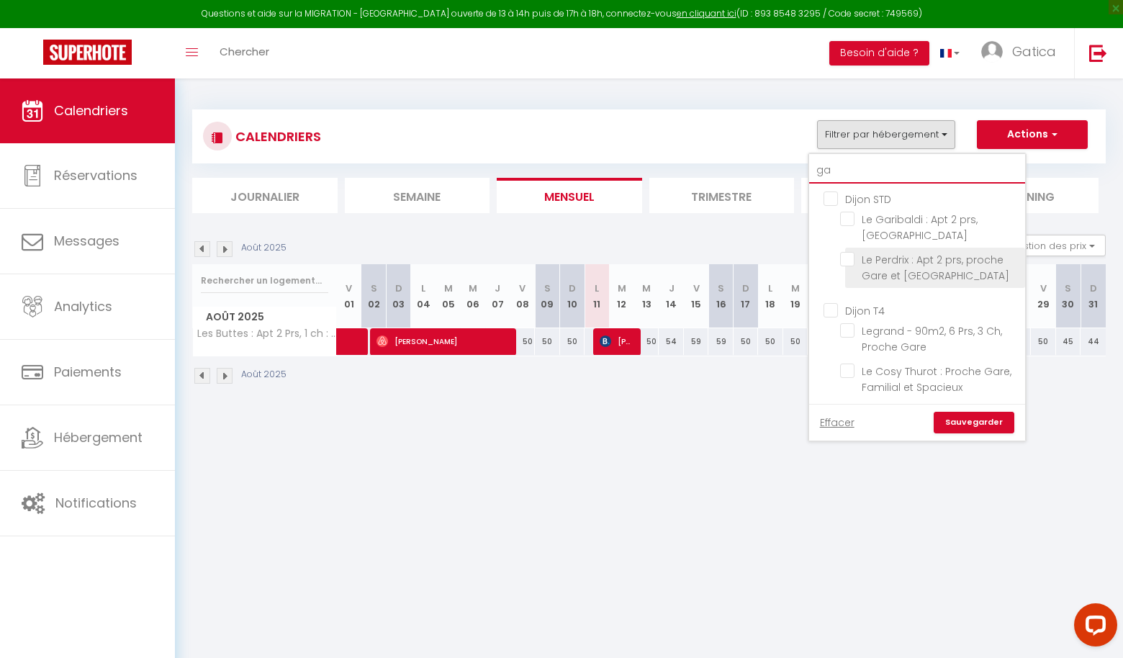
type input "gar"
checkbox input "false"
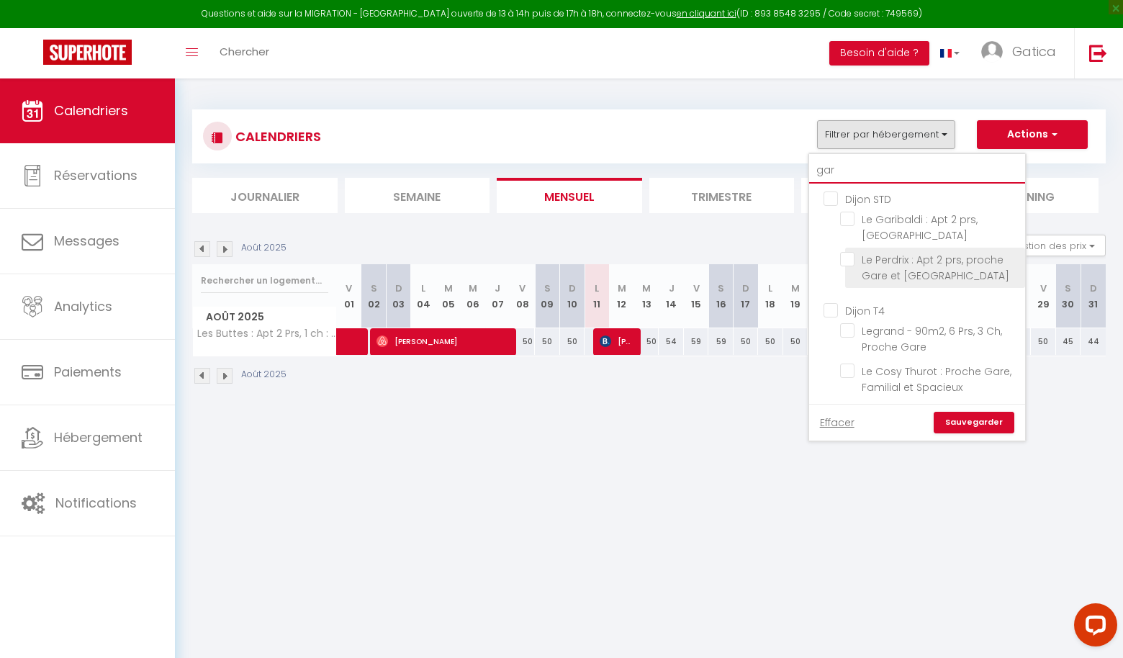
checkbox input "false"
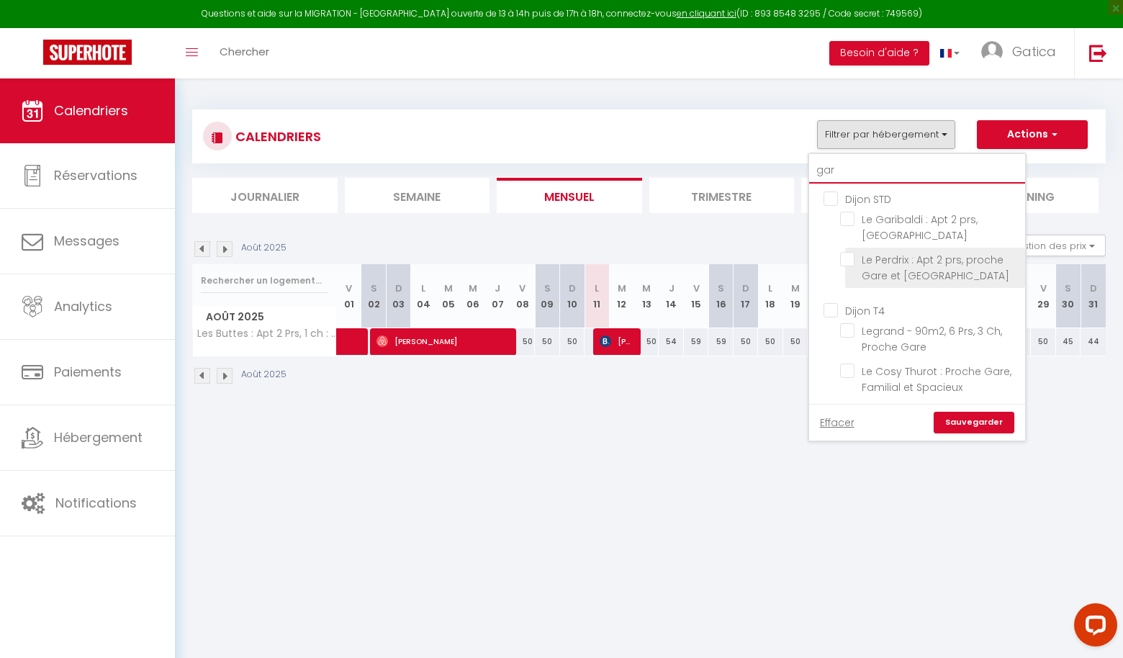
checkbox input "false"
type input "gare"
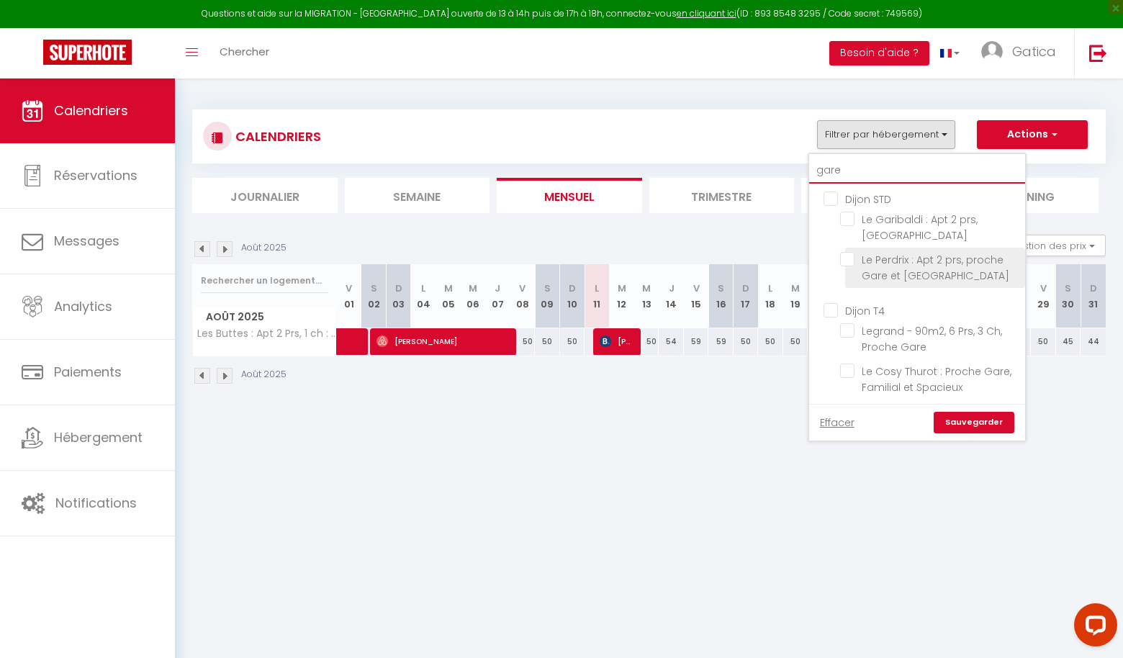
checkbox input "false"
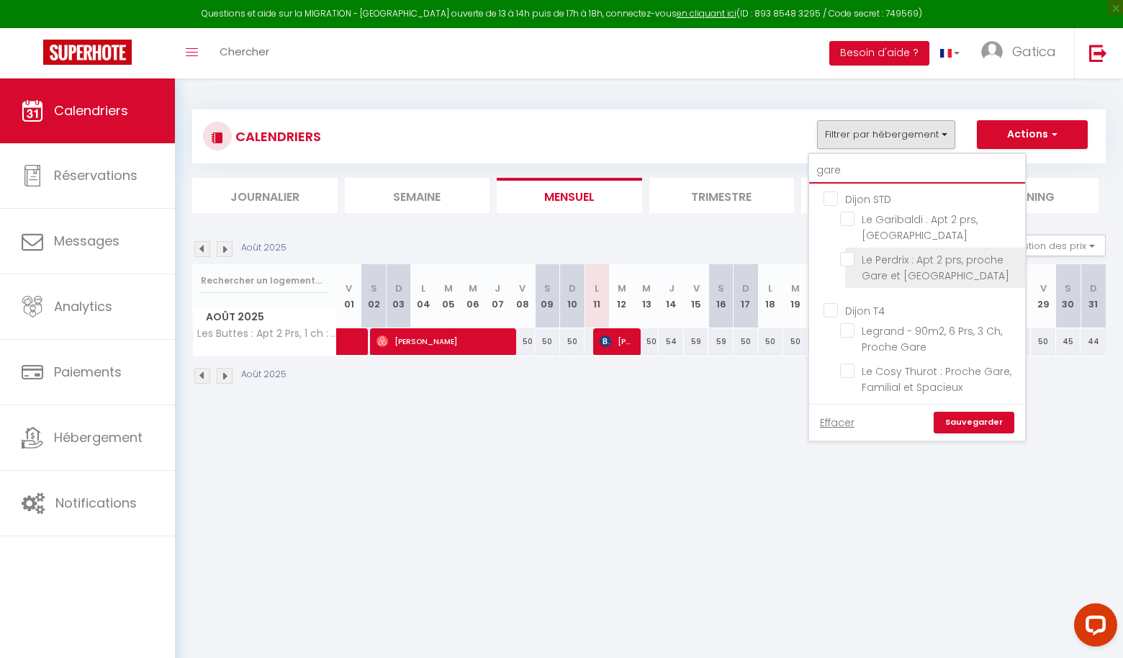
checkbox input "false"
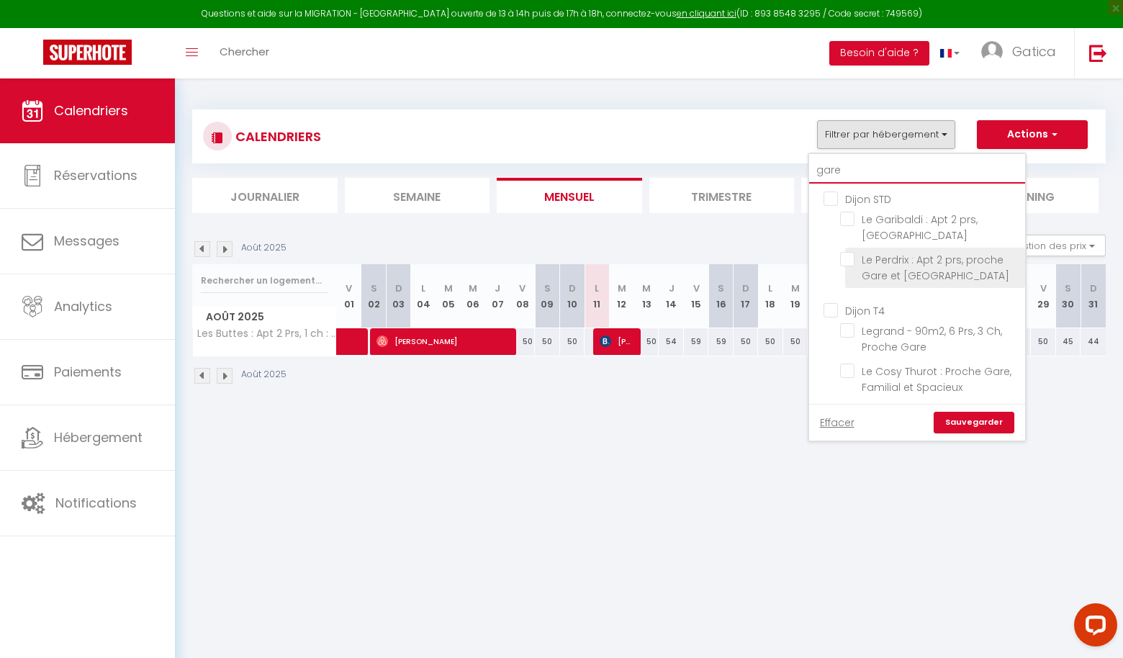
checkbox input "false"
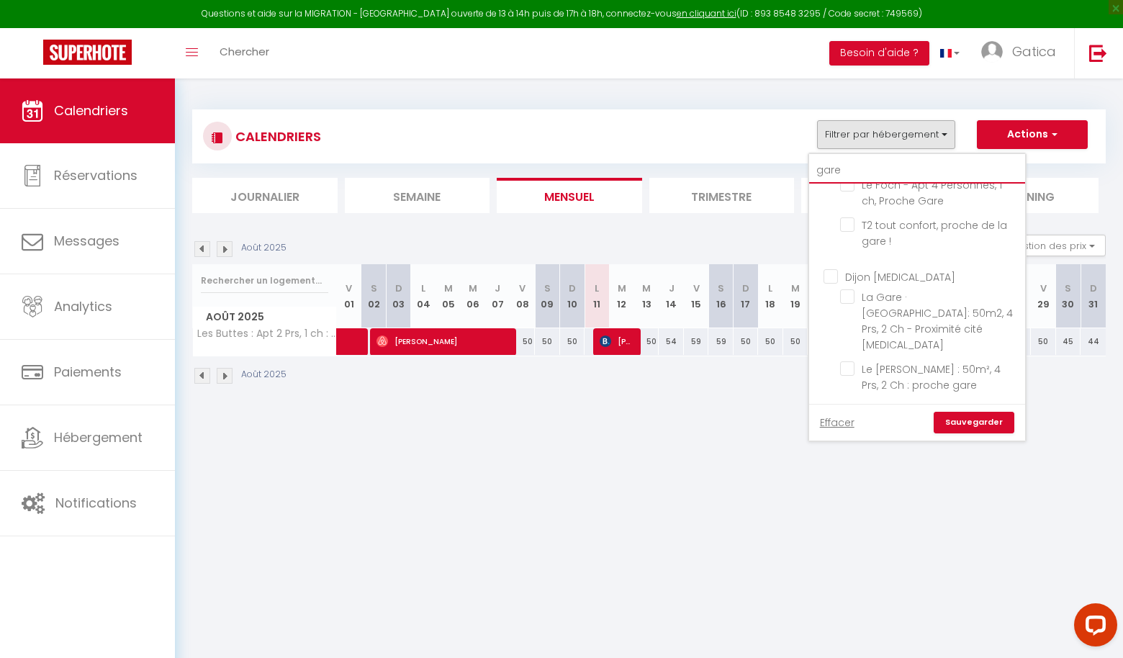
scroll to position [258, 0]
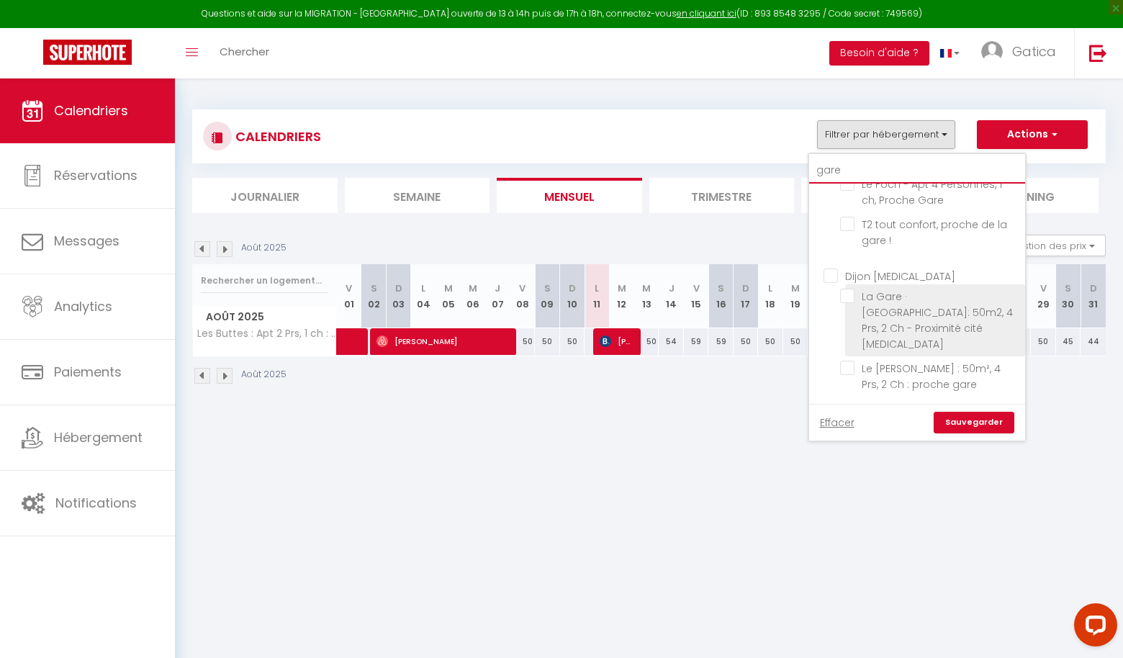
type input "gare"
click at [849, 301] on input "La Gare · [GEOGRAPHIC_DATA]: 50m2, 4 Prs, 2 Ch - Proximité cité [MEDICAL_DATA]" at bounding box center [930, 296] width 180 height 14
checkbox input "true"
checkbox input "false"
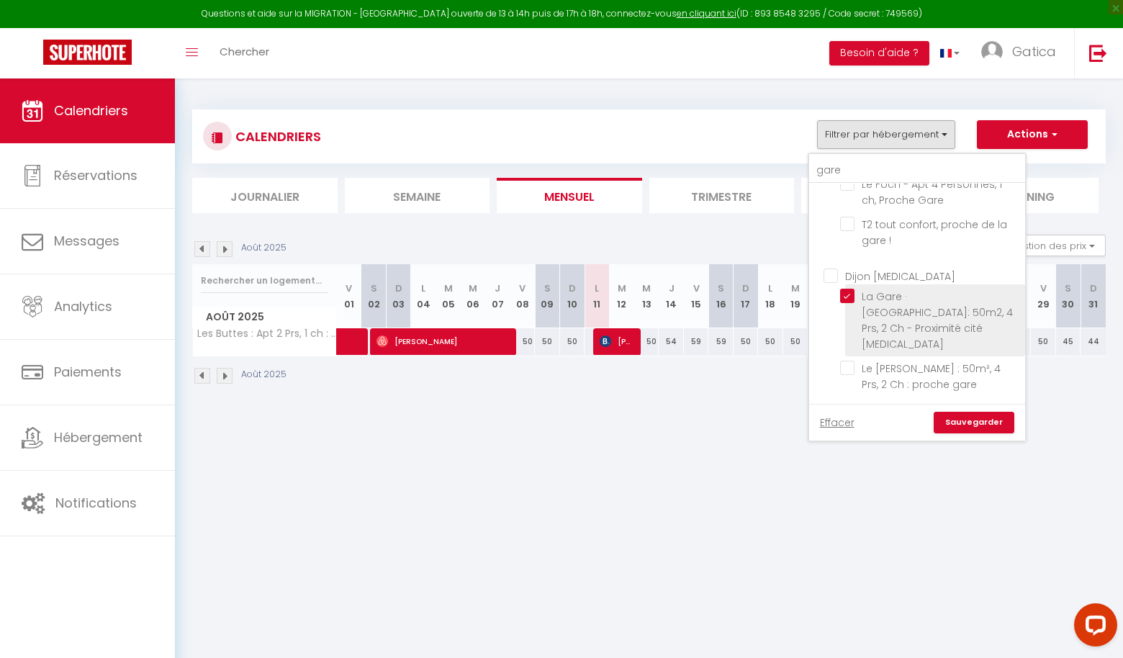
checkbox input "false"
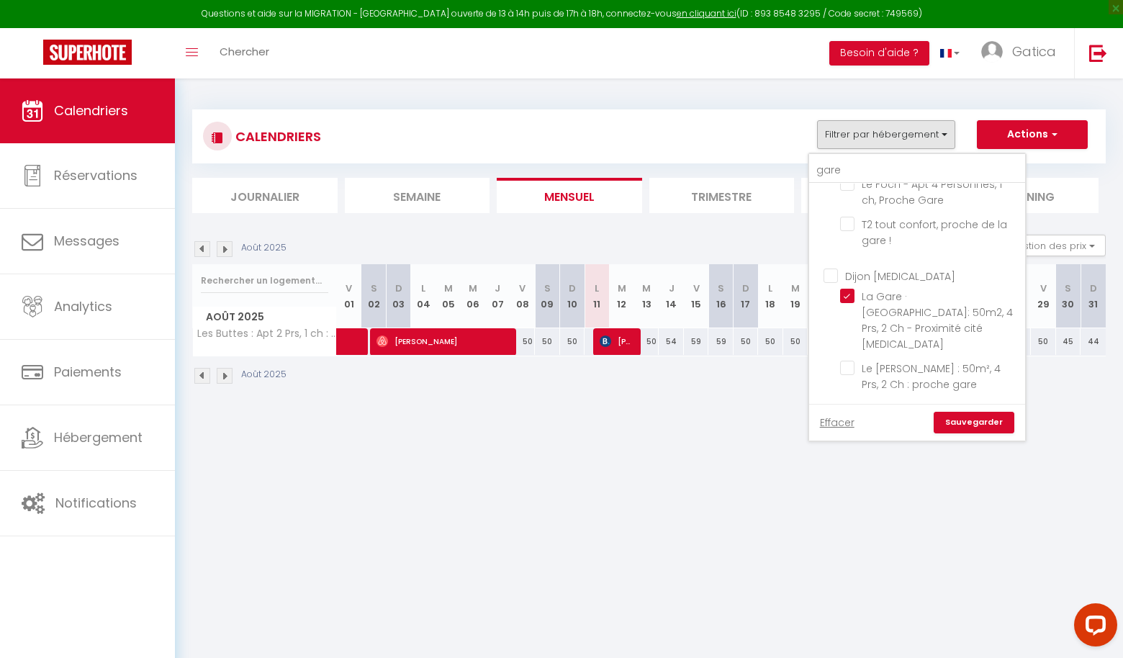
click at [970, 427] on link "Sauvegarder" at bounding box center [973, 423] width 81 height 22
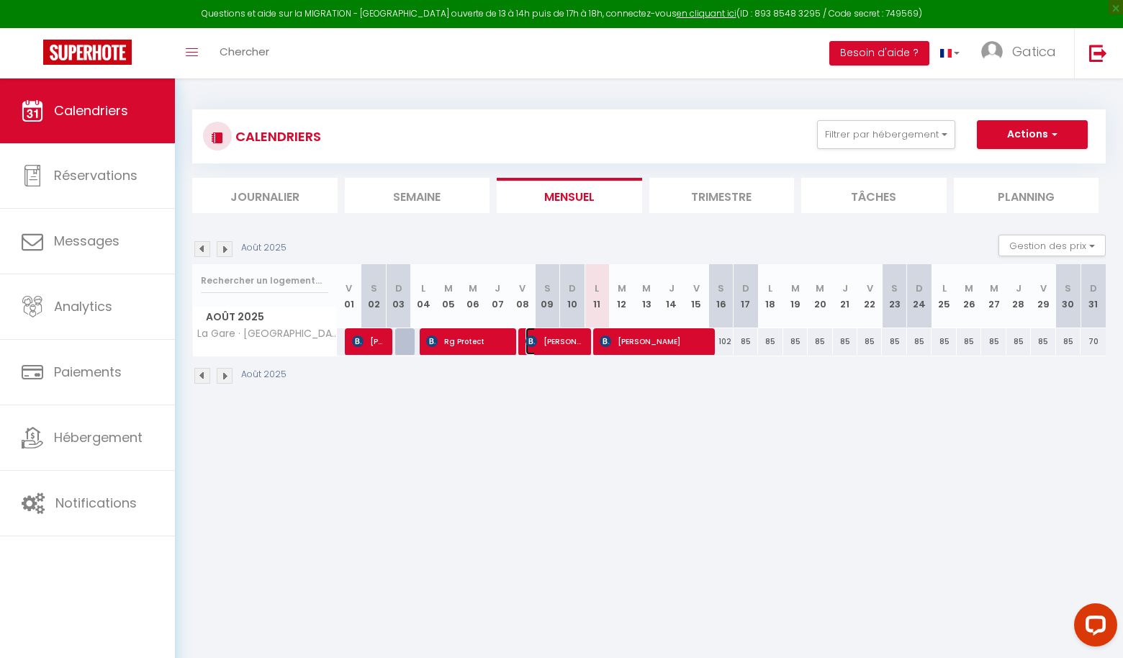
click at [550, 335] on span "Josef Kaltenböck" at bounding box center [553, 340] width 57 height 27
select select "OK"
select select "0"
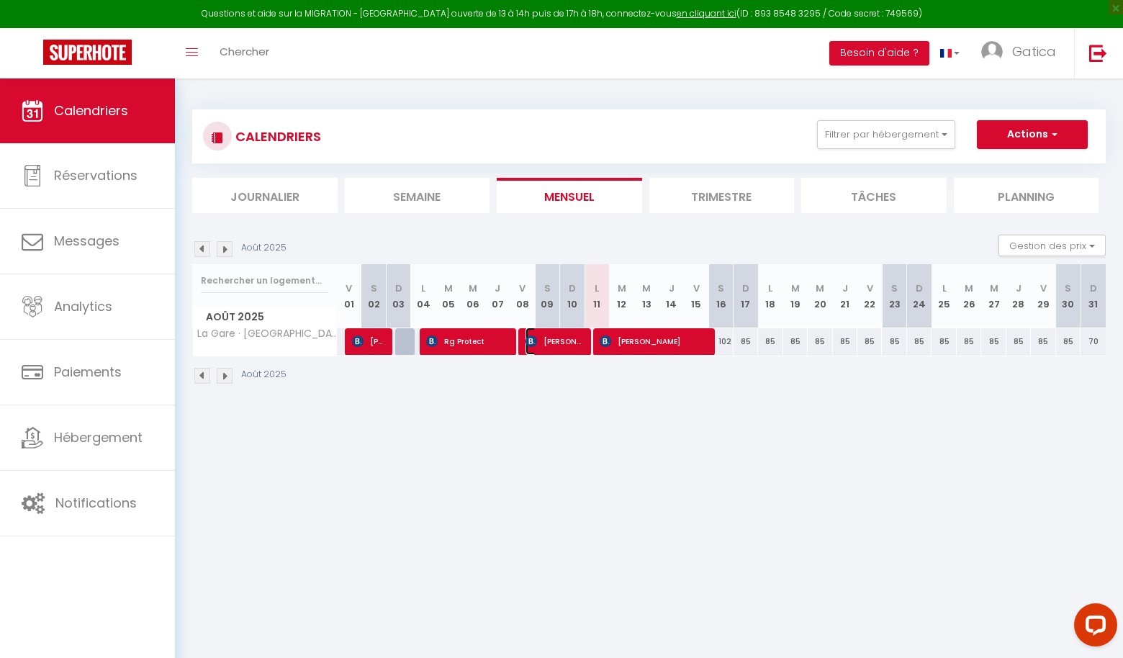
select select "1"
select select
